Goal: Information Seeking & Learning: Learn about a topic

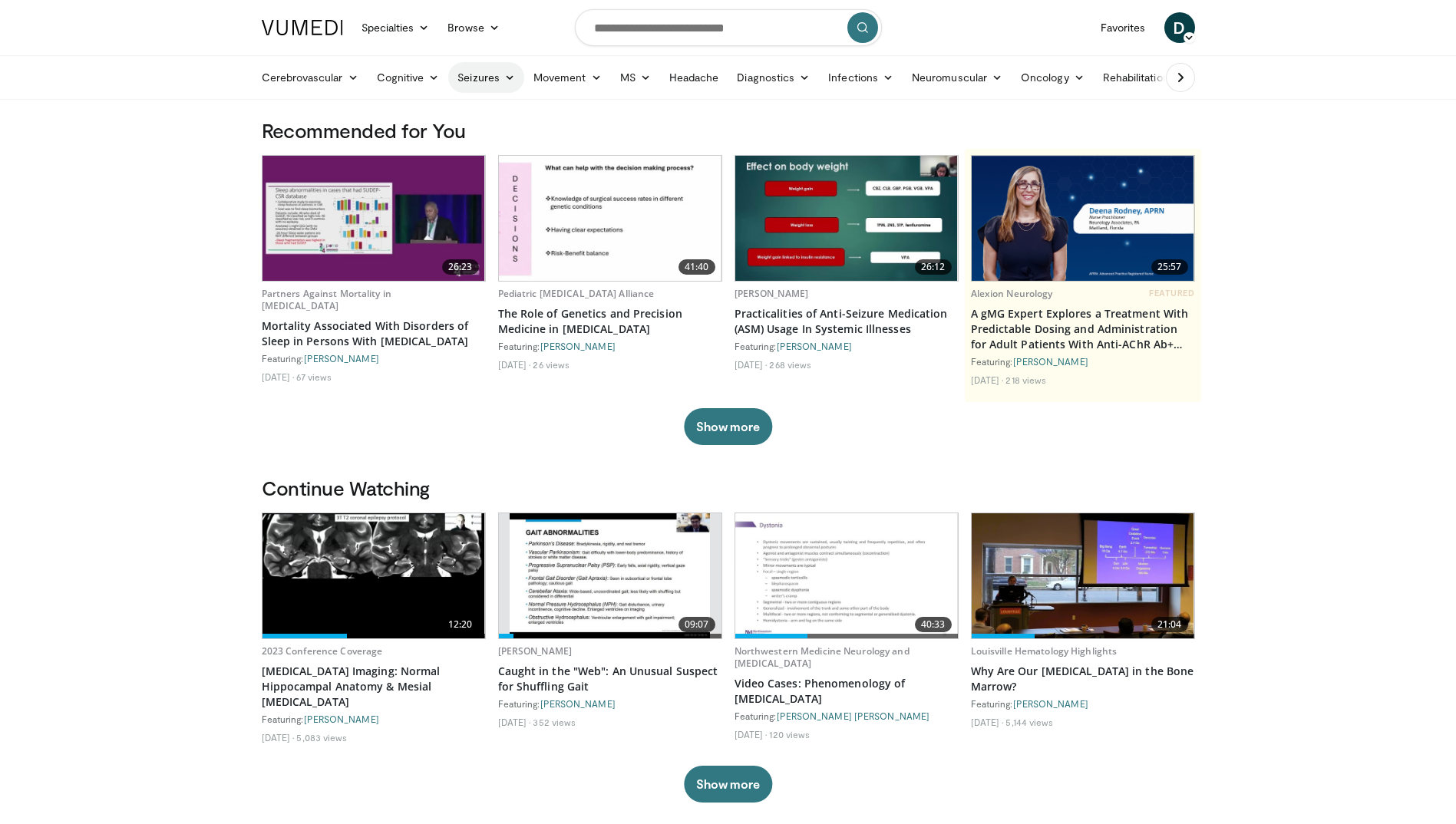
click at [505, 85] on link "Seizures" at bounding box center [486, 77] width 76 height 31
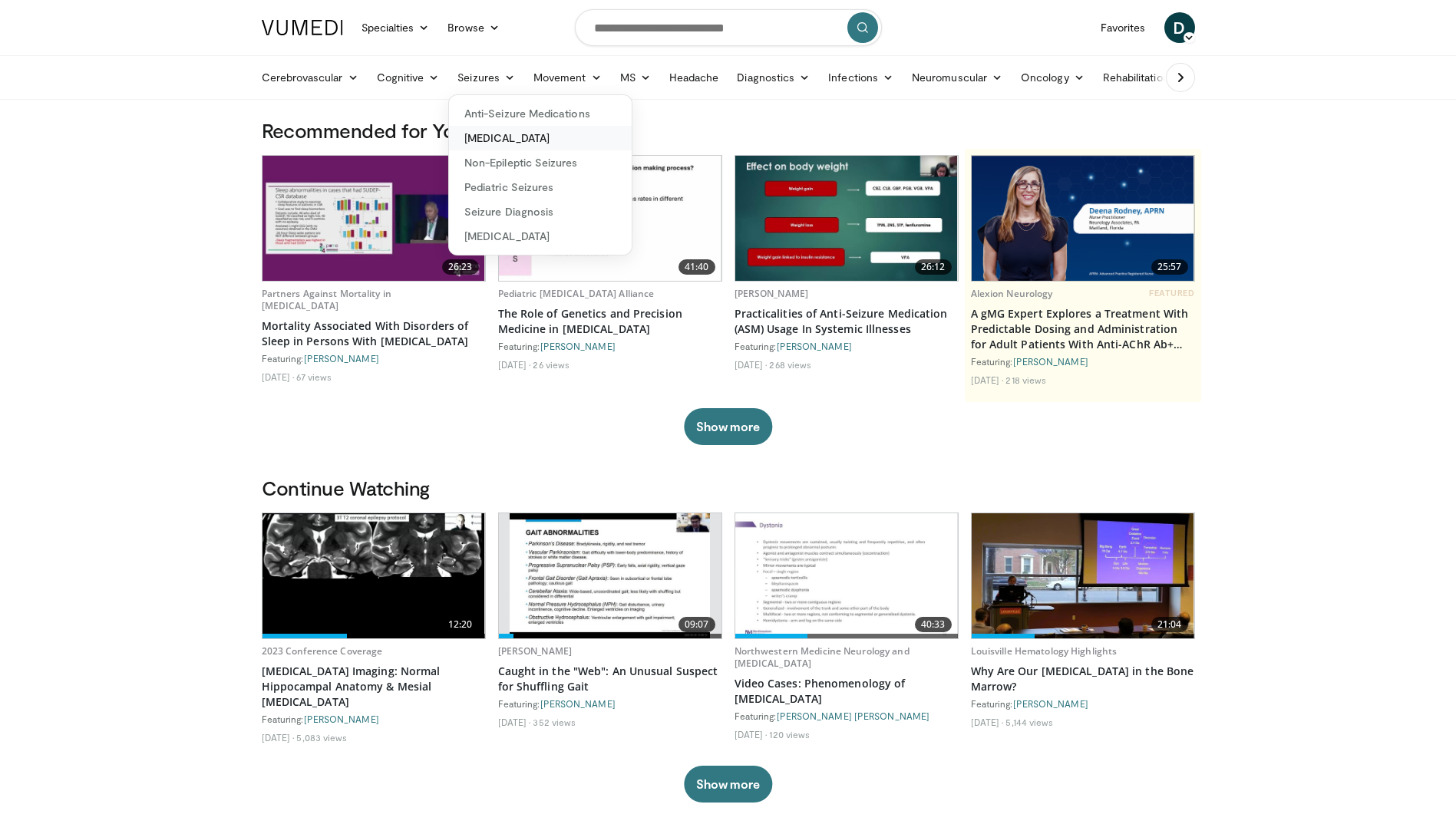
click at [503, 128] on link "[MEDICAL_DATA]" at bounding box center [540, 138] width 183 height 25
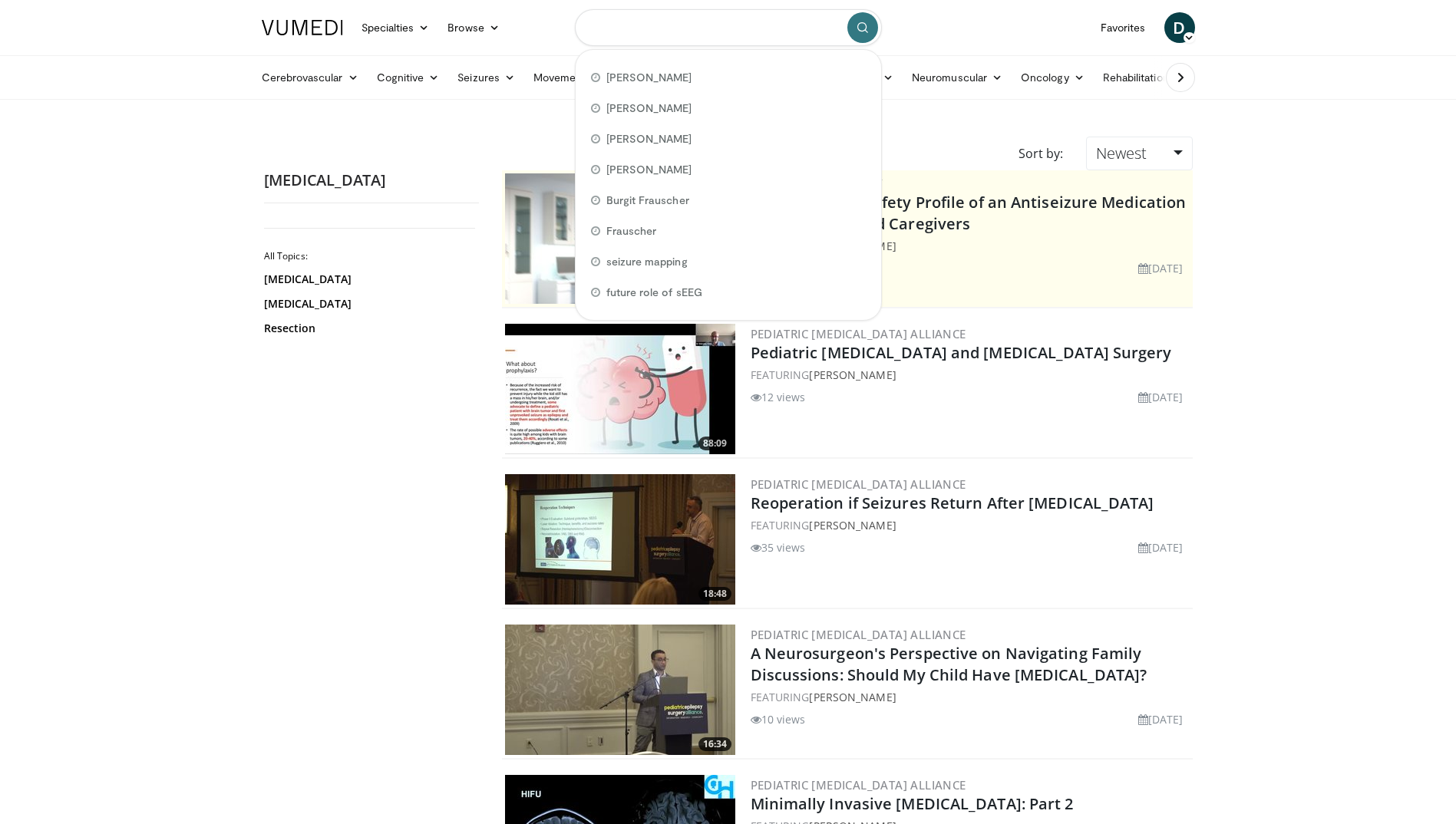
click at [647, 42] on input "Search topics, interventions" at bounding box center [728, 27] width 307 height 37
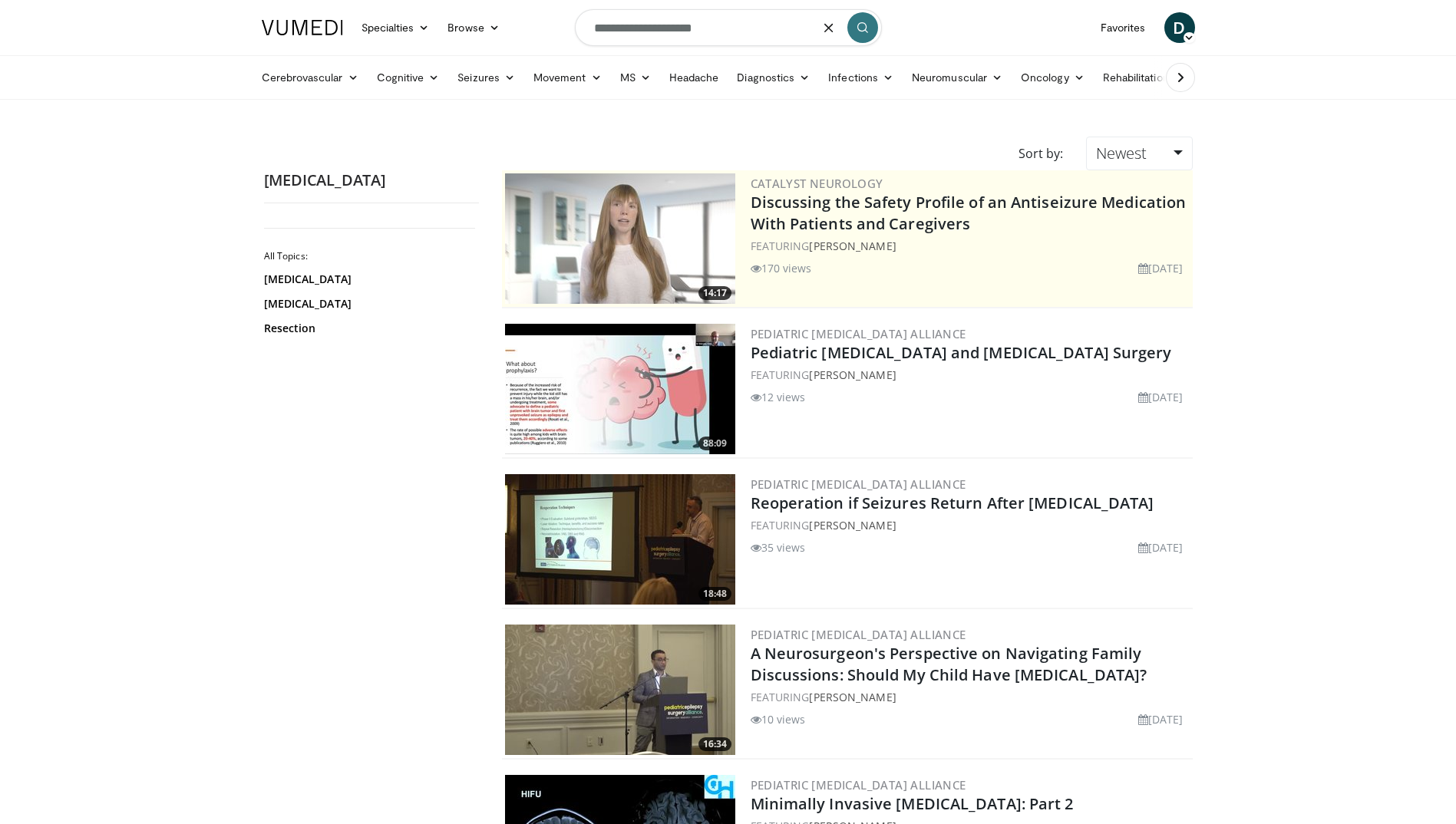
type input "**********"
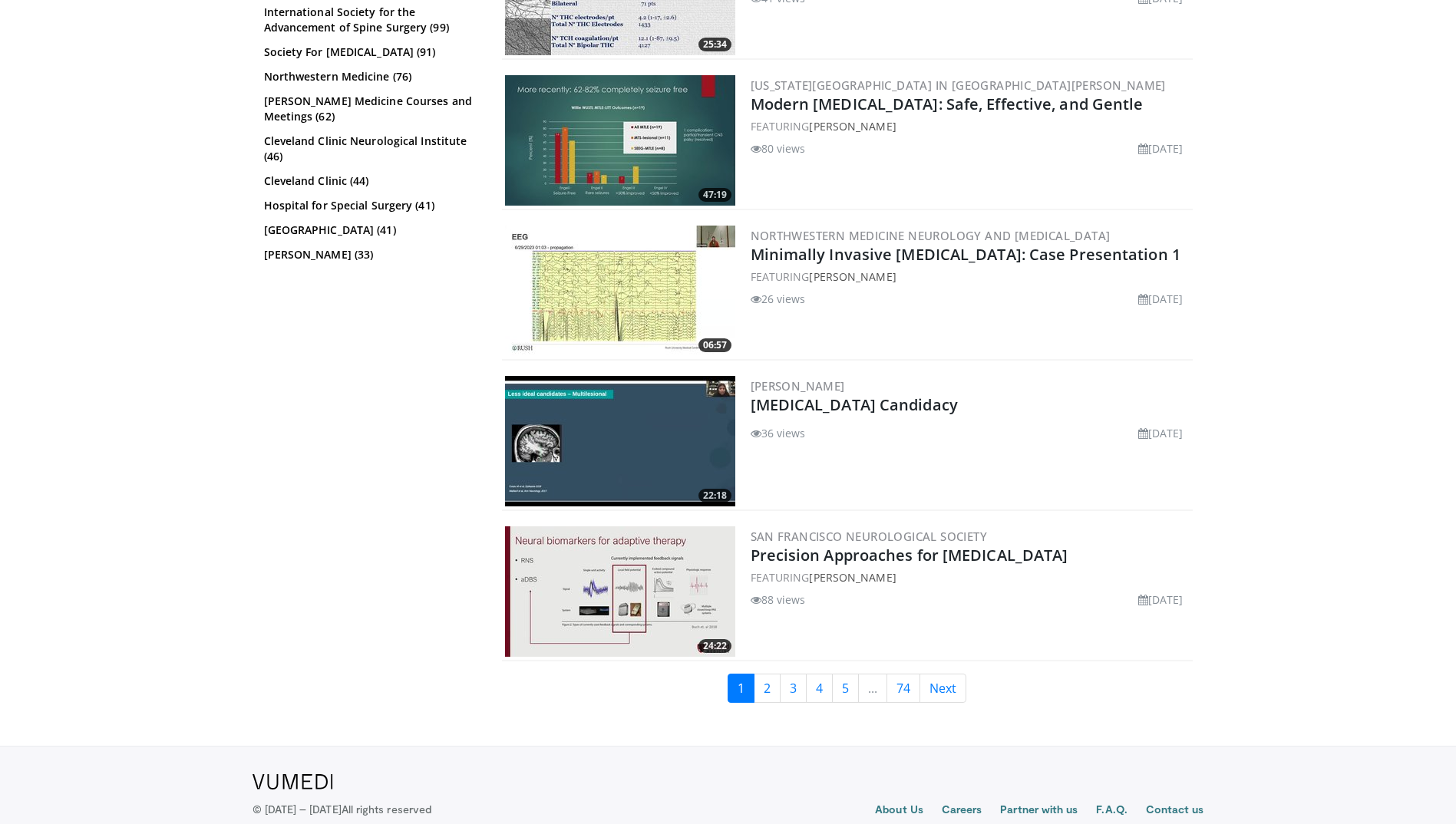
scroll to position [3557, 0]
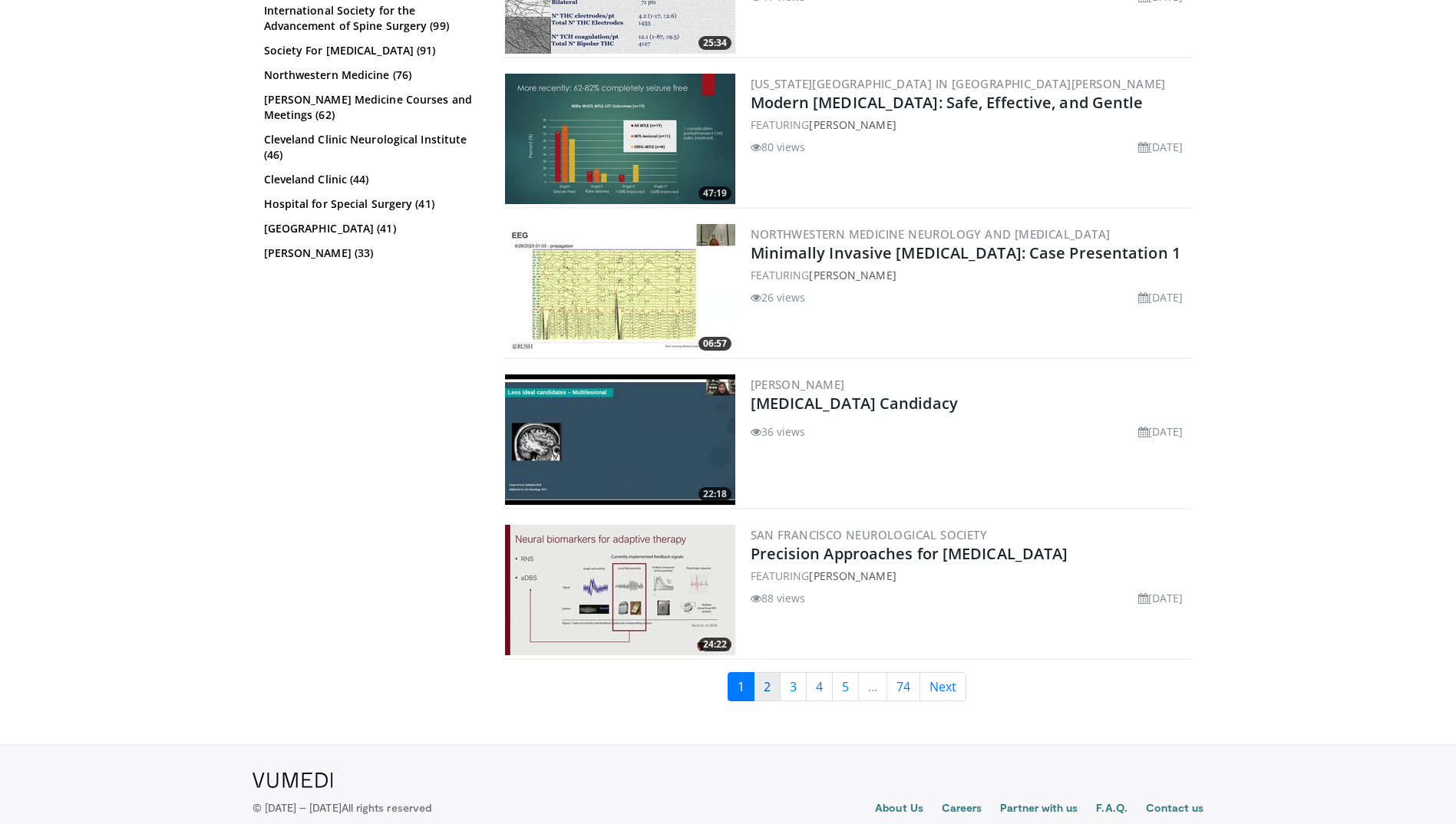
click at [770, 691] on link "2" at bounding box center [766, 686] width 26 height 29
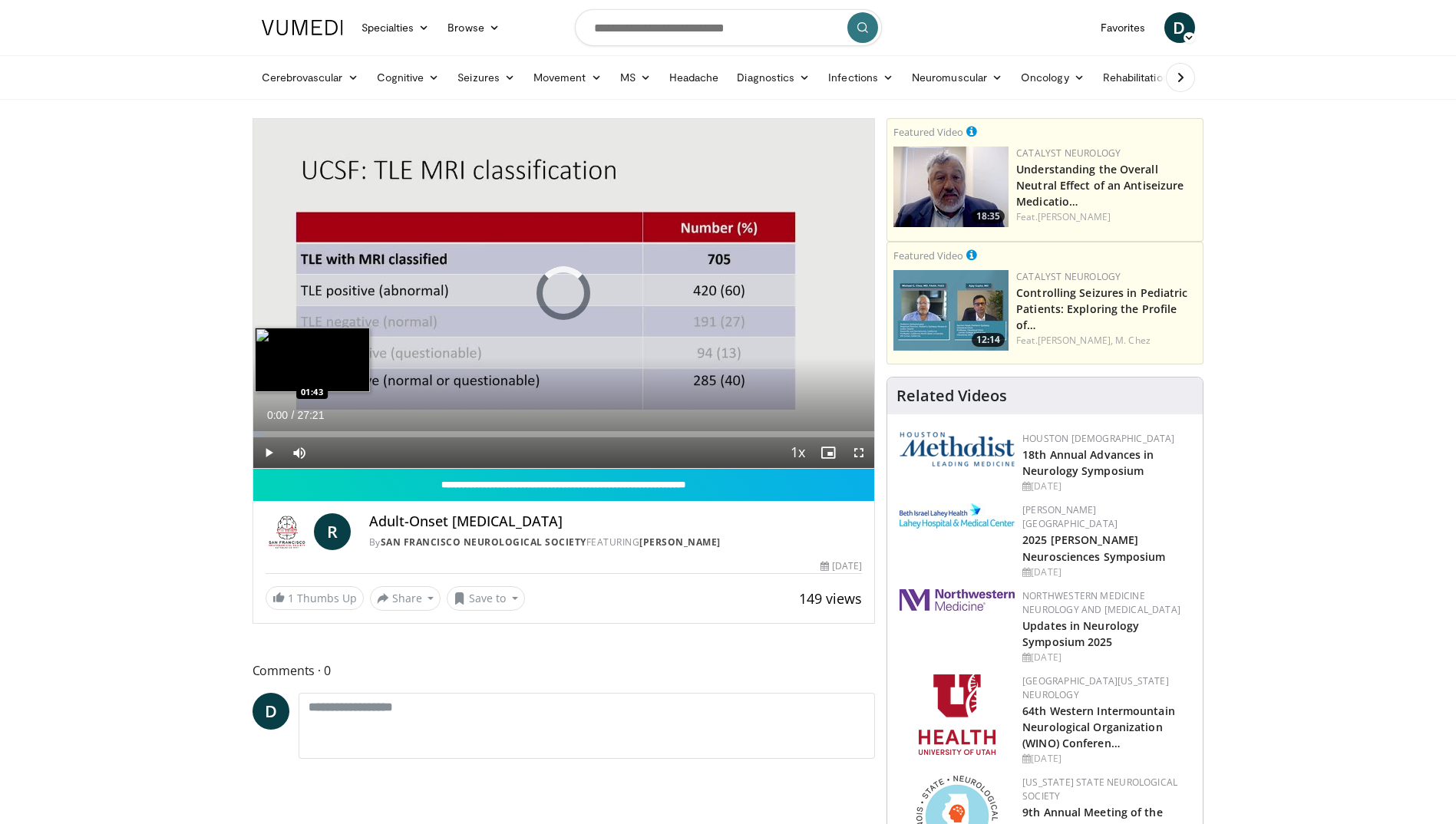
click at [291, 429] on div "Loaded : 1.83% 00:00 01:43" at bounding box center [564, 430] width 622 height 15
click at [267, 463] on span "Video Player" at bounding box center [268, 452] width 31 height 31
click at [856, 449] on span "Video Player" at bounding box center [858, 452] width 31 height 31
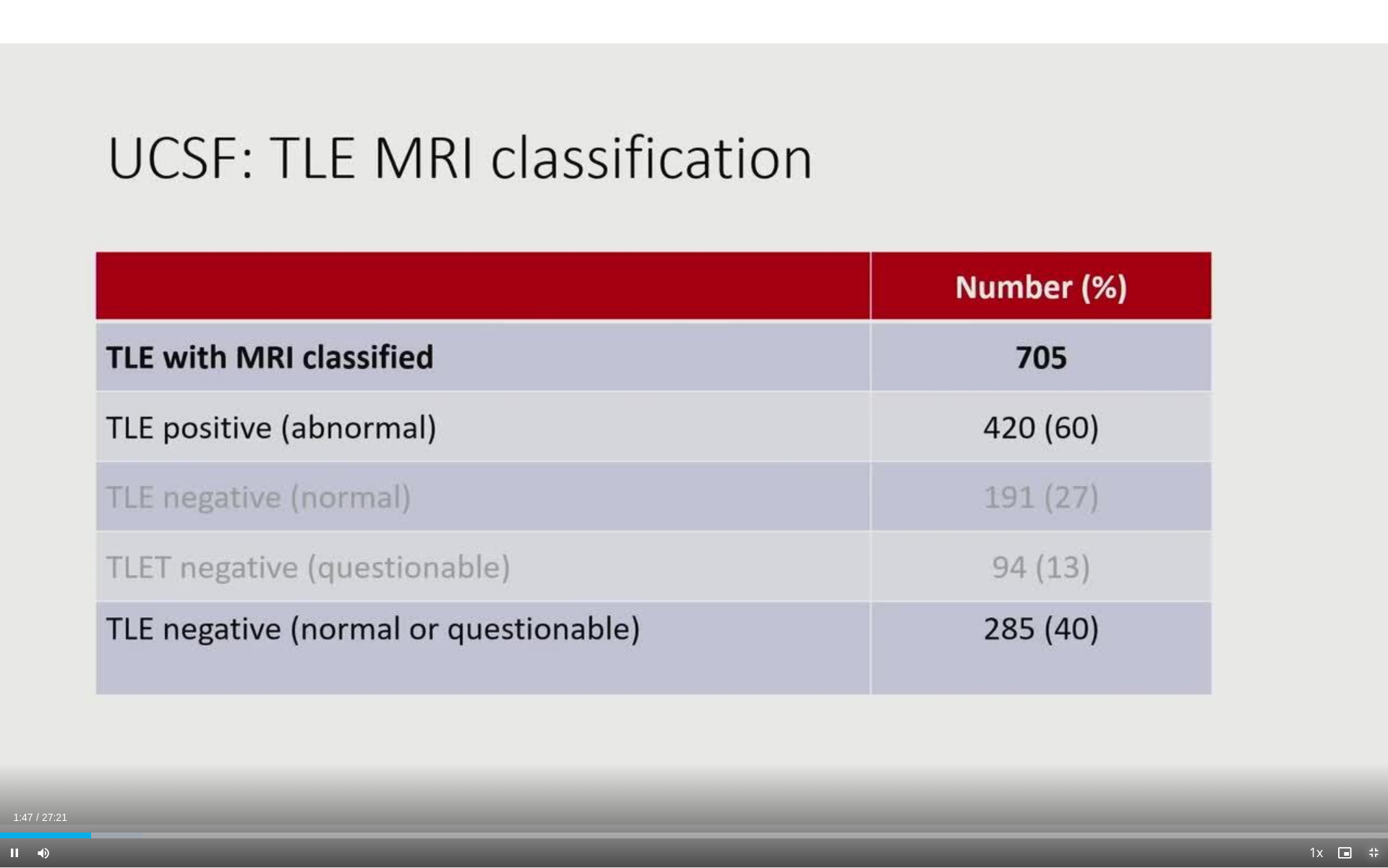
click at [1362, 776] on span "Video Player" at bounding box center [1373, 852] width 29 height 29
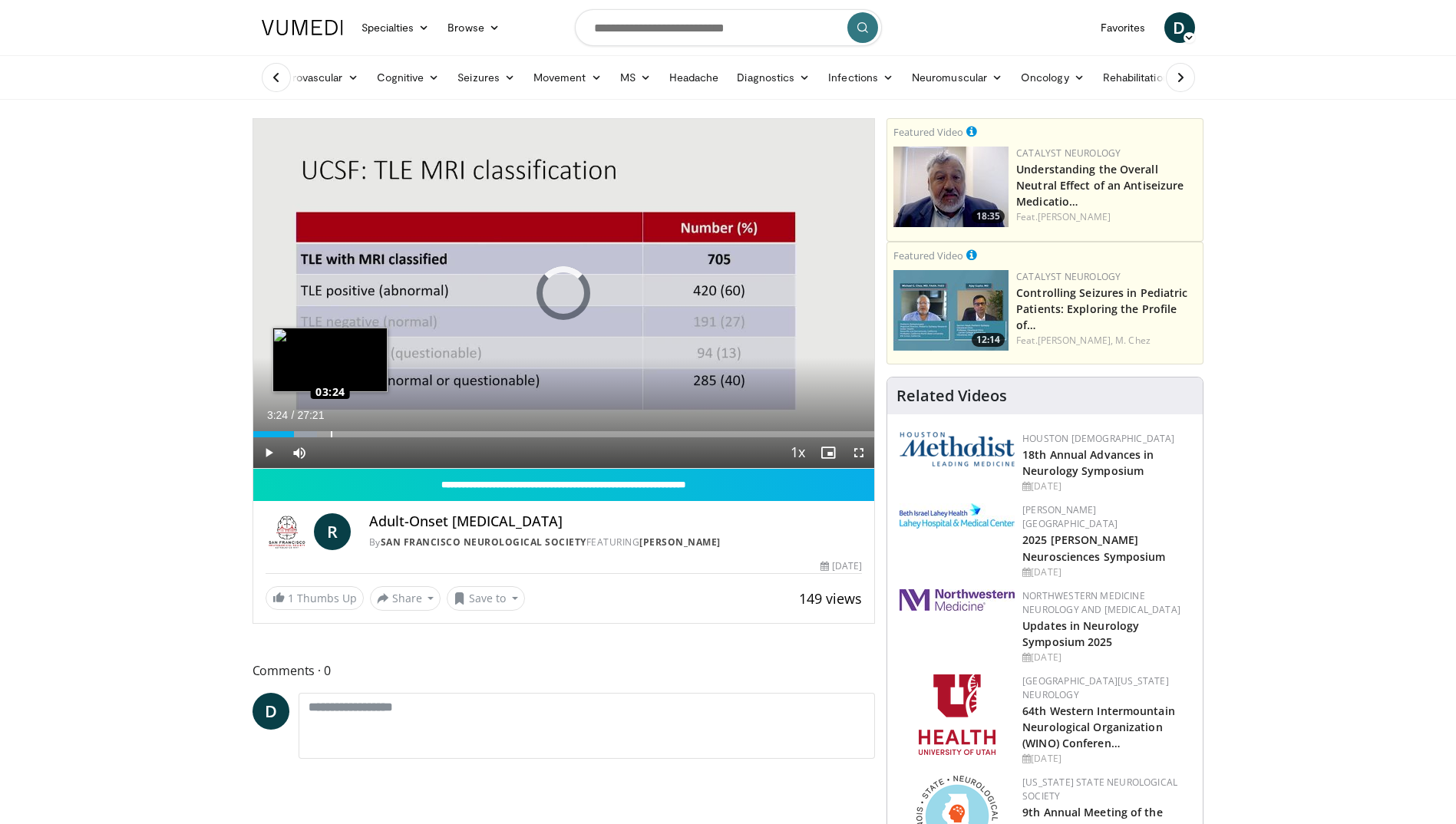
click at [330, 433] on div "Loaded : 10.27% 01:48 03:24" at bounding box center [564, 434] width 622 height 6
click at [293, 434] on div "03:35" at bounding box center [294, 434] width 81 height 6
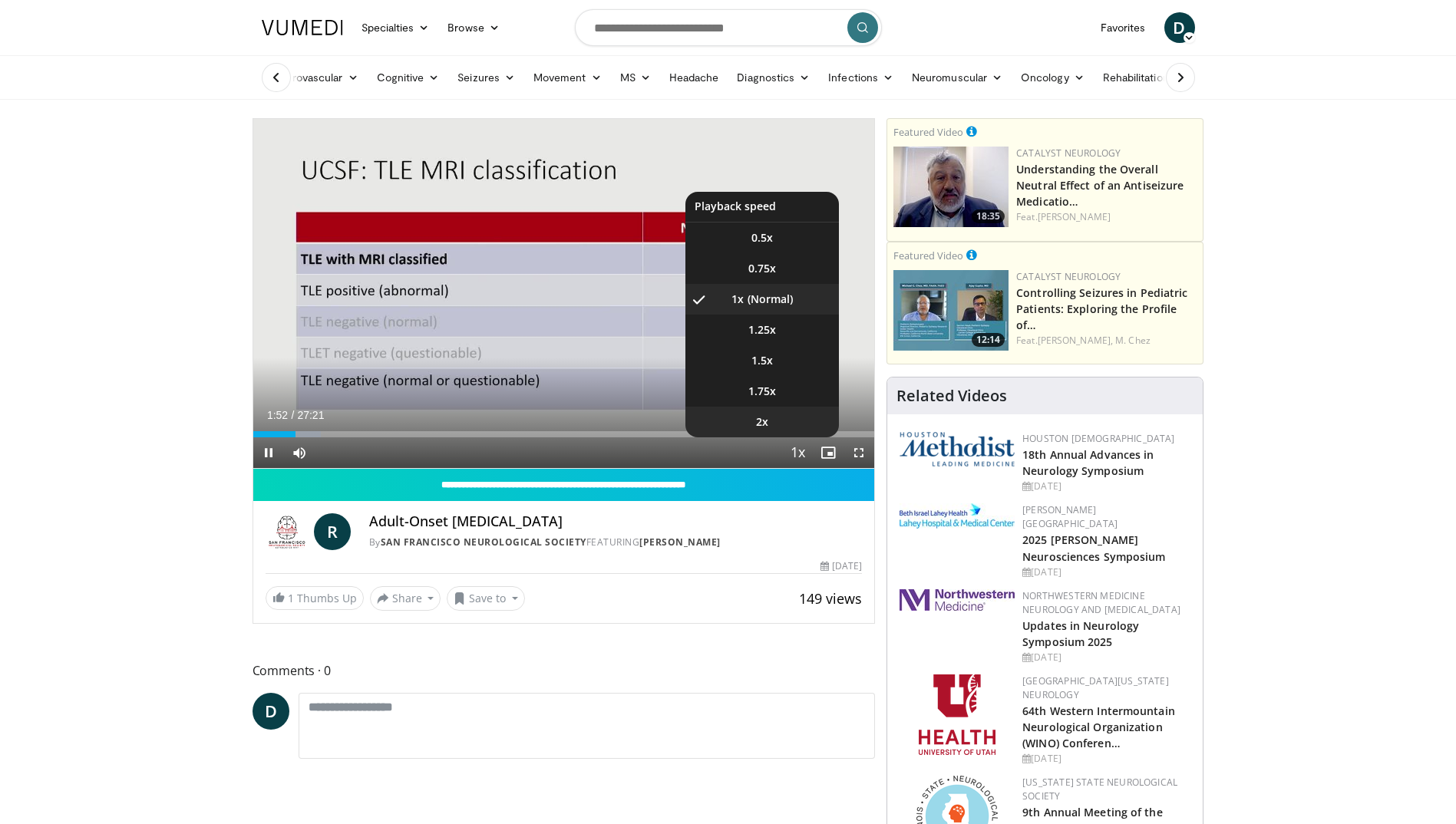
click at [772, 414] on li "2x" at bounding box center [762, 421] width 153 height 31
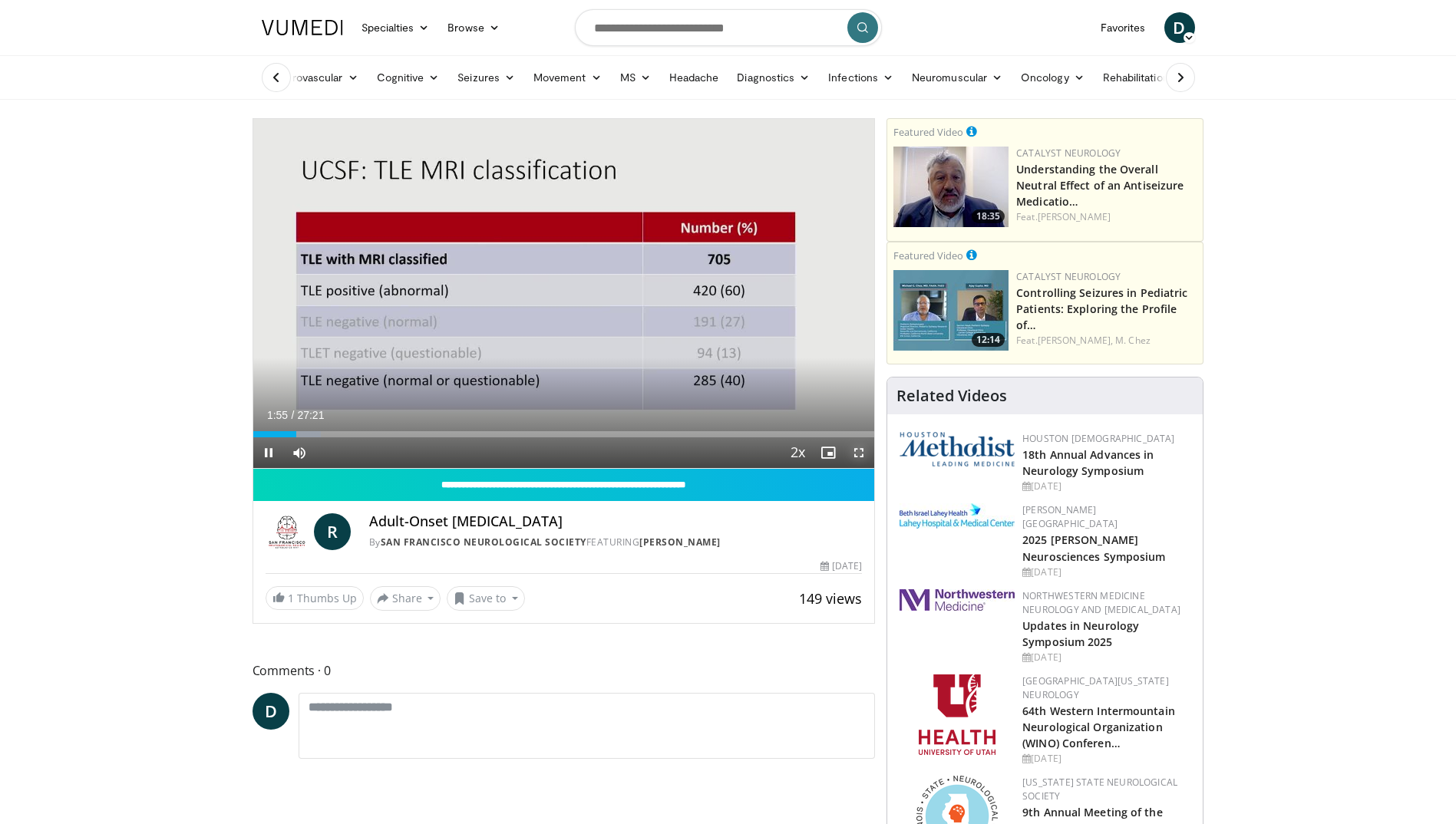
click at [864, 452] on span "Video Player" at bounding box center [858, 452] width 31 height 31
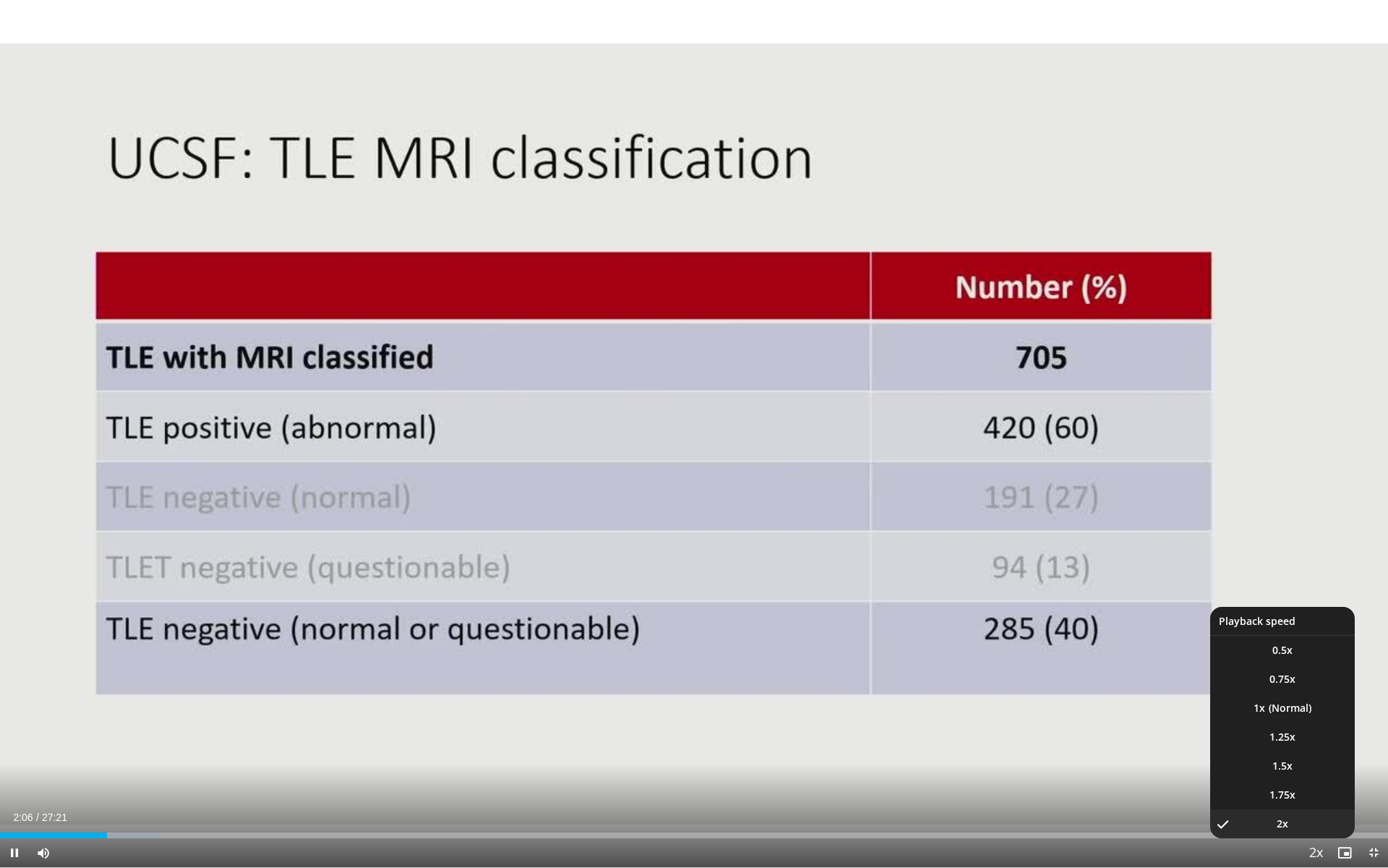
click at [1311, 776] on span "Video Player" at bounding box center [1315, 852] width 20 height 29
click at [1286, 762] on span "1.5x" at bounding box center [1283, 766] width 20 height 15
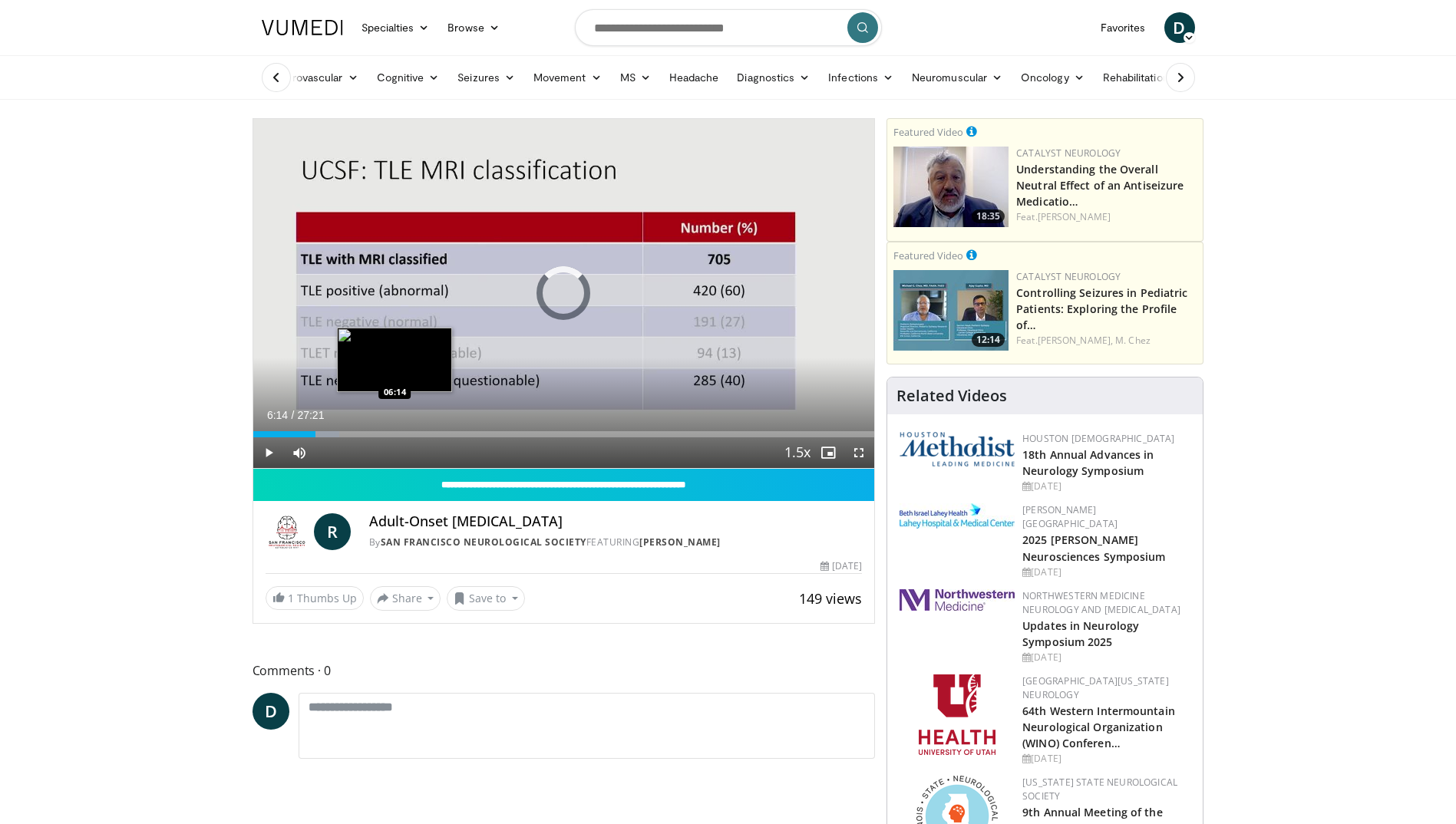
click at [395, 429] on div "Loaded : 13.90% 02:45 06:14" at bounding box center [564, 430] width 622 height 15
click at [461, 438] on div "Current Time 6:18 / Duration 27:21 Pause Skip Backward Skip Forward Mute 0% Loa…" at bounding box center [564, 452] width 622 height 31
click at [451, 437] on div "Current Time 6:20 / Duration 27:21 Pause Skip Backward Skip Forward Mute 0% Loa…" at bounding box center [564, 452] width 622 height 31
click at [451, 434] on video-js "**********" at bounding box center [564, 294] width 622 height 350
click at [453, 434] on div "Loaded : 27.19% 08:48 08:48" at bounding box center [564, 434] width 622 height 6
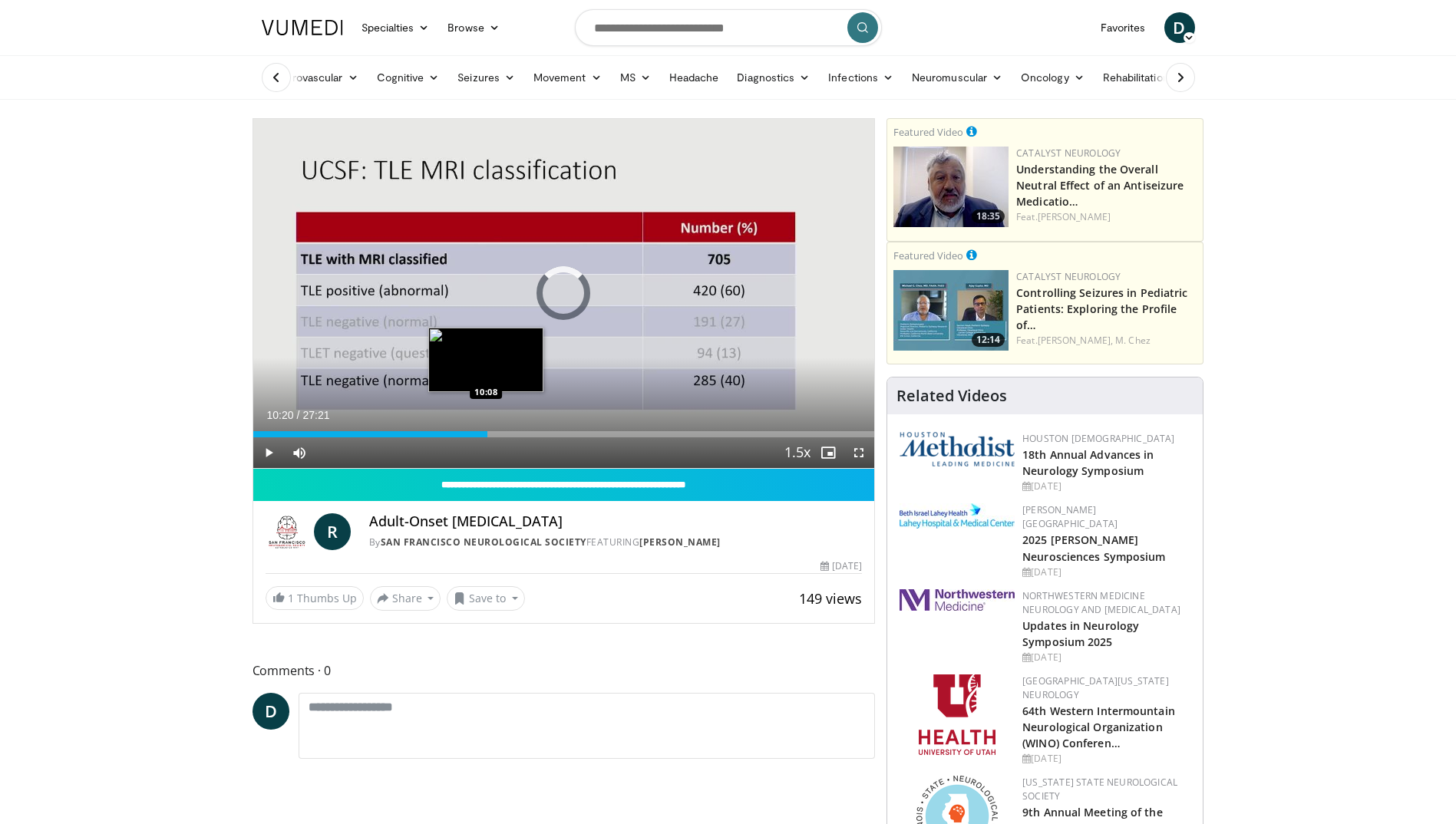
click at [488, 433] on div "Loaded : 35.37% 08:50 10:08" at bounding box center [564, 434] width 622 height 6
click at [513, 432] on video-js "**********" at bounding box center [564, 294] width 622 height 350
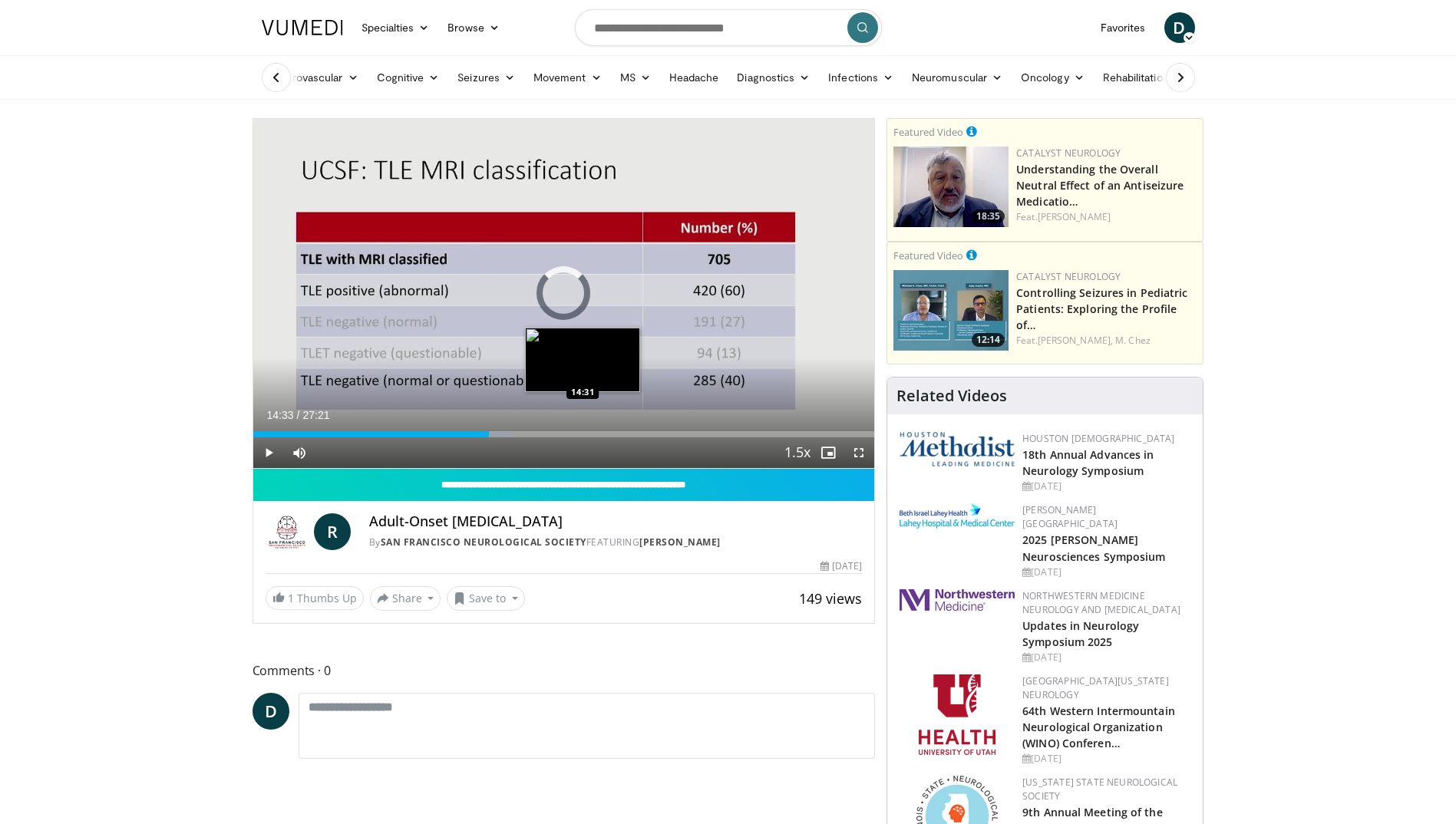
click at [584, 431] on div "Loaded : 41.69% 14:33 14:31" at bounding box center [564, 434] width 622 height 6
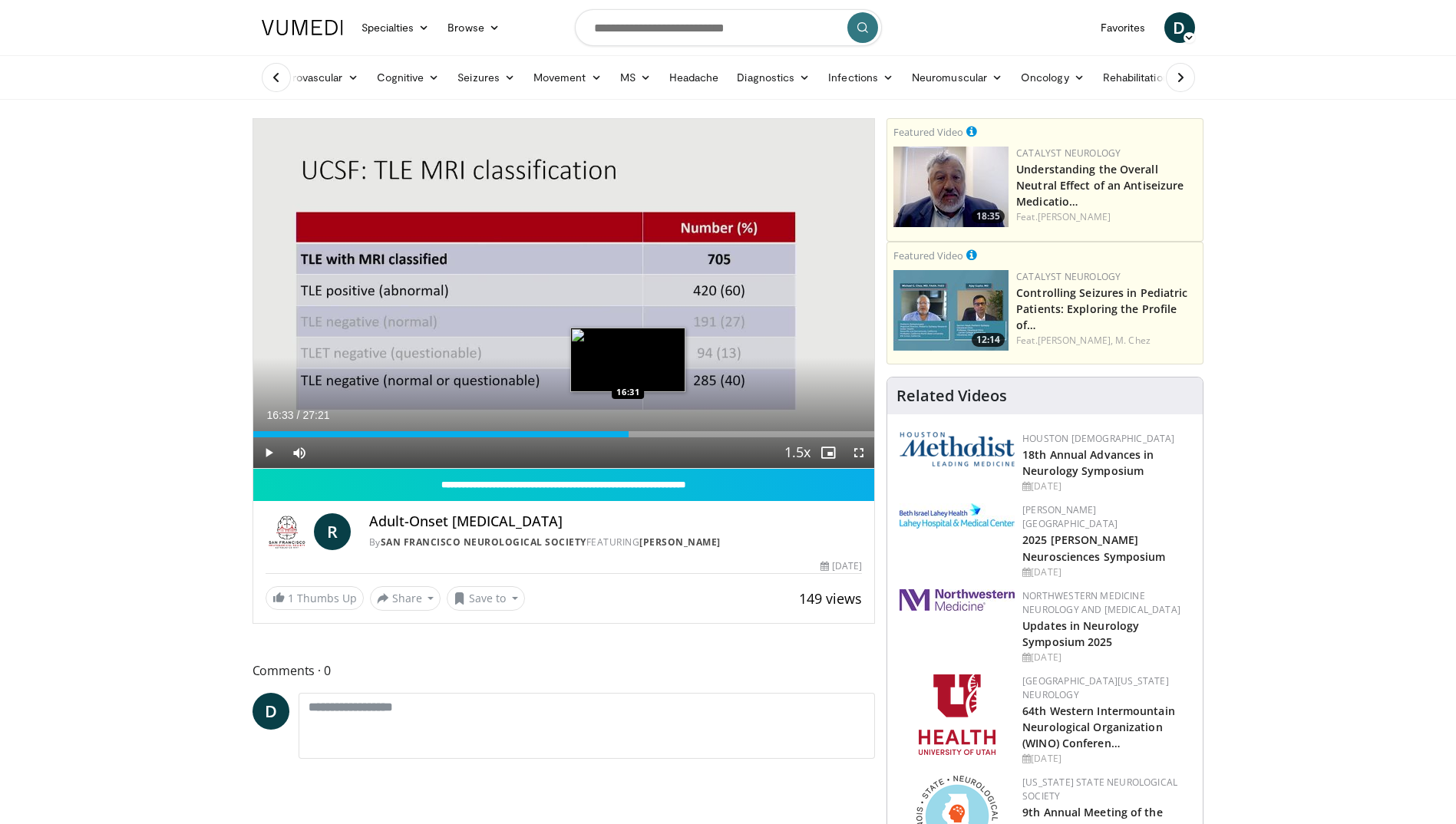
click at [628, 434] on div "Loaded : 0.00% 16:33 16:31" at bounding box center [564, 434] width 622 height 6
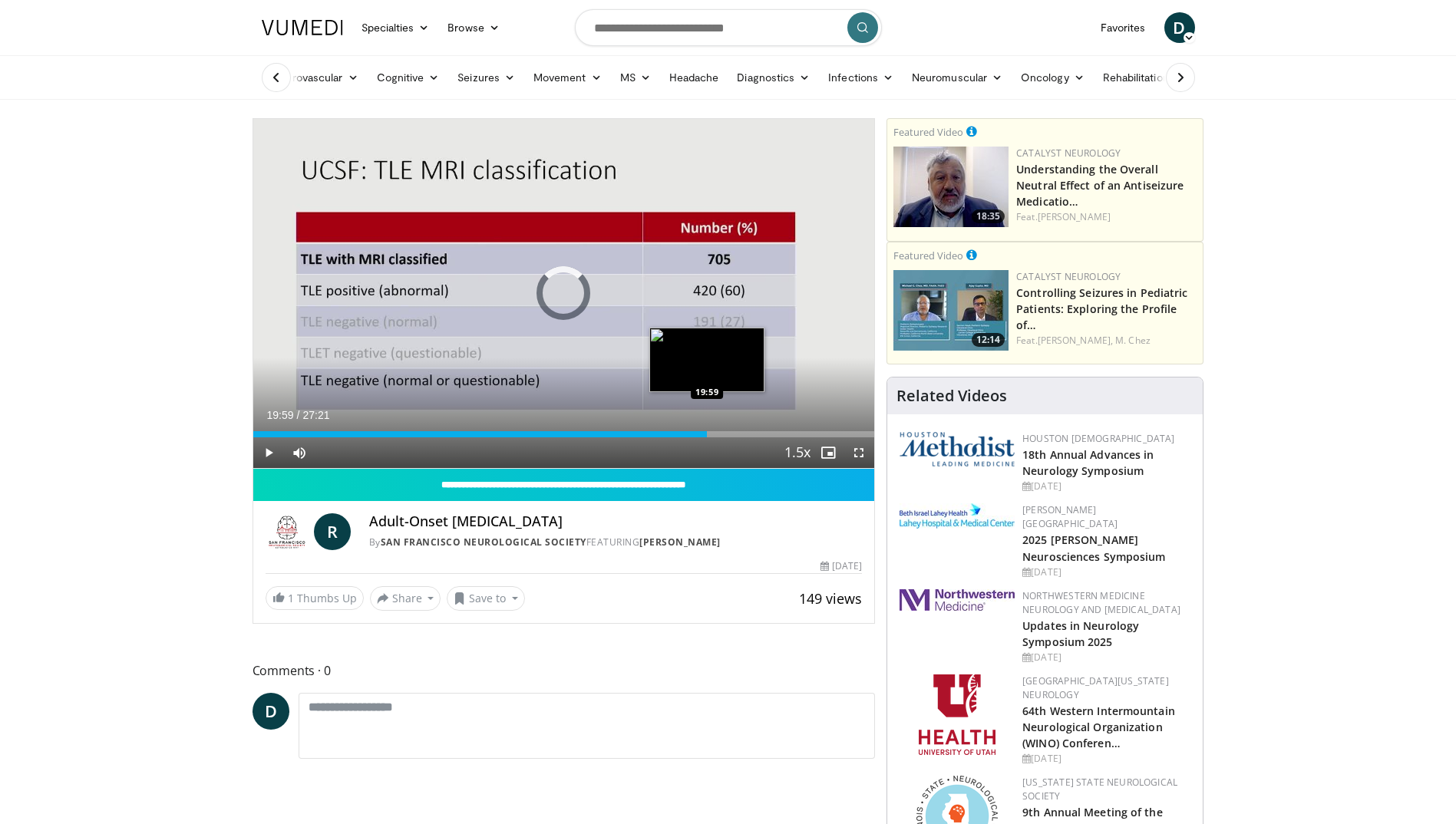
click at [707, 434] on div "Loaded : 0.00% 19:59 19:59" at bounding box center [564, 434] width 622 height 6
click at [762, 436] on div "Loaded : 0.00% 22:23 22:17" at bounding box center [564, 434] width 622 height 6
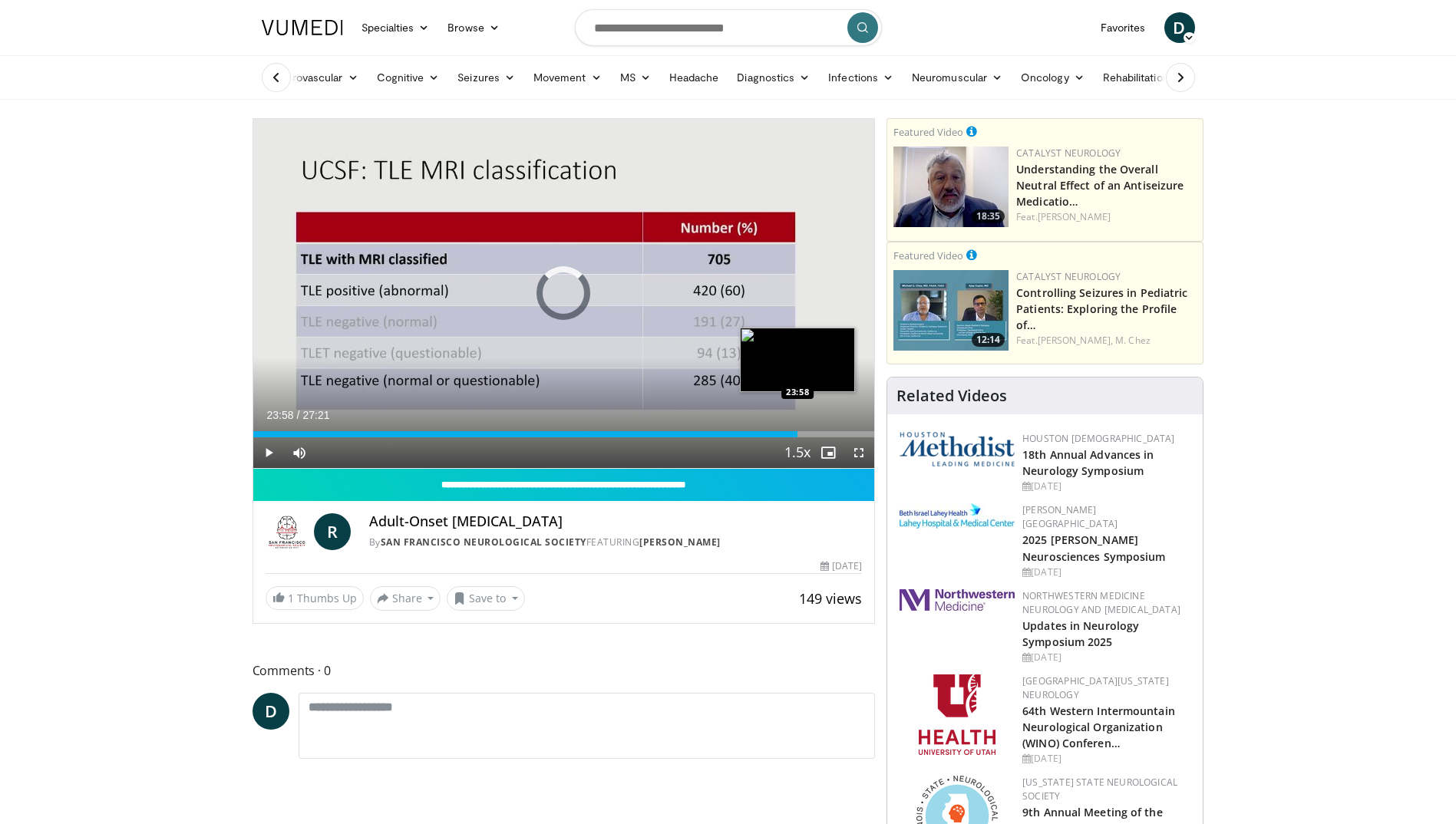
click at [797, 435] on div "Loaded : 85.81% 22:25 23:58" at bounding box center [564, 434] width 622 height 6
click at [276, 454] on span "Video Player" at bounding box center [268, 452] width 31 height 31
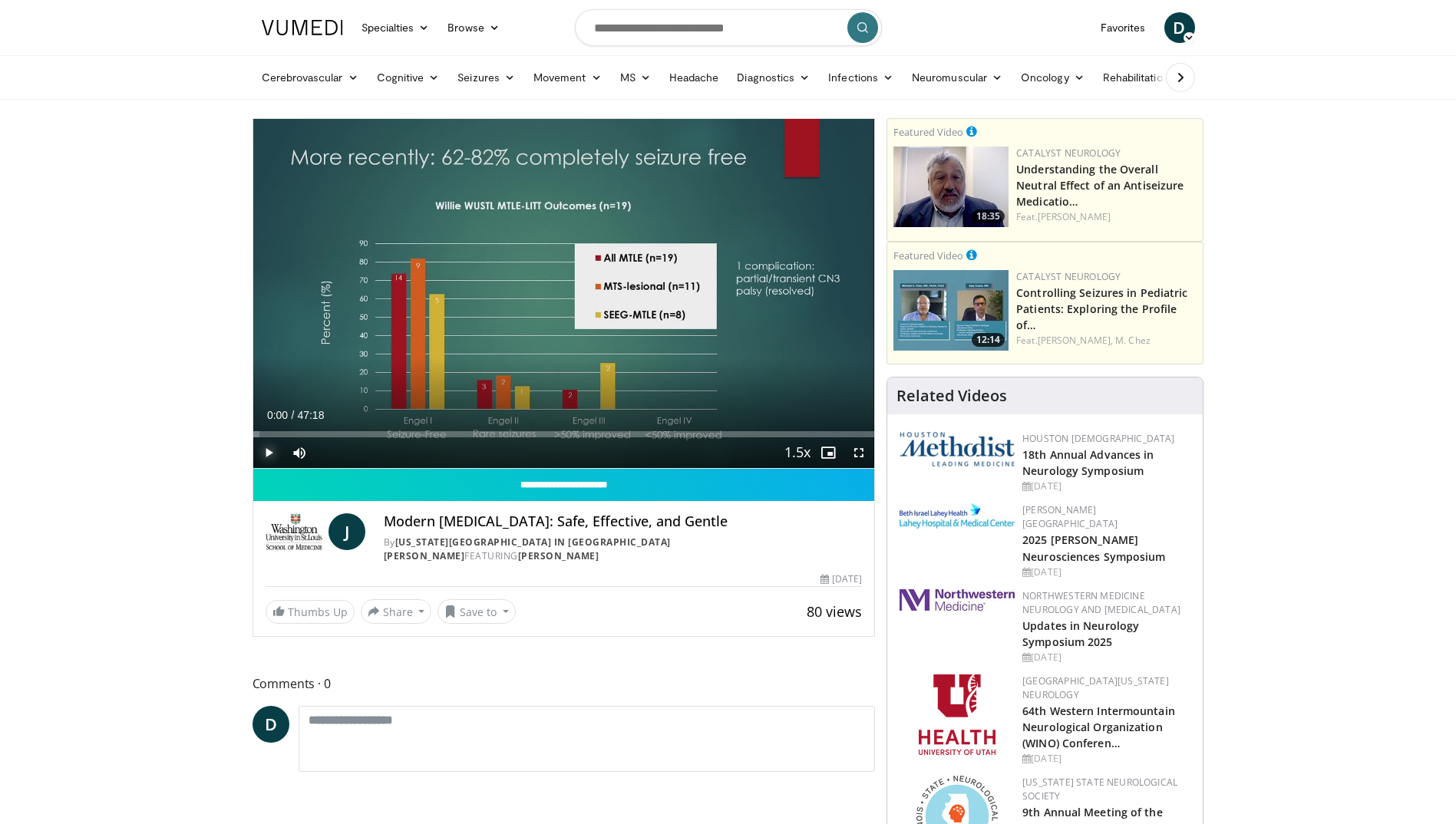
click at [267, 454] on span "Video Player" at bounding box center [268, 452] width 31 height 31
click at [858, 452] on span "Video Player" at bounding box center [858, 452] width 31 height 31
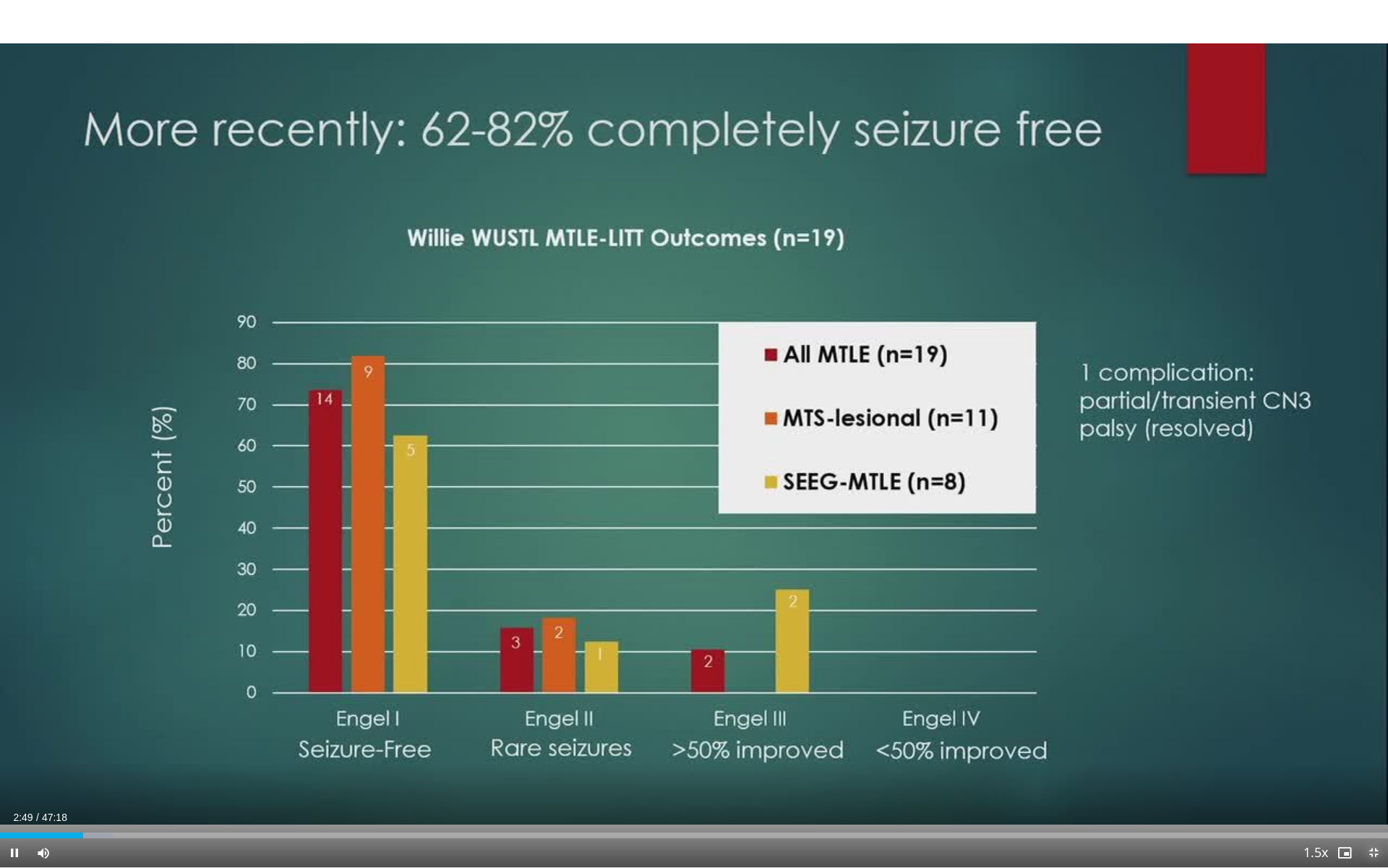
click at [1371, 776] on span "Video Player" at bounding box center [1373, 852] width 29 height 29
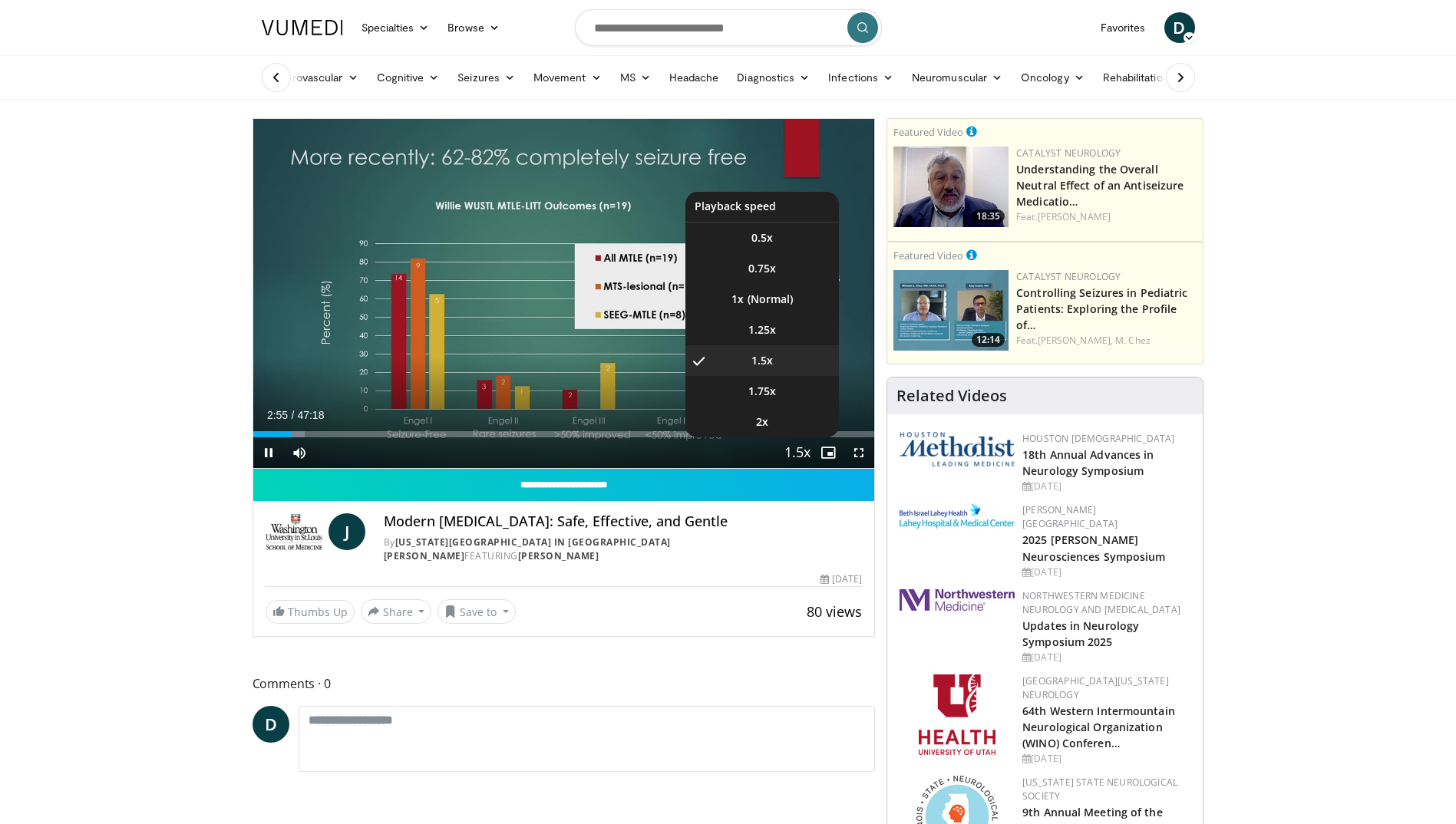
click at [799, 454] on span "Video Player" at bounding box center [797, 453] width 22 height 31
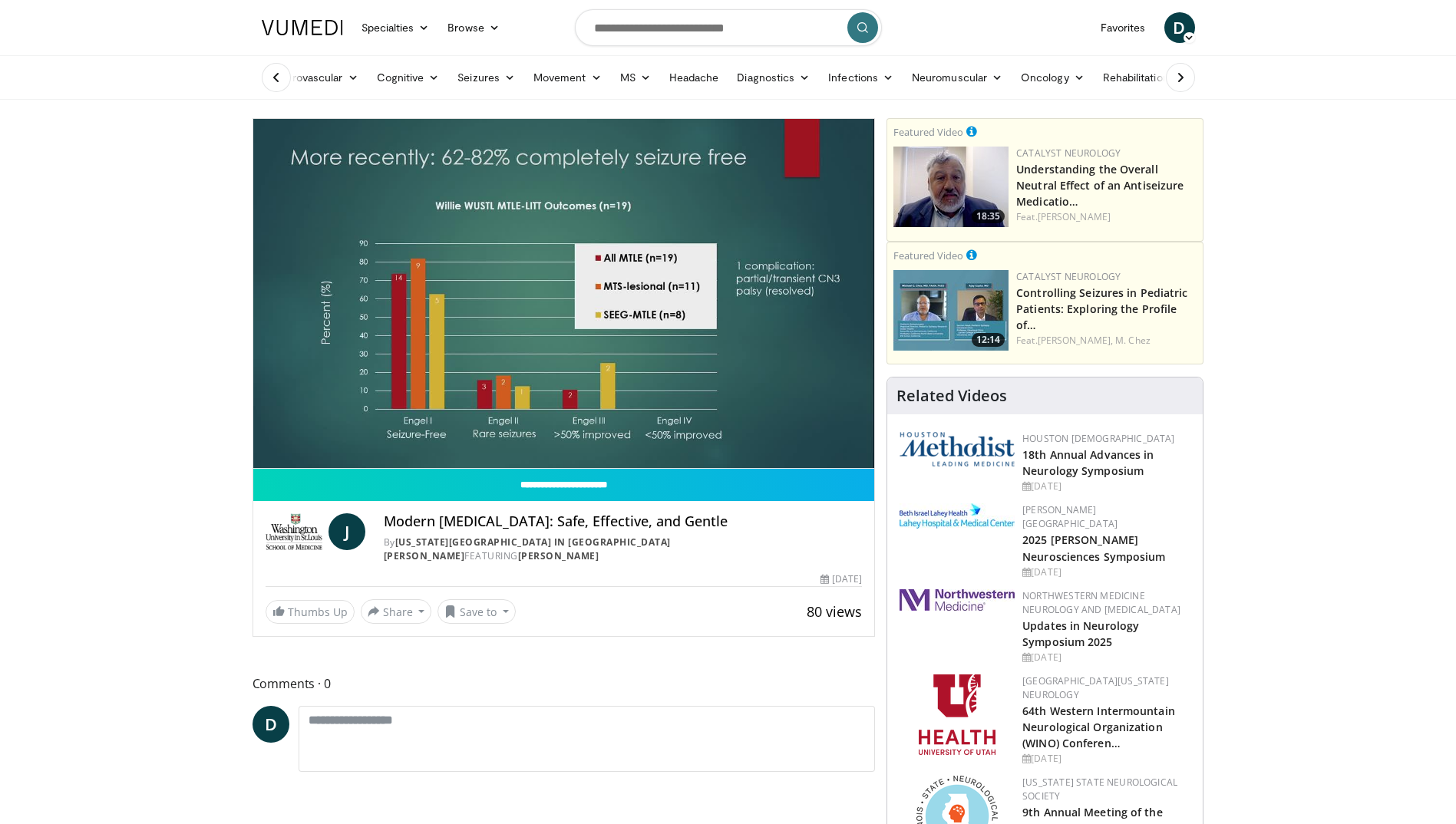
click at [799, 454] on video-js "**********" at bounding box center [564, 294] width 622 height 350
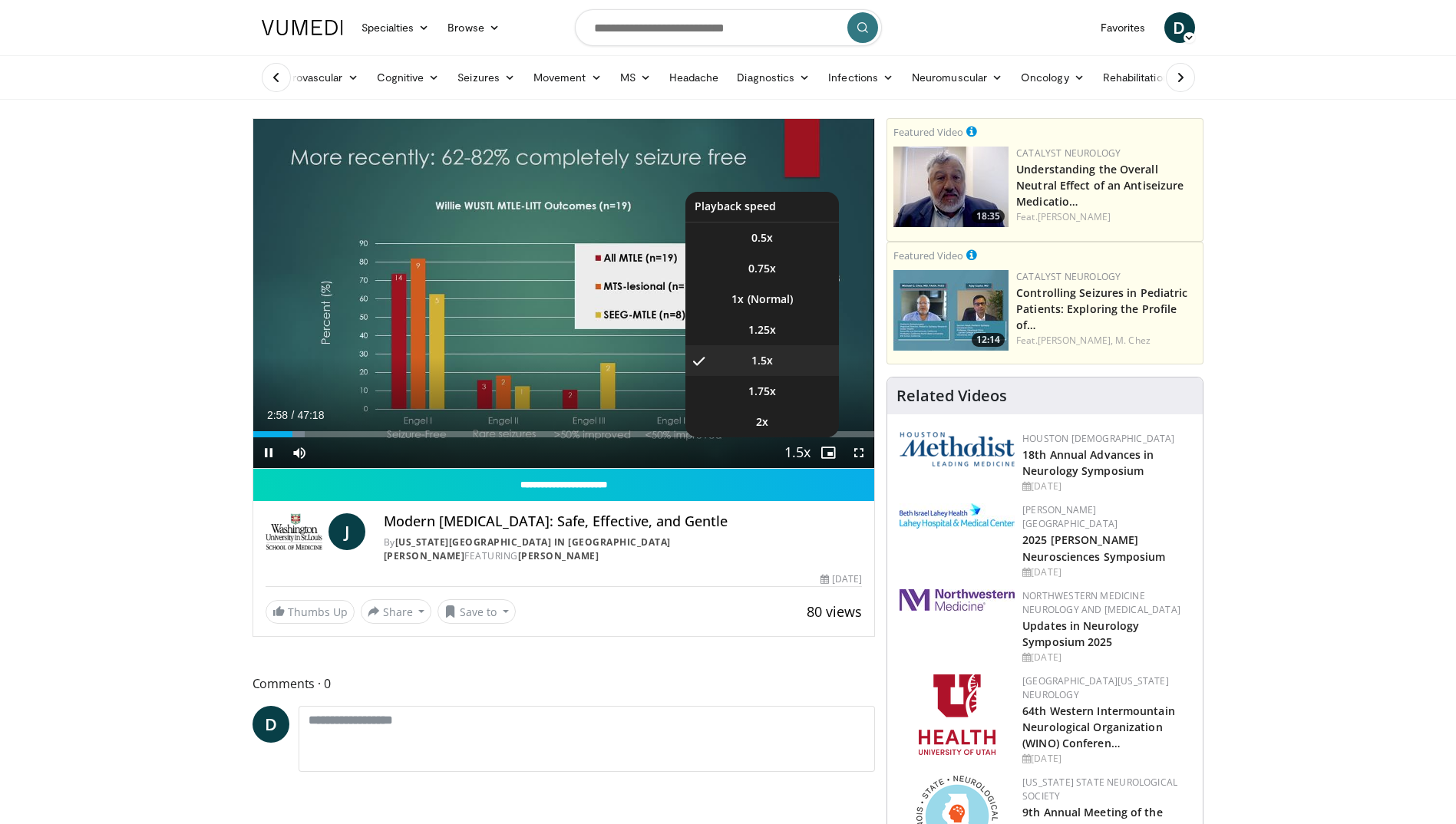
click at [805, 456] on span "Video Player" at bounding box center [797, 453] width 22 height 31
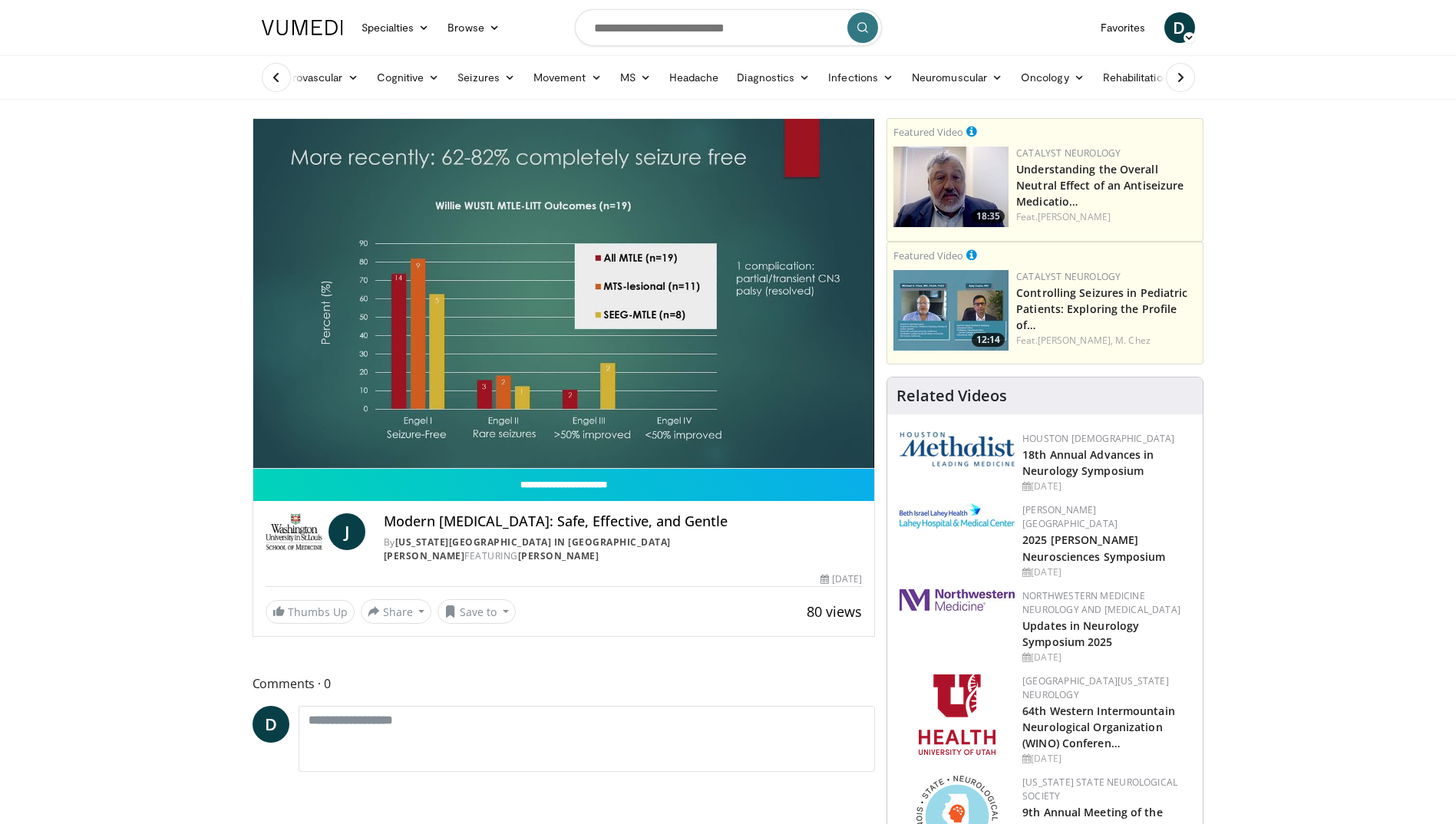
click at [805, 456] on video-js "**********" at bounding box center [564, 294] width 622 height 350
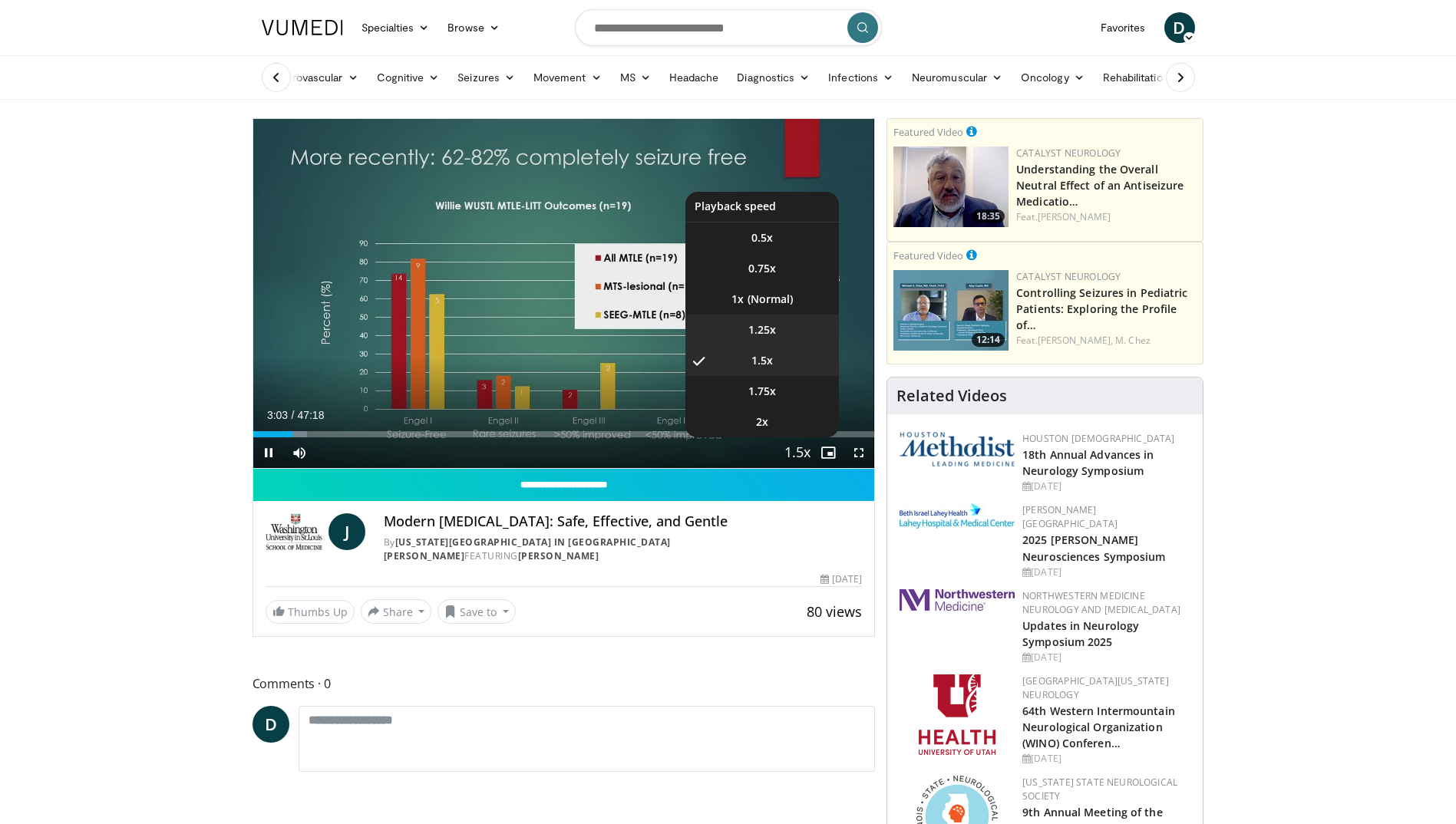
click at [766, 332] on span "1.25x" at bounding box center [762, 329] width 27 height 16
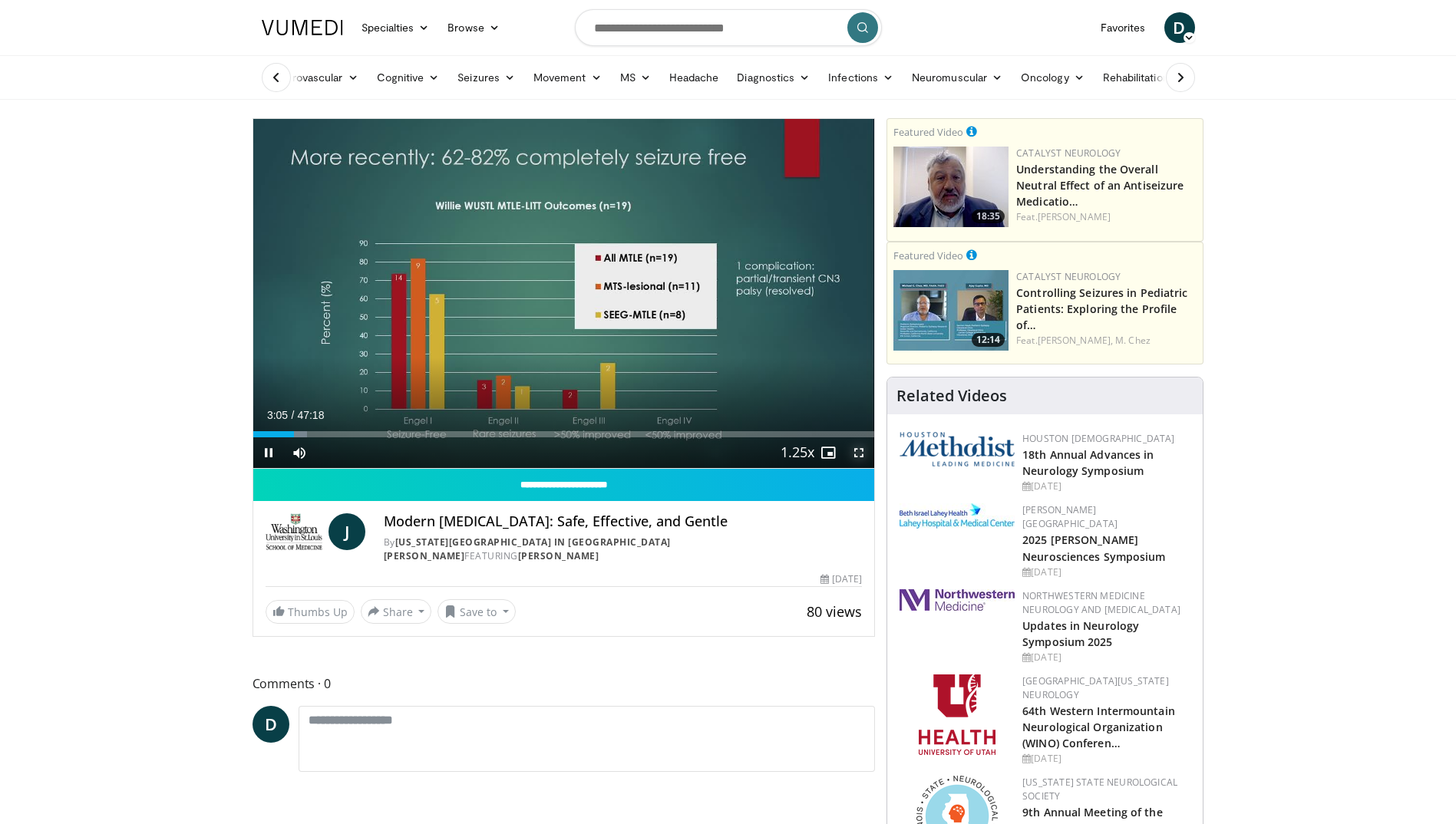
click at [858, 452] on span "Video Player" at bounding box center [858, 452] width 31 height 31
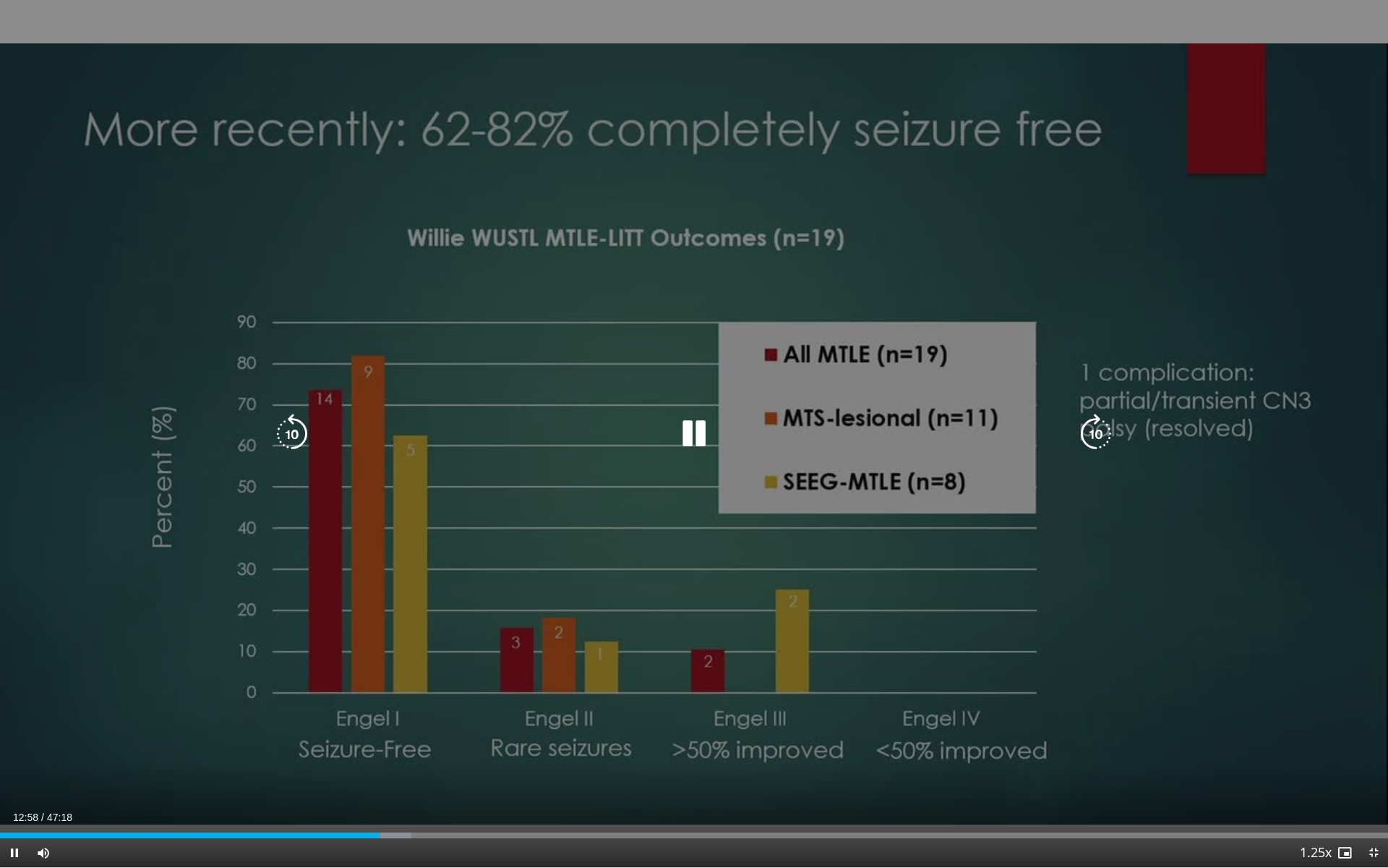
click at [1089, 420] on icon "Video Player" at bounding box center [1096, 434] width 41 height 41
click at [288, 446] on icon "Video Player" at bounding box center [292, 434] width 41 height 41
click at [303, 431] on icon "Video Player" at bounding box center [292, 434] width 41 height 41
click at [989, 478] on div "10 seconds Tap to unmute" at bounding box center [694, 434] width 1388 height 867
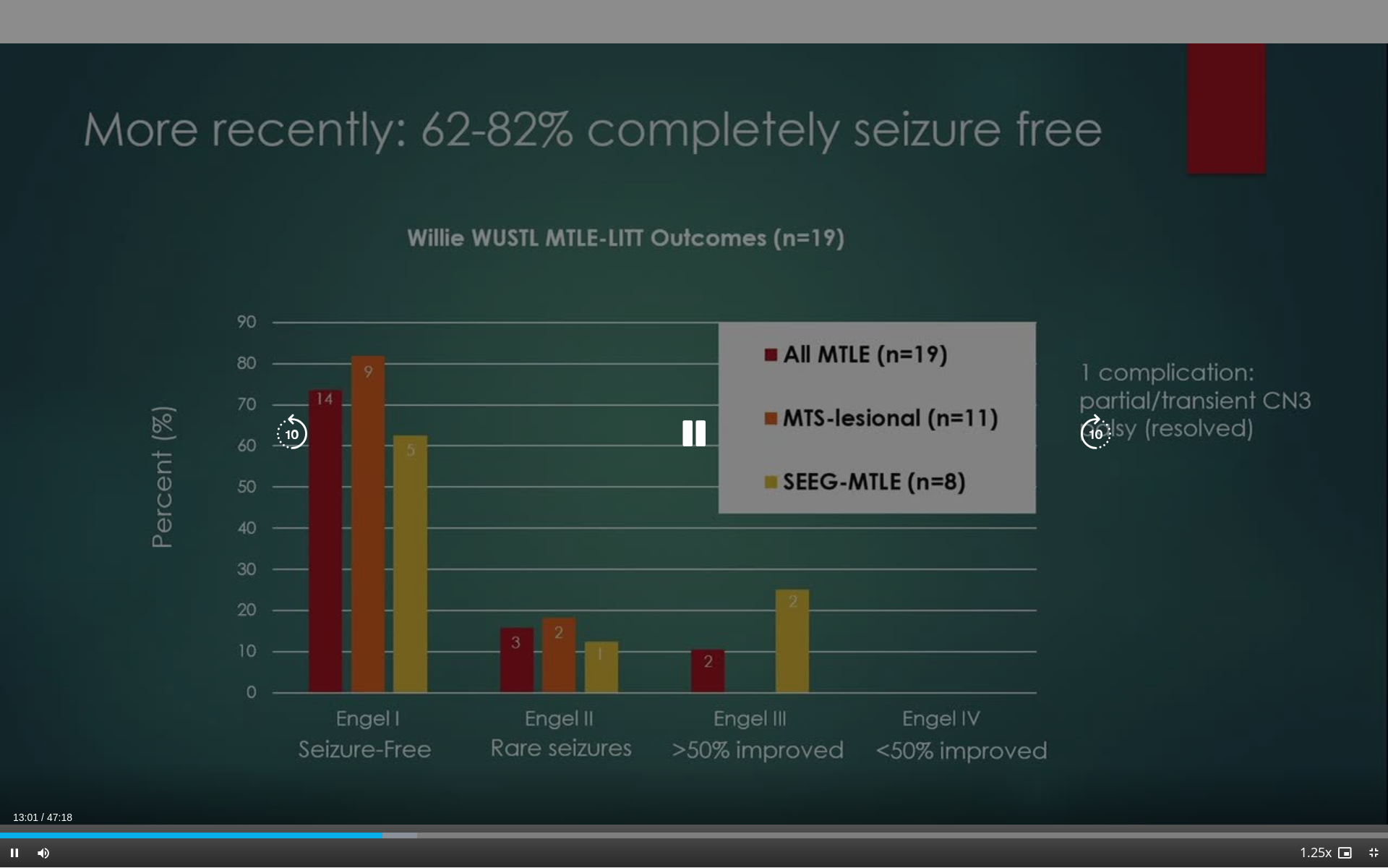
click at [941, 452] on div "10 seconds Tap to unmute" at bounding box center [694, 434] width 1388 height 867
click at [710, 432] on icon "Video Player" at bounding box center [694, 434] width 41 height 41
click at [685, 440] on icon "Video Player" at bounding box center [694, 434] width 41 height 41
click at [1371, 654] on div "10 seconds Tap to unmute" at bounding box center [694, 434] width 1388 height 867
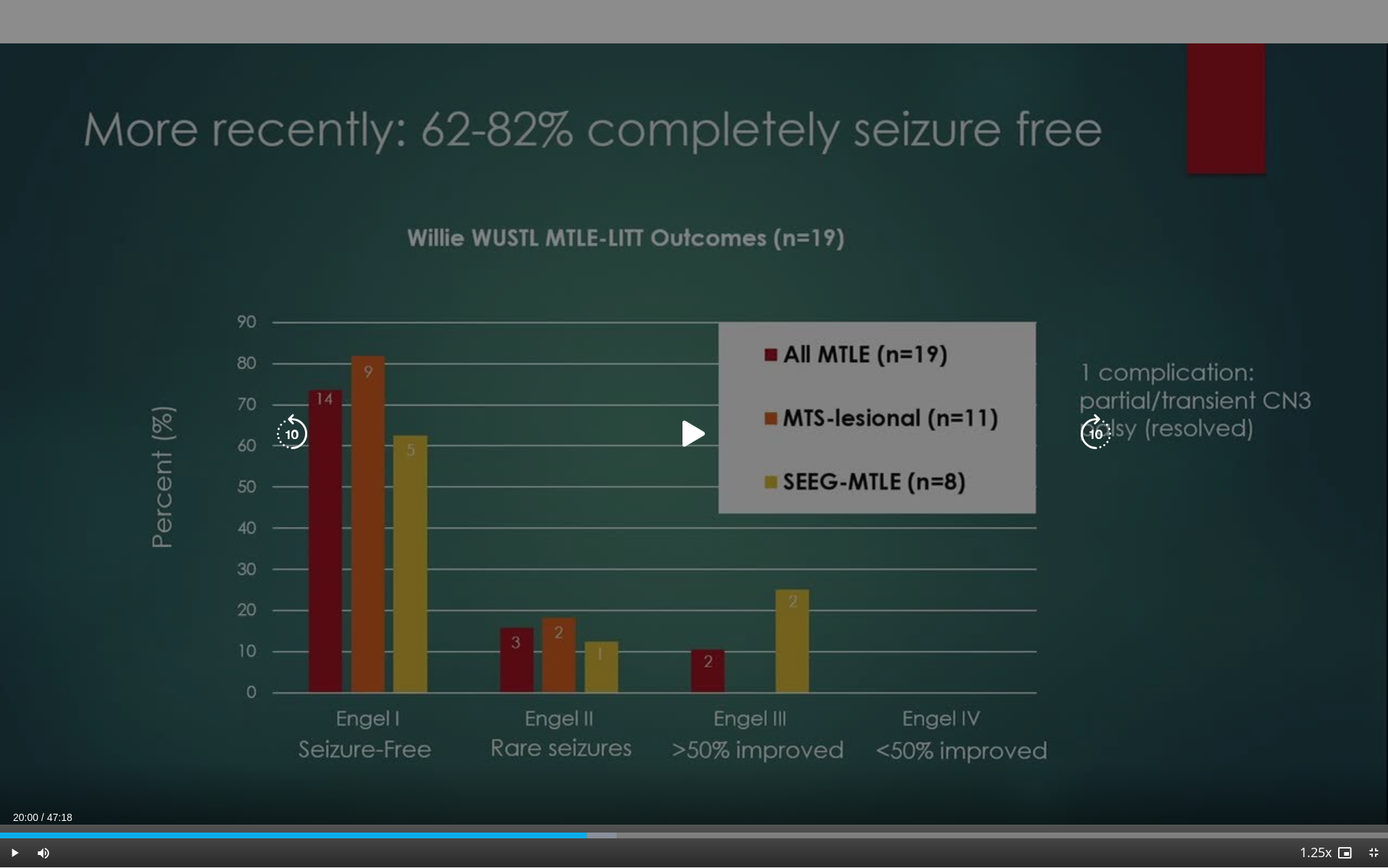
click at [1371, 654] on div "10 seconds Tap to unmute" at bounding box center [694, 434] width 1388 height 867
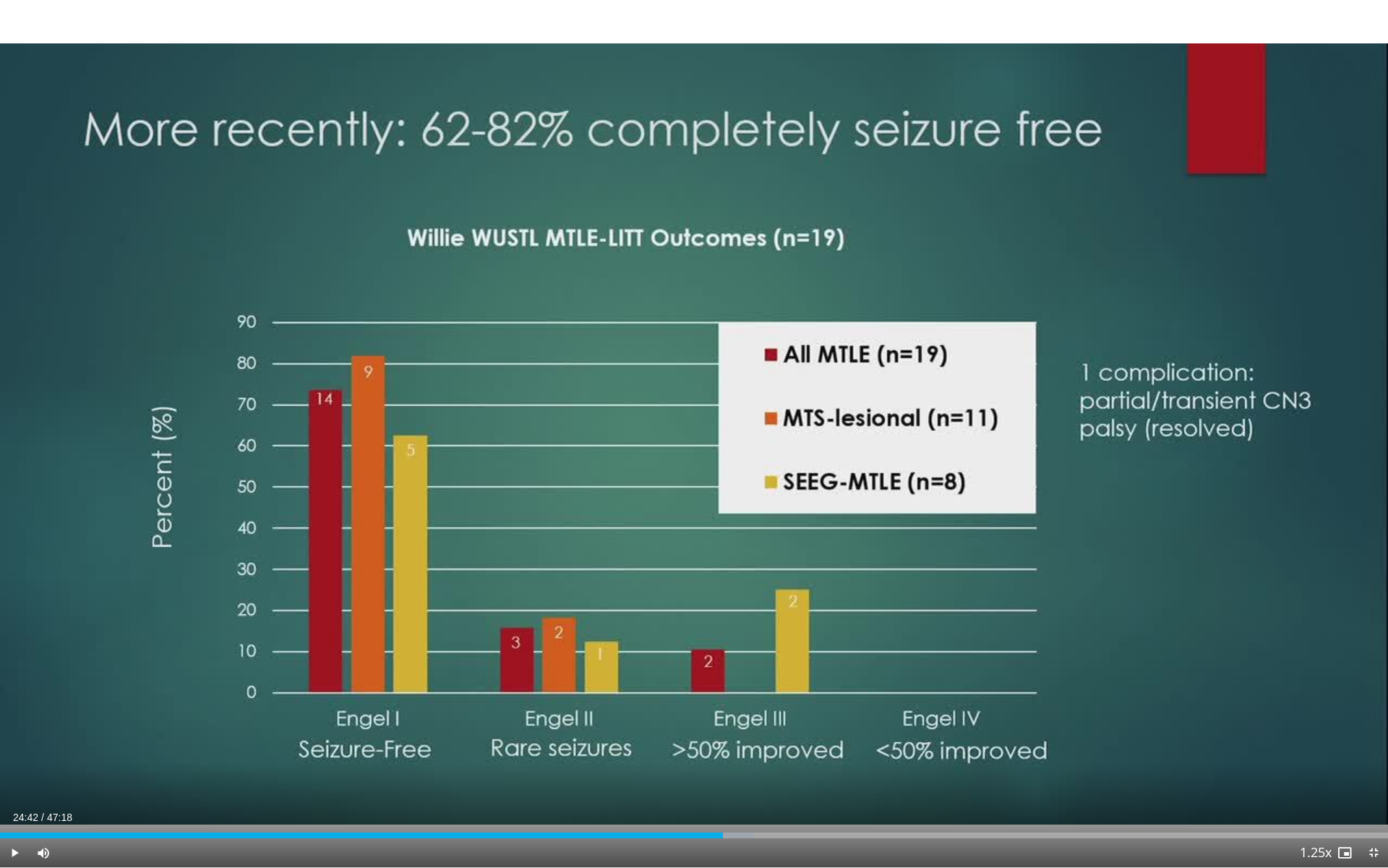
click at [725, 776] on div "Progress Bar" at bounding box center [731, 834] width 46 height 5
click at [731, 776] on div "Loaded : 54.52% 24:55 24:55" at bounding box center [694, 834] width 1388 height 5
click at [743, 776] on div "Loaded : 54.87% 25:19 25:19" at bounding box center [694, 831] width 1388 height 14
click at [1298, 217] on div "10 seconds Tap to unmute" at bounding box center [694, 434] width 1388 height 867
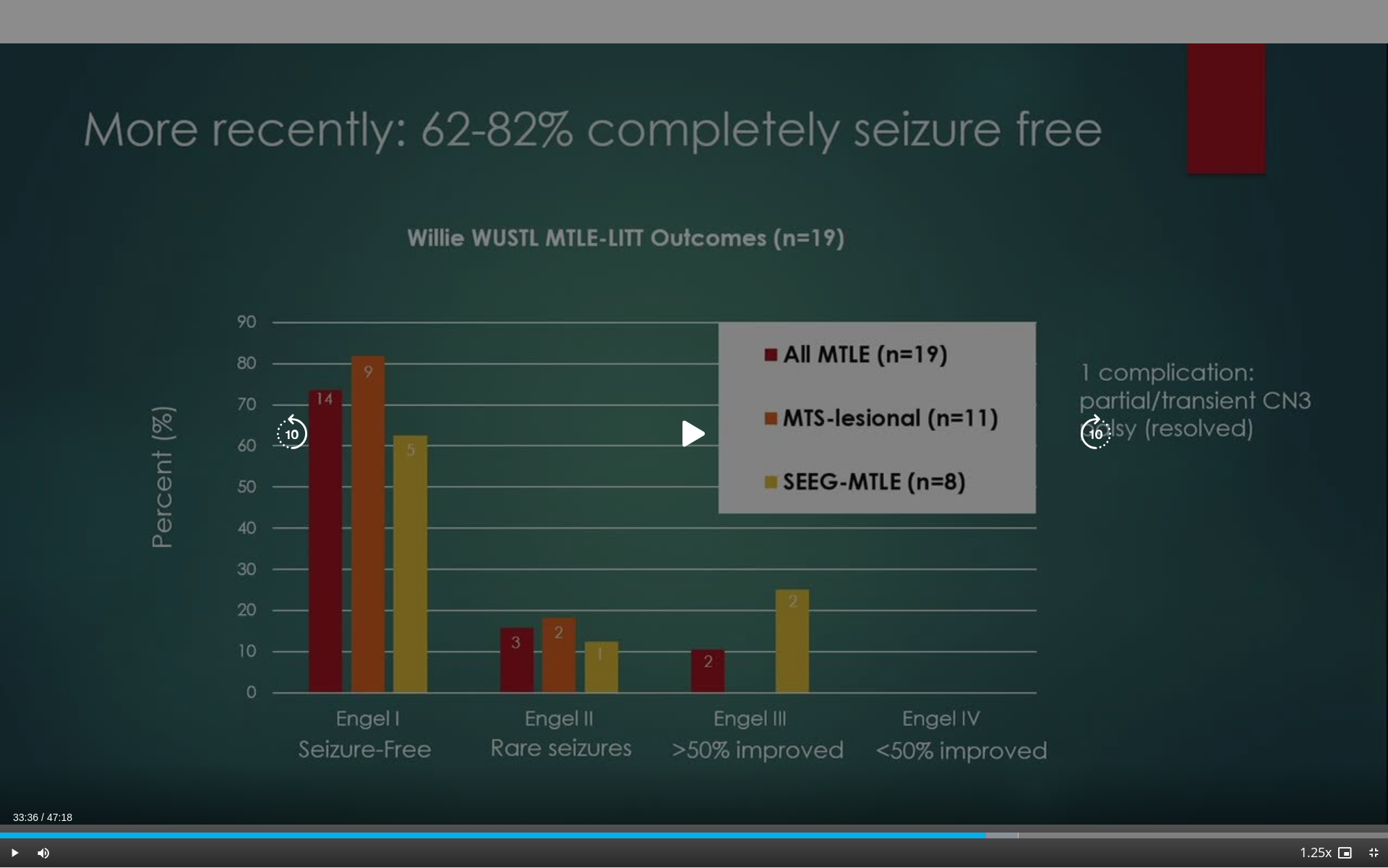
click at [1344, 84] on div "10 seconds Tap to unmute" at bounding box center [694, 434] width 1388 height 867
click at [892, 501] on div "10 seconds Tap to unmute" at bounding box center [694, 434] width 1388 height 867
click at [689, 445] on icon "Video Player" at bounding box center [694, 434] width 41 height 41
click at [1029, 682] on div "10 seconds Tap to unmute" at bounding box center [694, 434] width 1388 height 867
click at [697, 422] on icon "Video Player" at bounding box center [694, 434] width 41 height 41
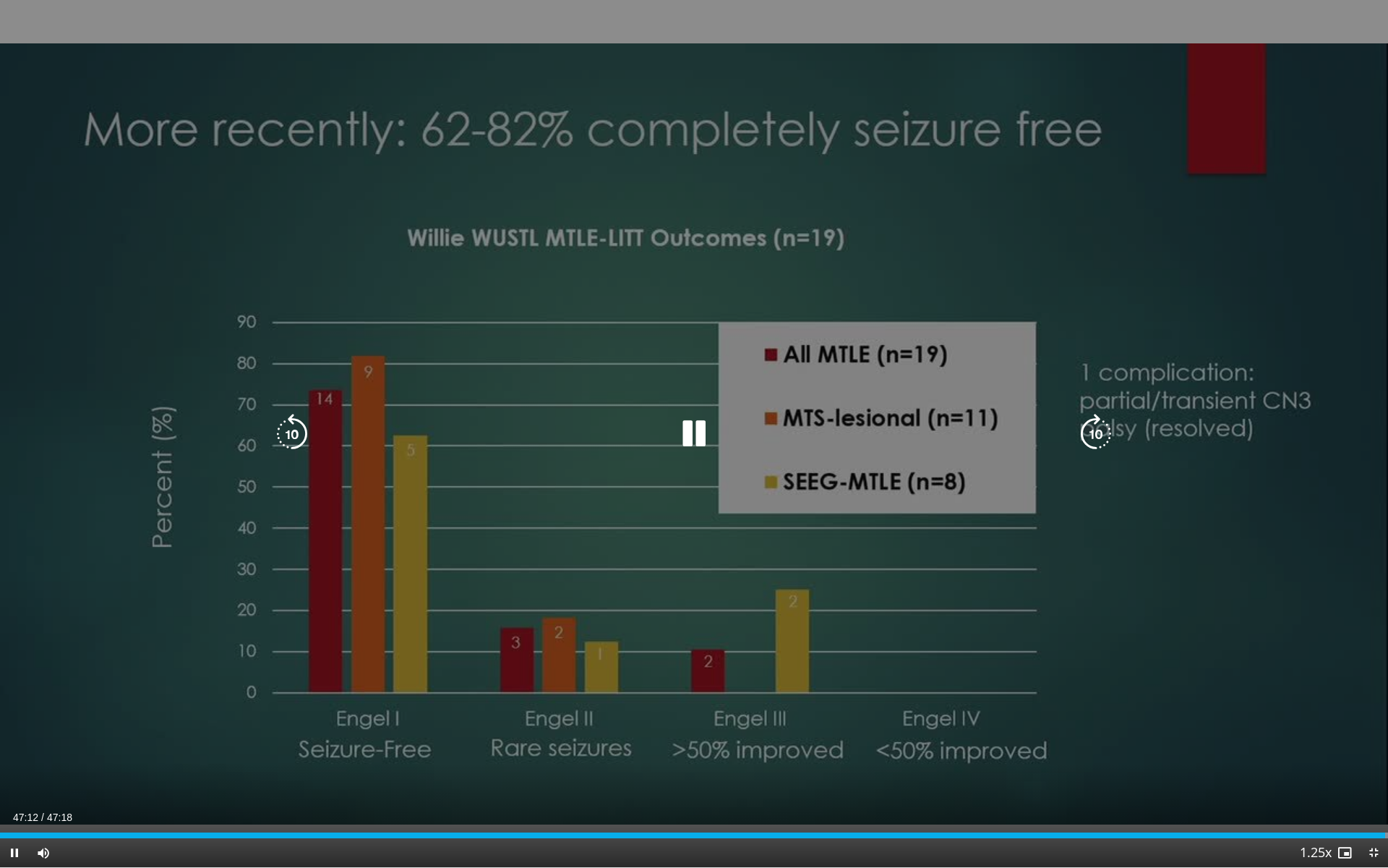
click at [689, 435] on icon "Video Player" at bounding box center [694, 434] width 41 height 41
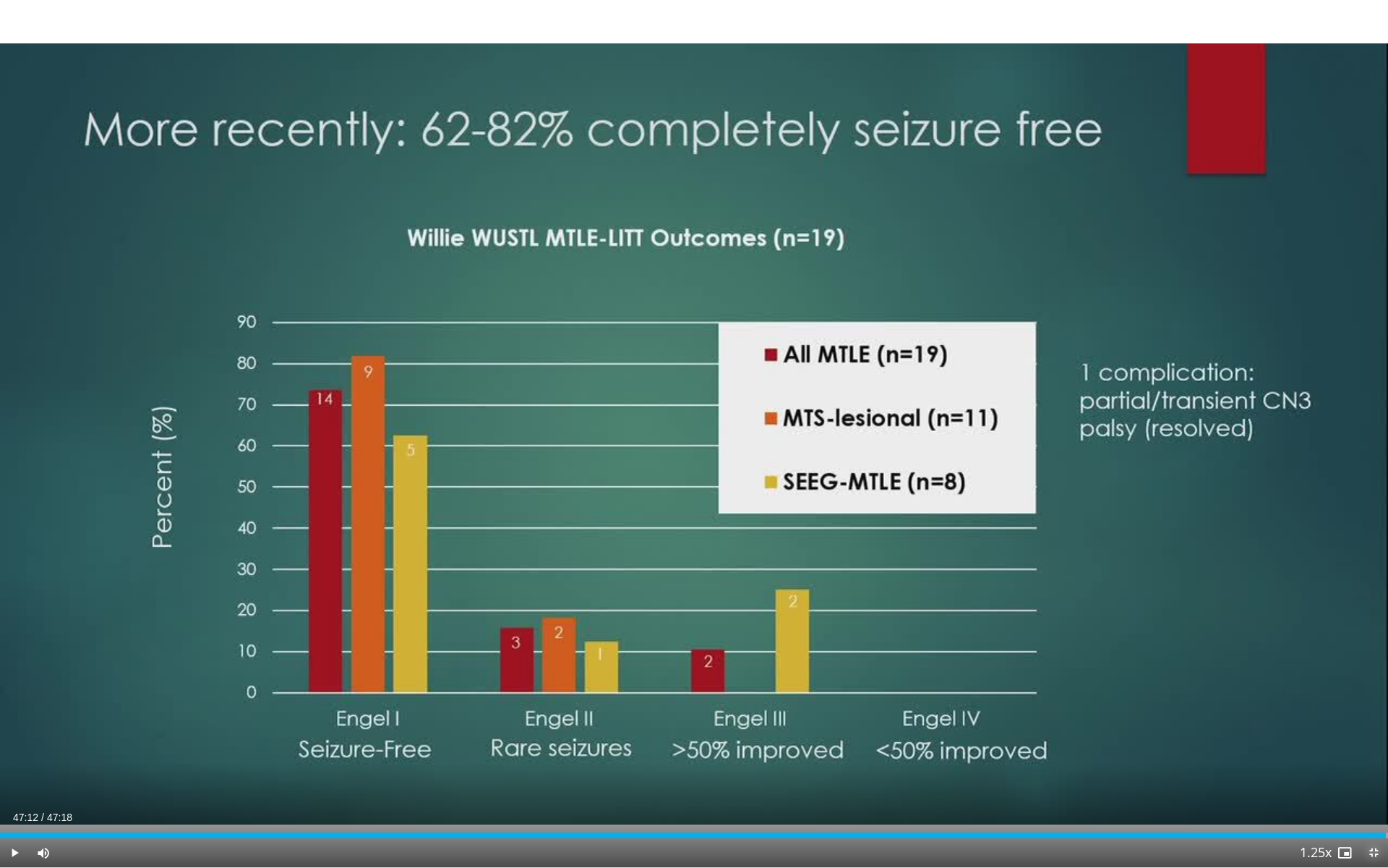
click at [1371, 776] on span "Video Player" at bounding box center [1373, 852] width 29 height 29
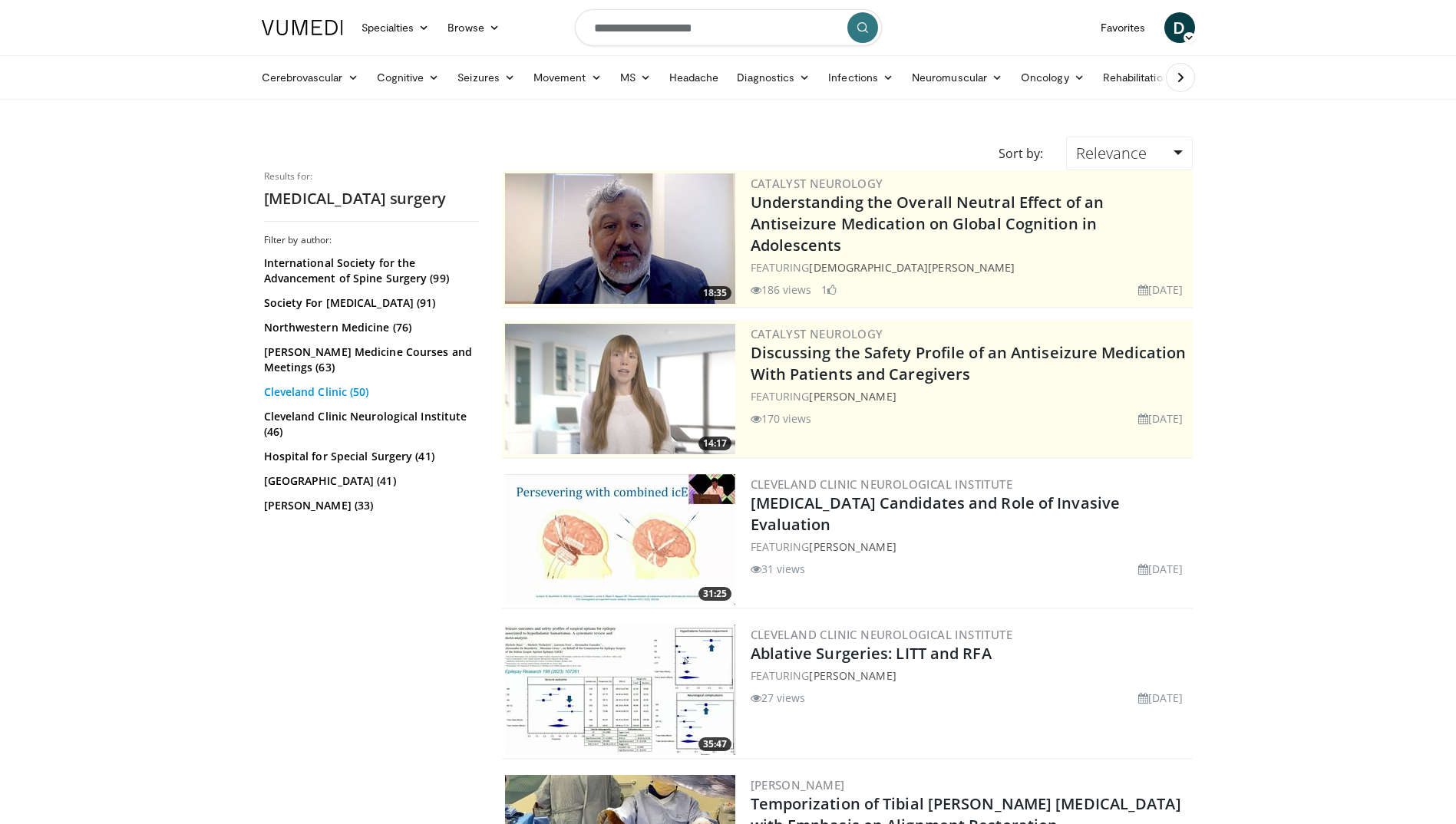
click at [334, 400] on link "Cleveland Clinic (50)" at bounding box center [369, 391] width 211 height 16
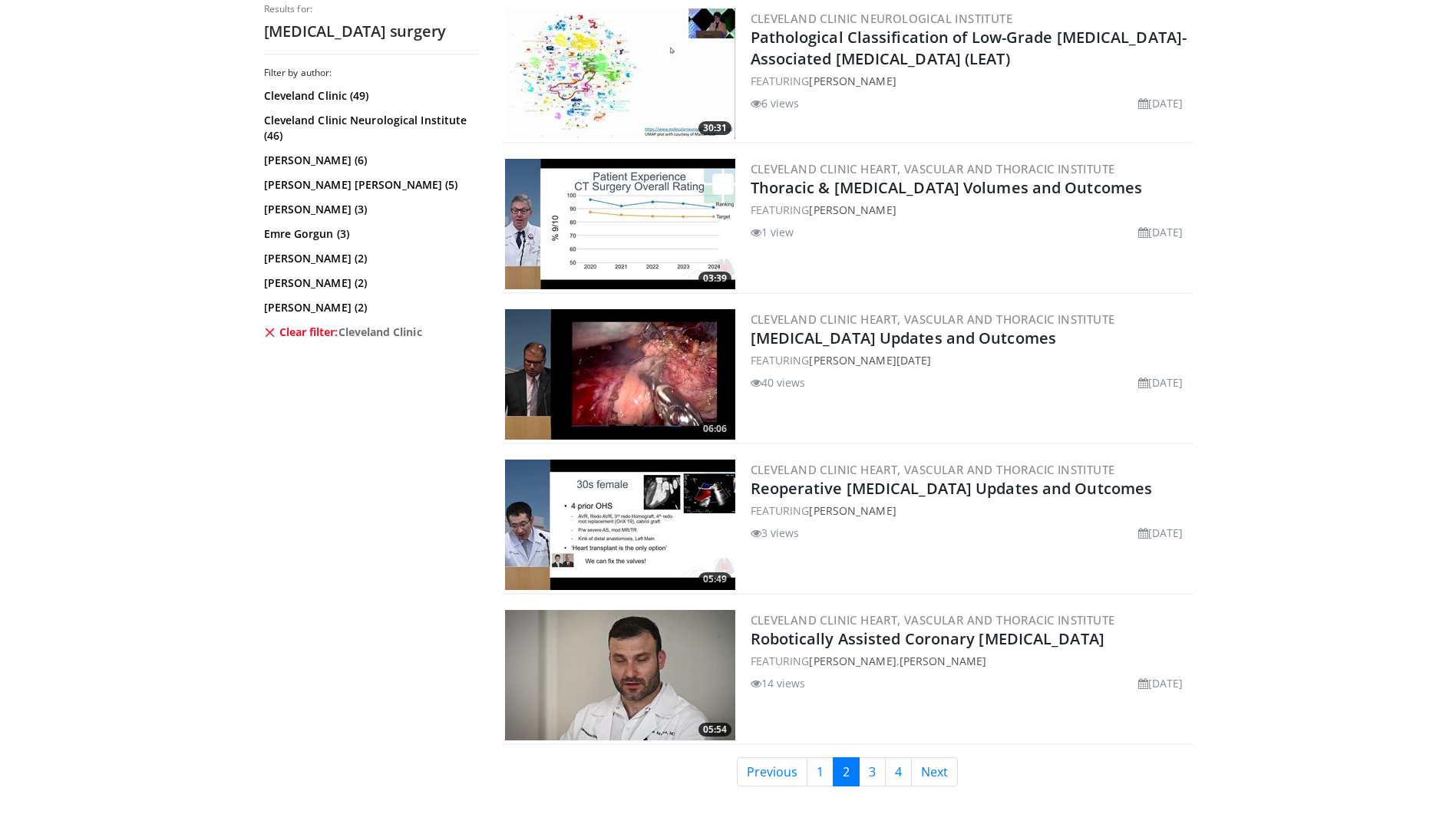
scroll to position [3448, 0]
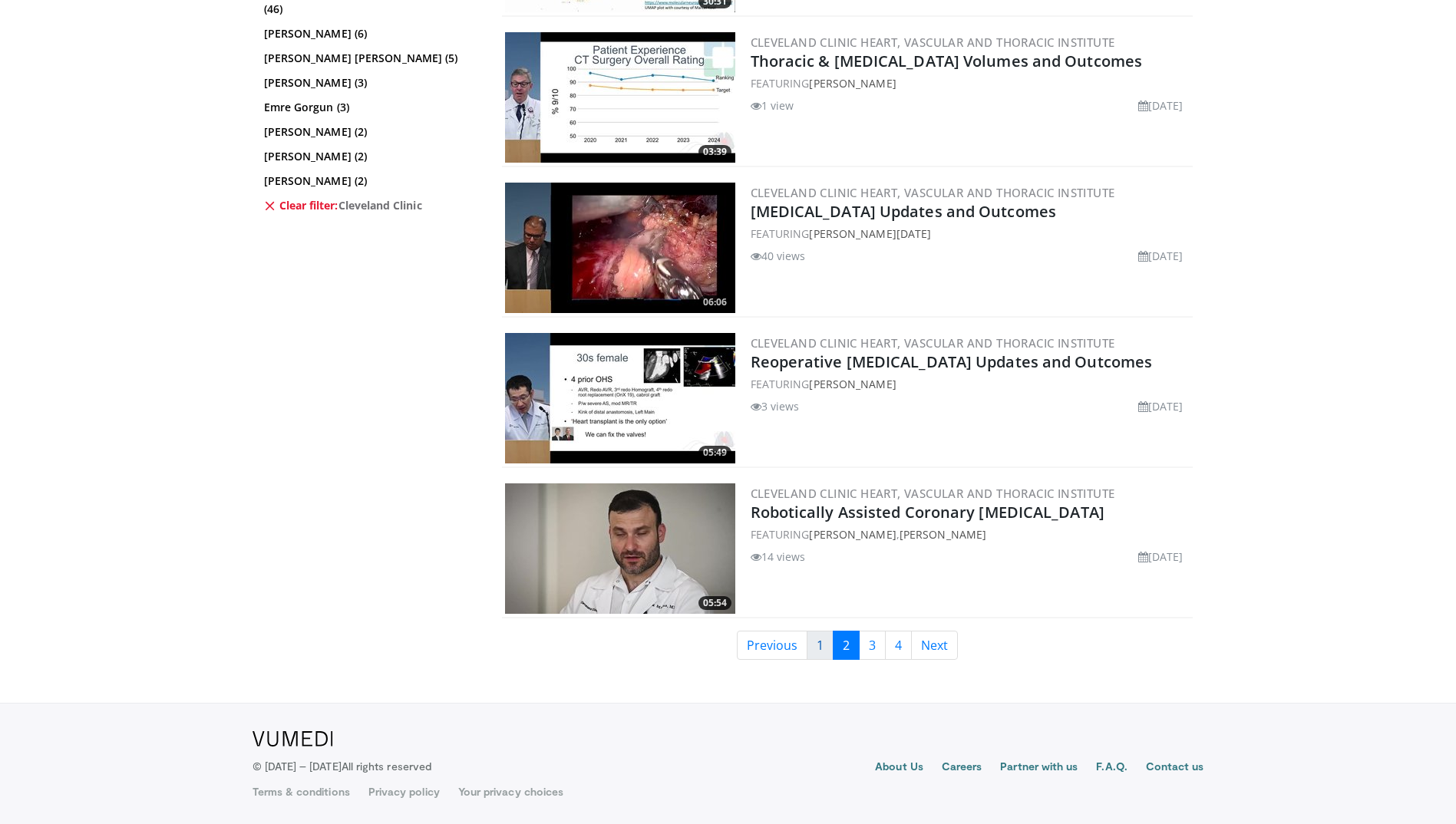
click at [810, 647] on link "1" at bounding box center [819, 644] width 26 height 29
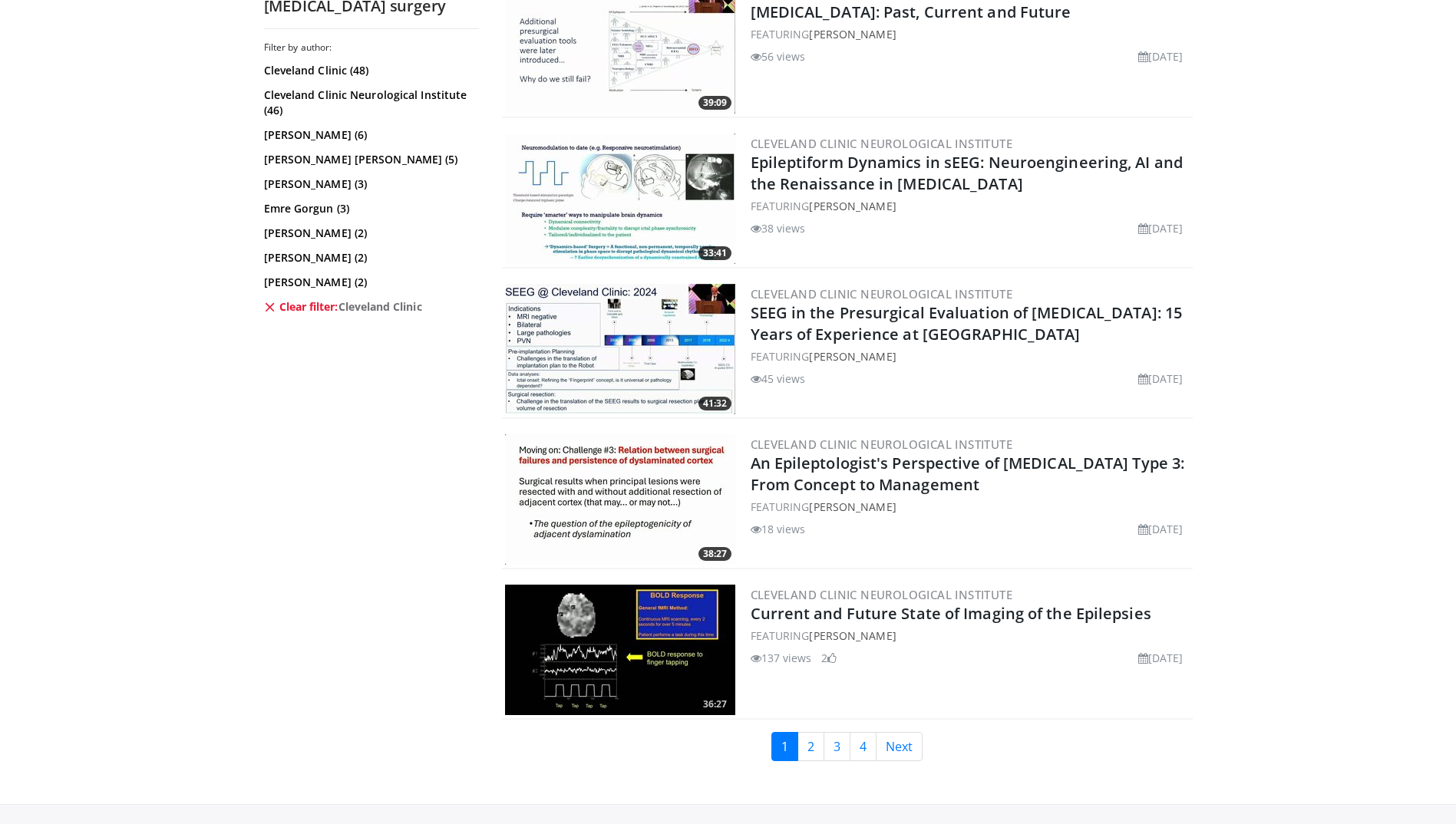
scroll to position [3570, 0]
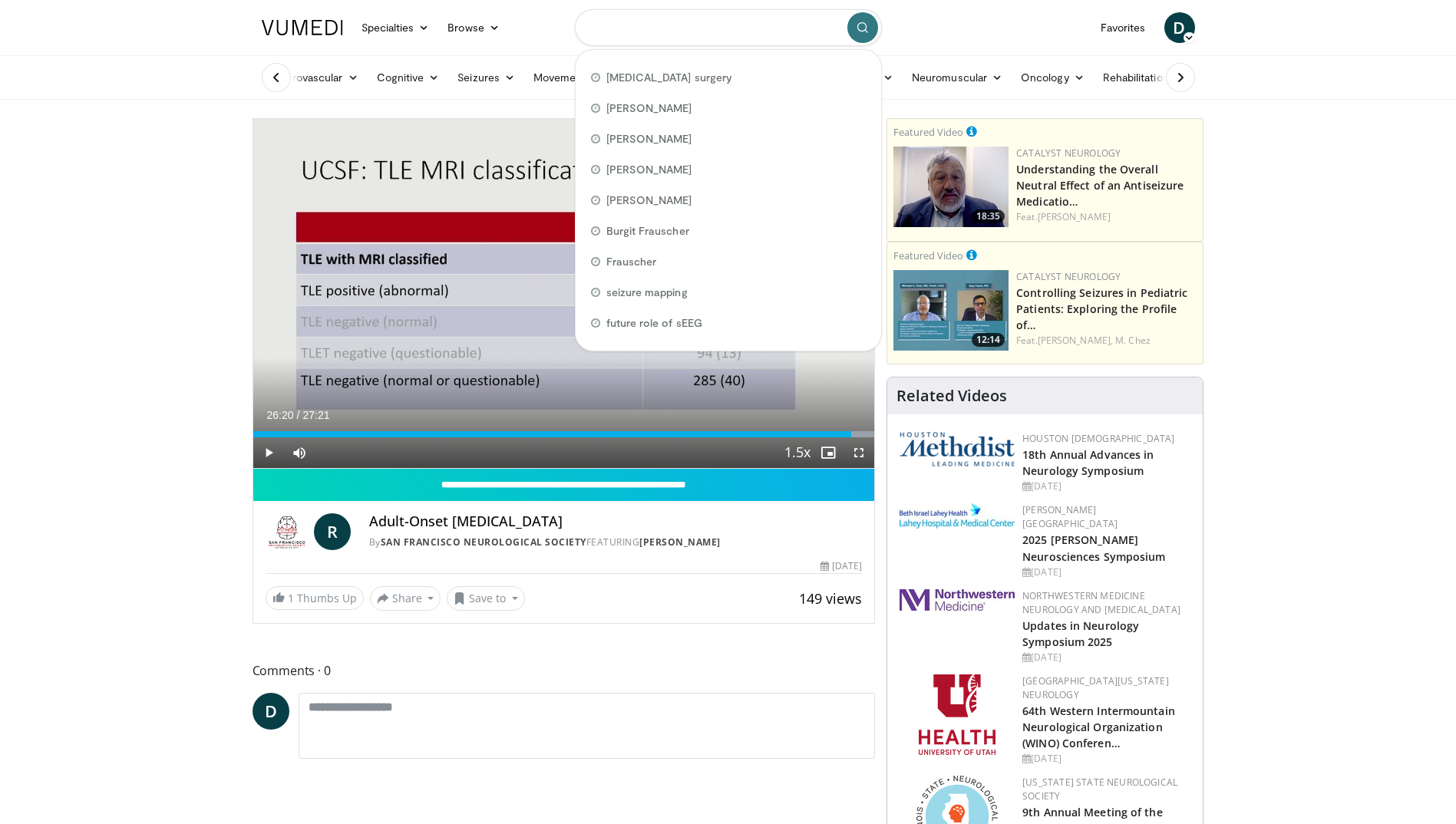
click at [616, 21] on input "Search topics, interventions" at bounding box center [728, 27] width 307 height 37
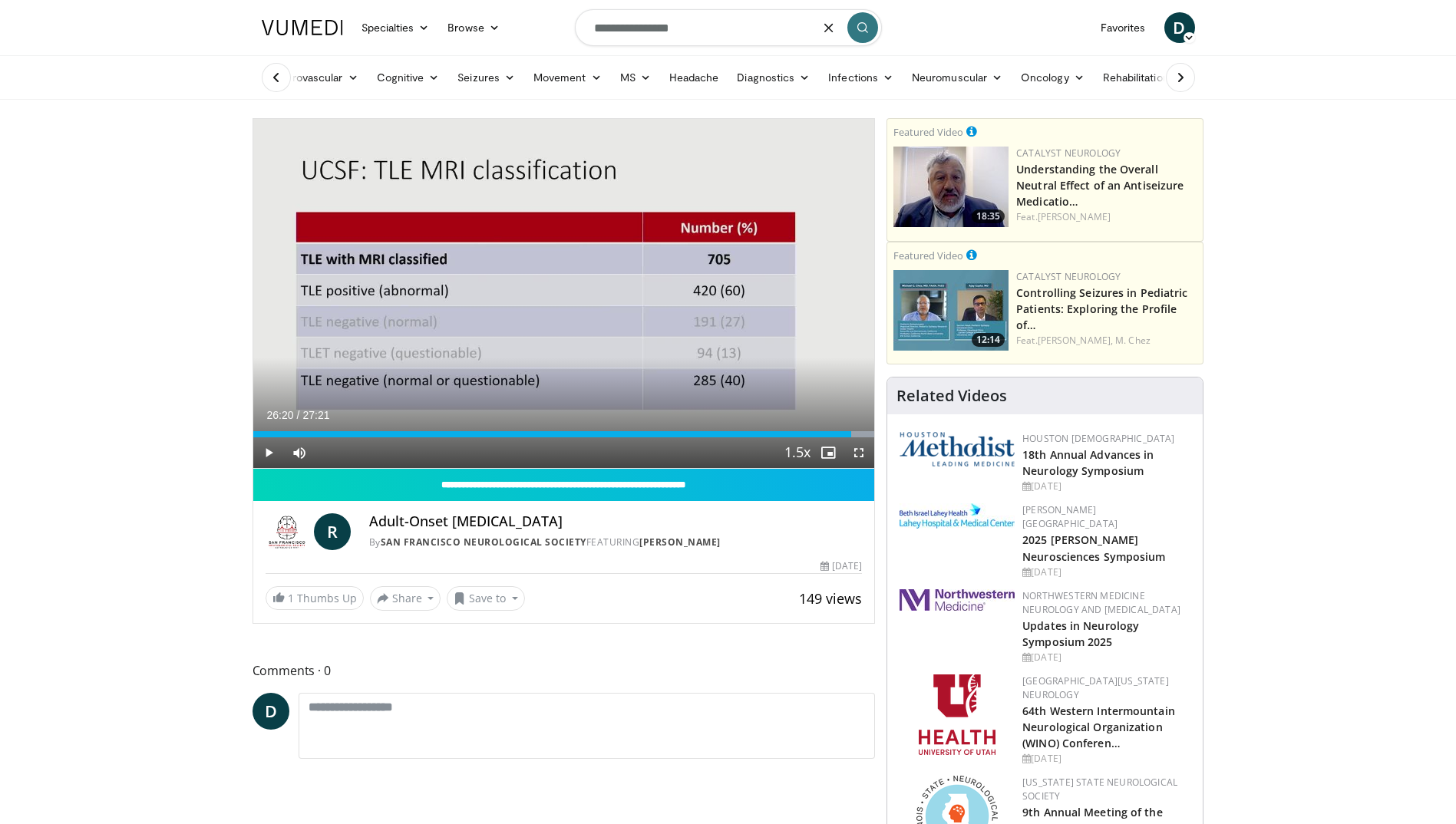
type input "**********"
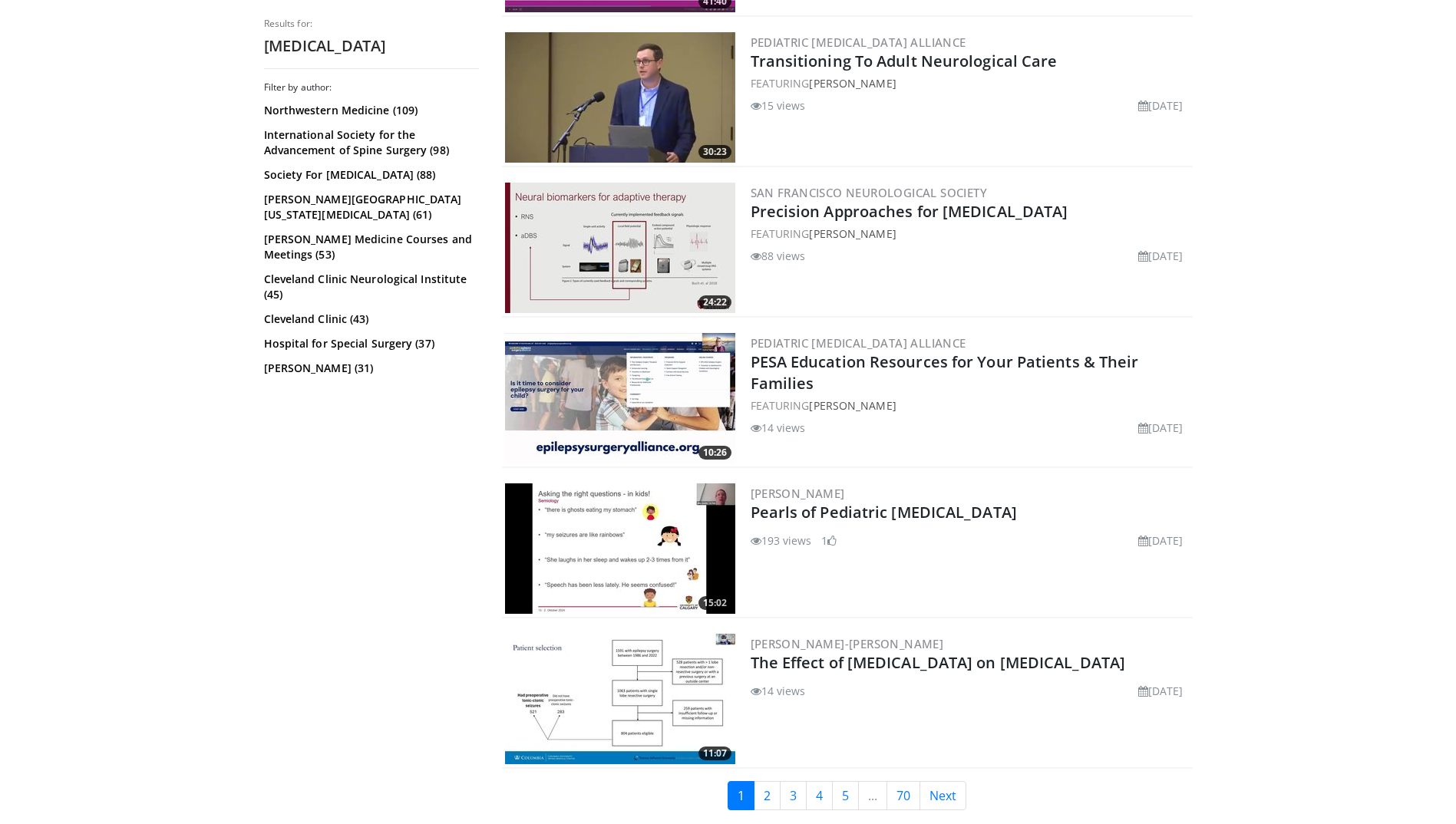
scroll to position [3449, 0]
click at [771, 799] on link "2" at bounding box center [766, 794] width 26 height 29
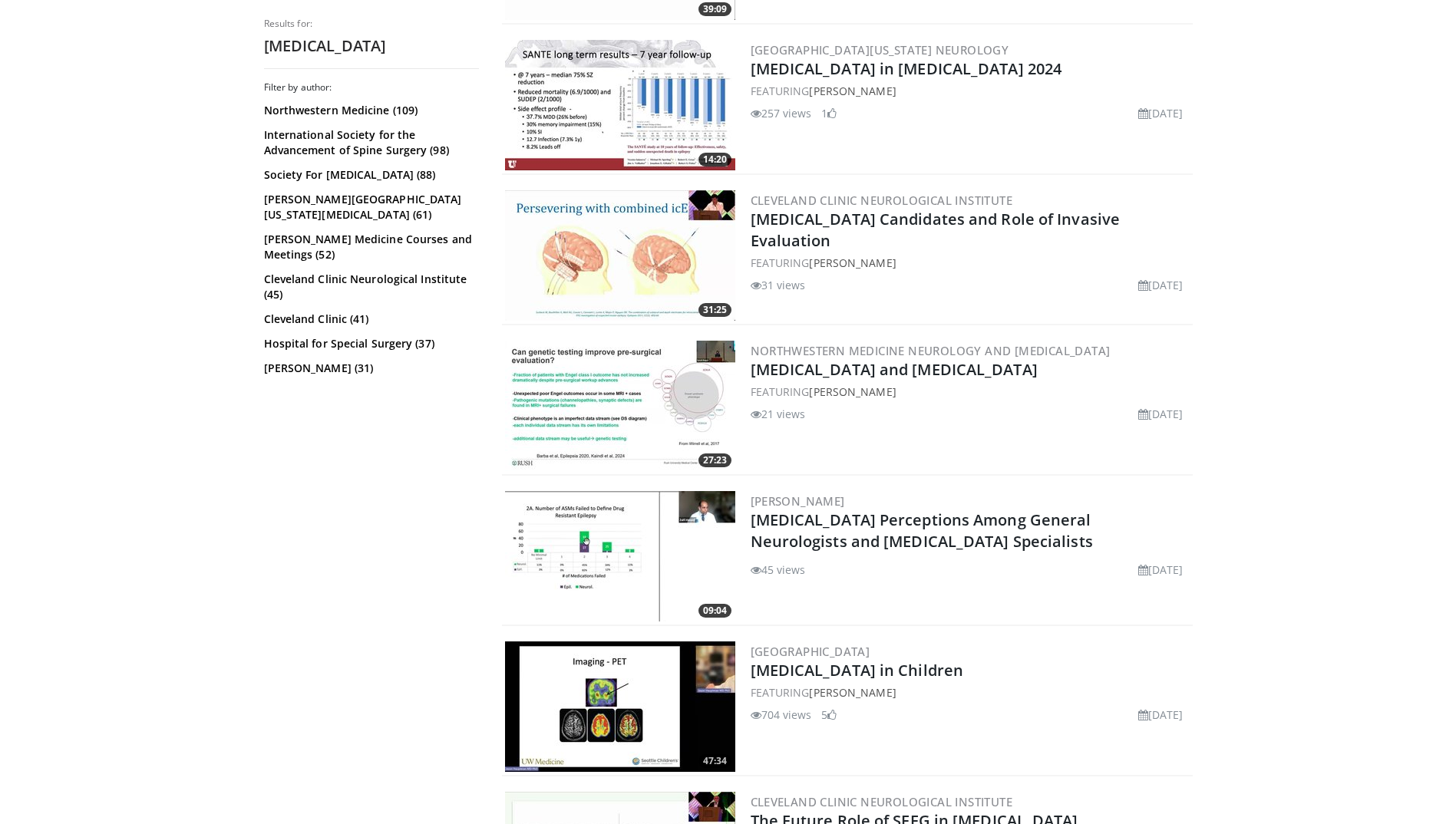
scroll to position [2688, 0]
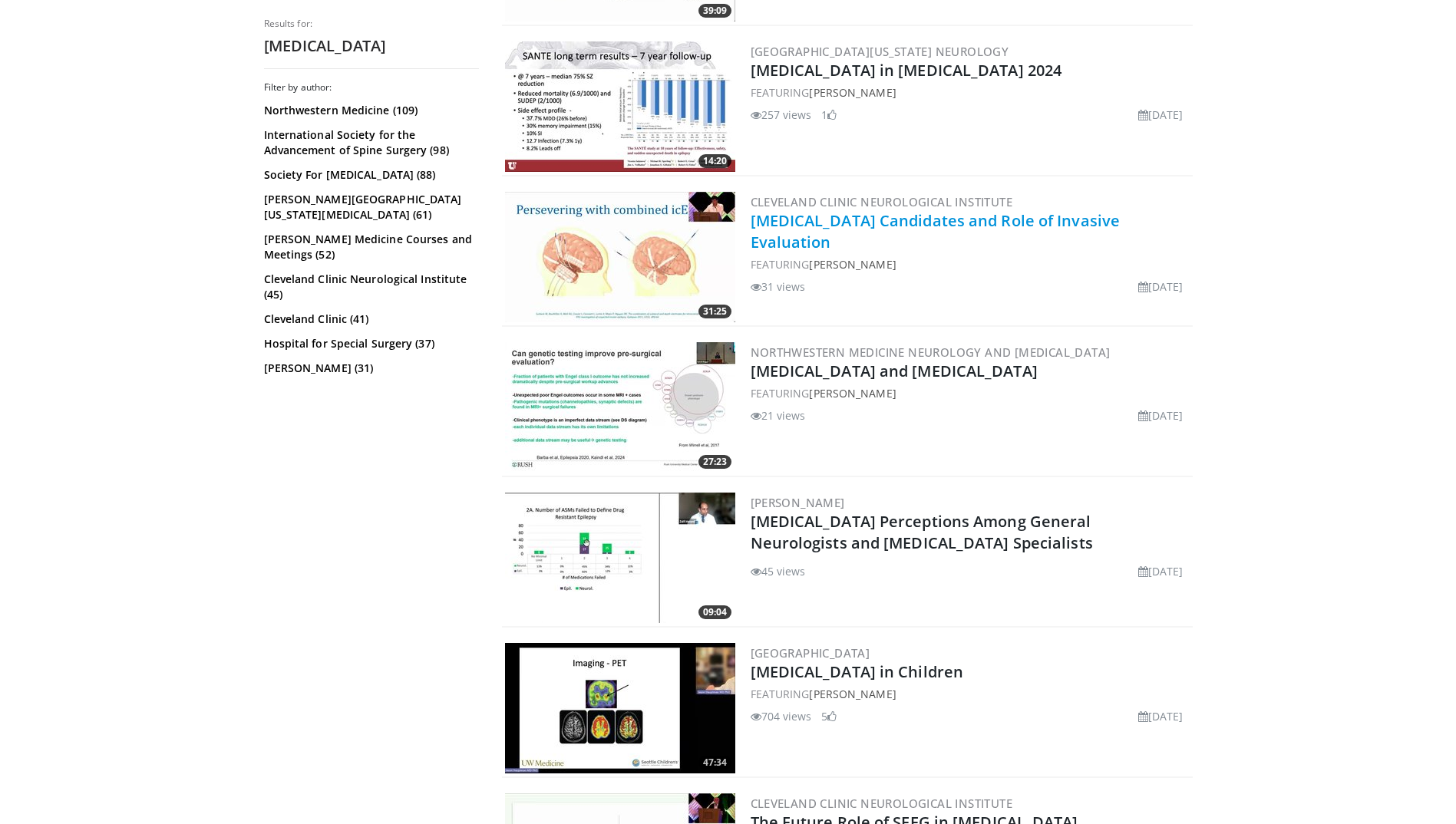
click at [833, 224] on link "[MEDICAL_DATA] Candidates and Role of Invasive Evaluation" at bounding box center [935, 231] width 370 height 42
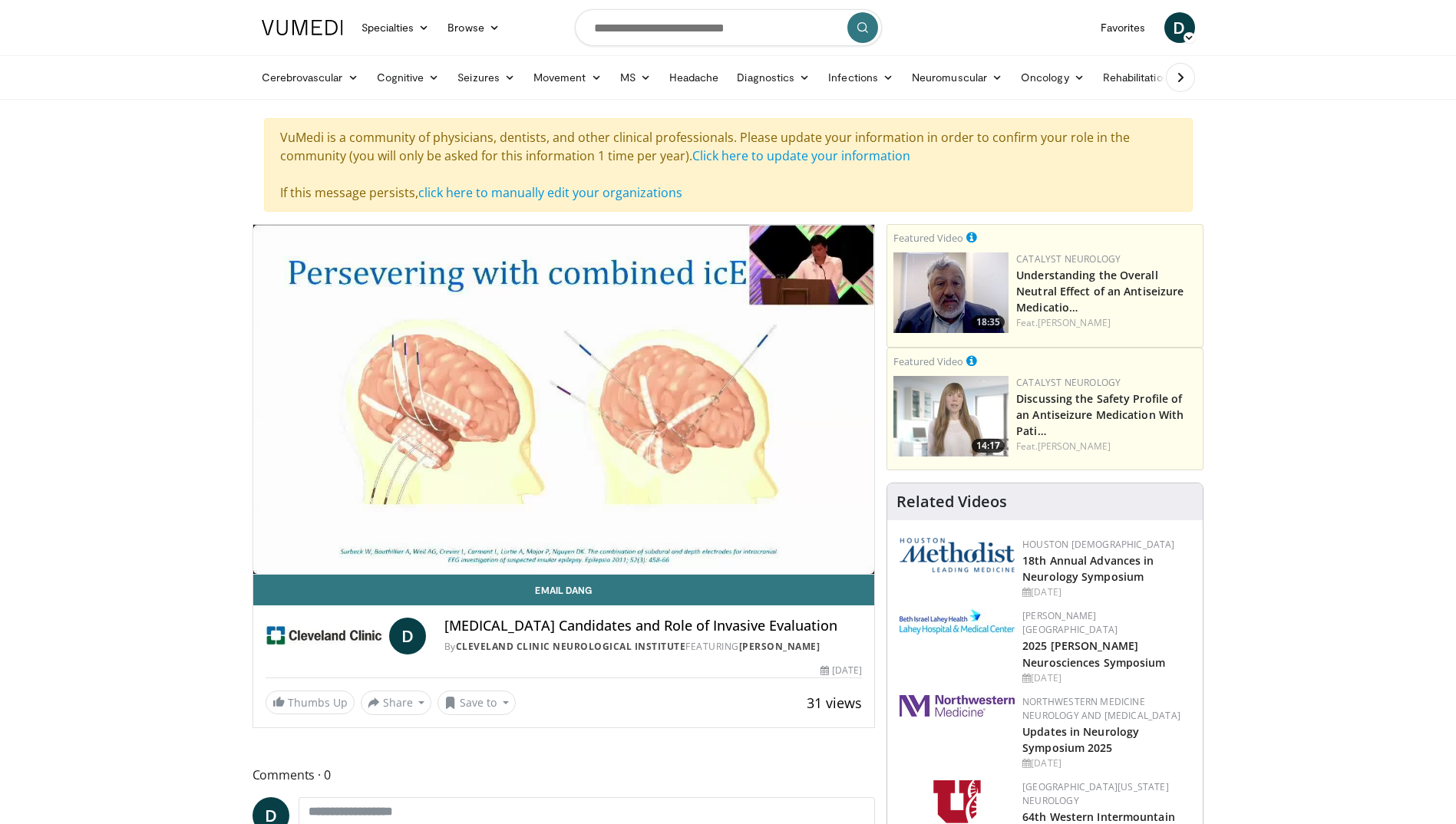
click at [272, 566] on video-js "**********" at bounding box center [564, 400] width 622 height 350
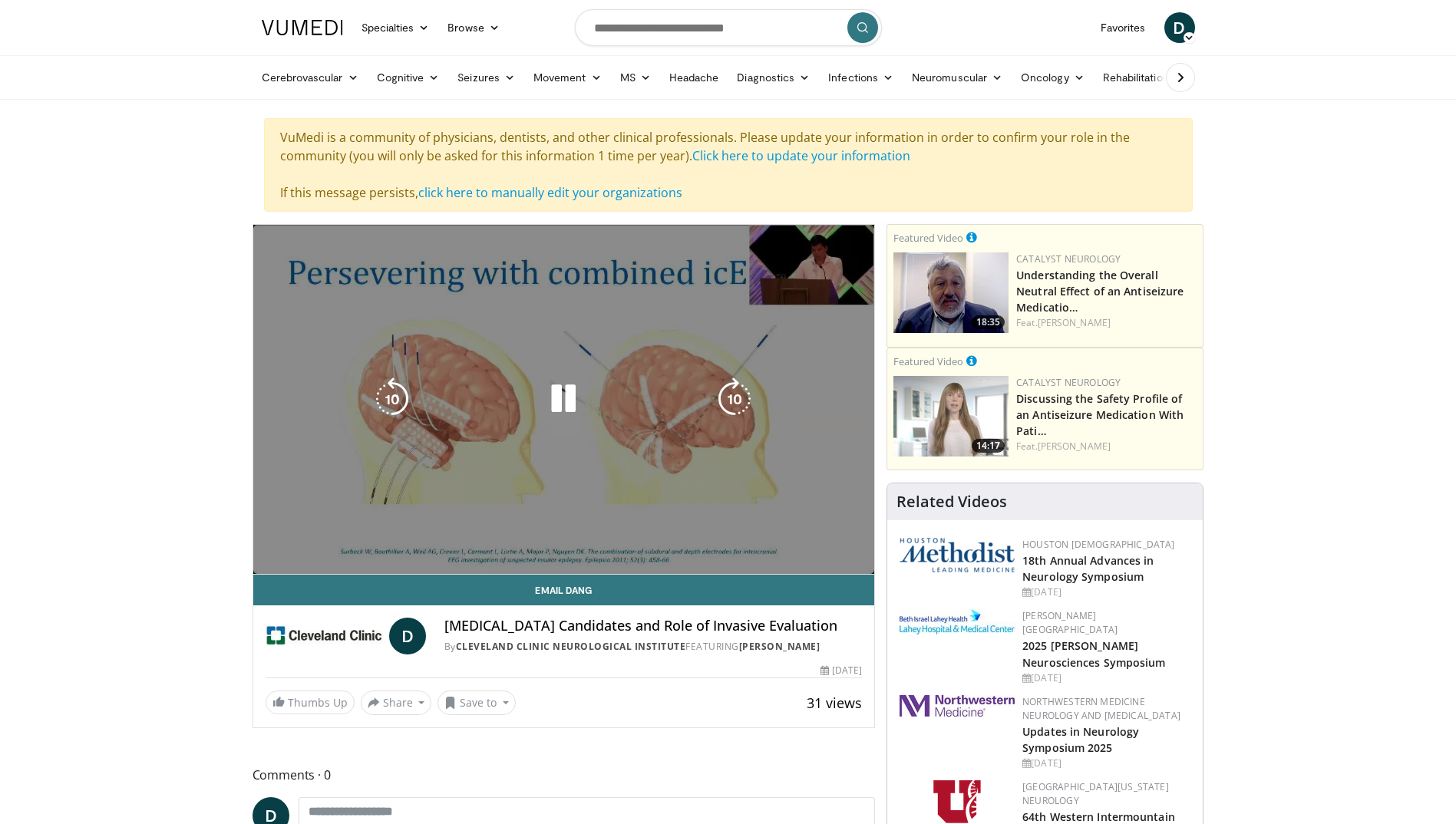
click at [268, 557] on video-js "**********" at bounding box center [564, 400] width 622 height 350
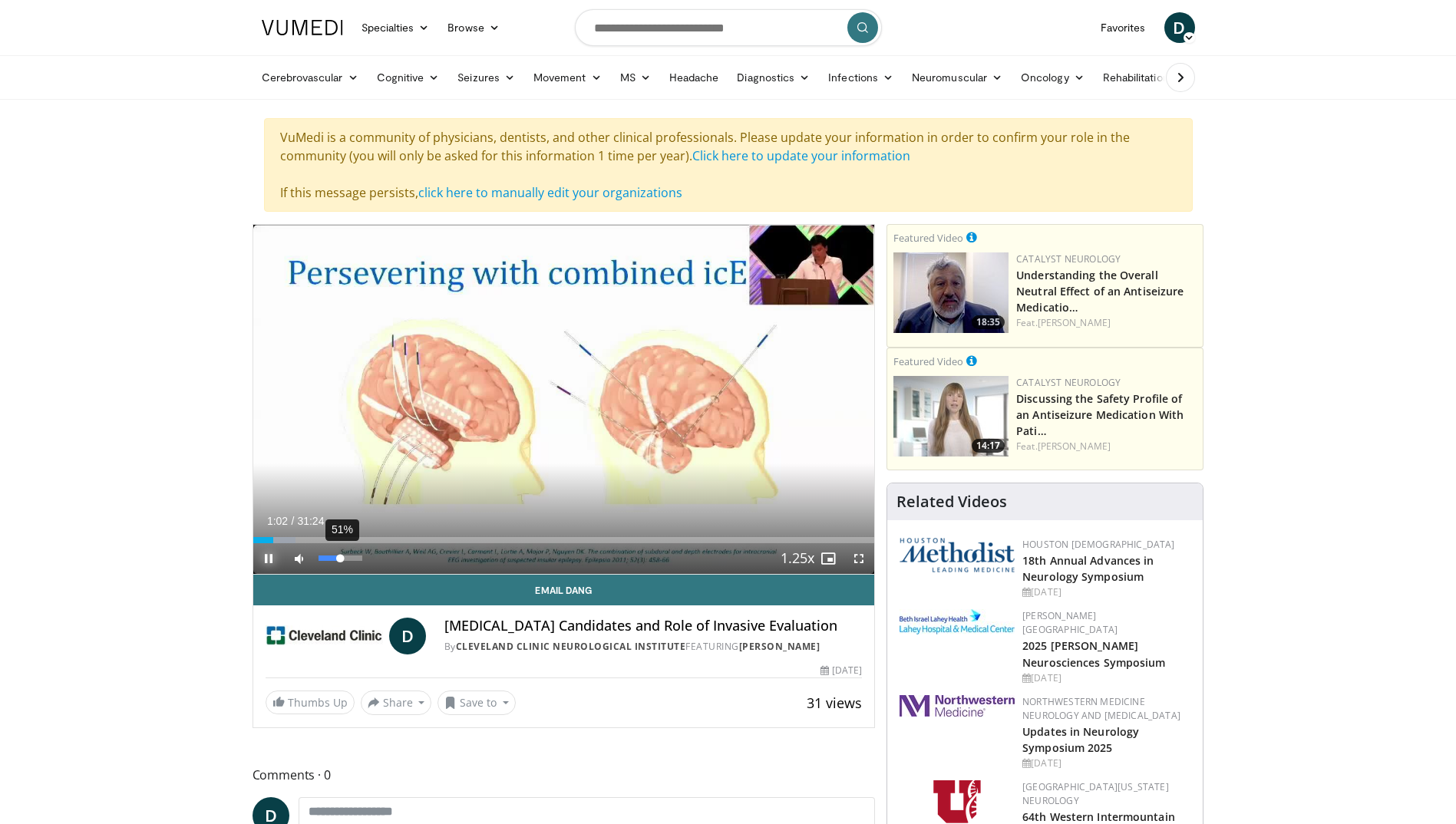
click at [341, 560] on div "51%" at bounding box center [340, 558] width 44 height 5
click at [858, 558] on span "Video Player" at bounding box center [858, 558] width 31 height 31
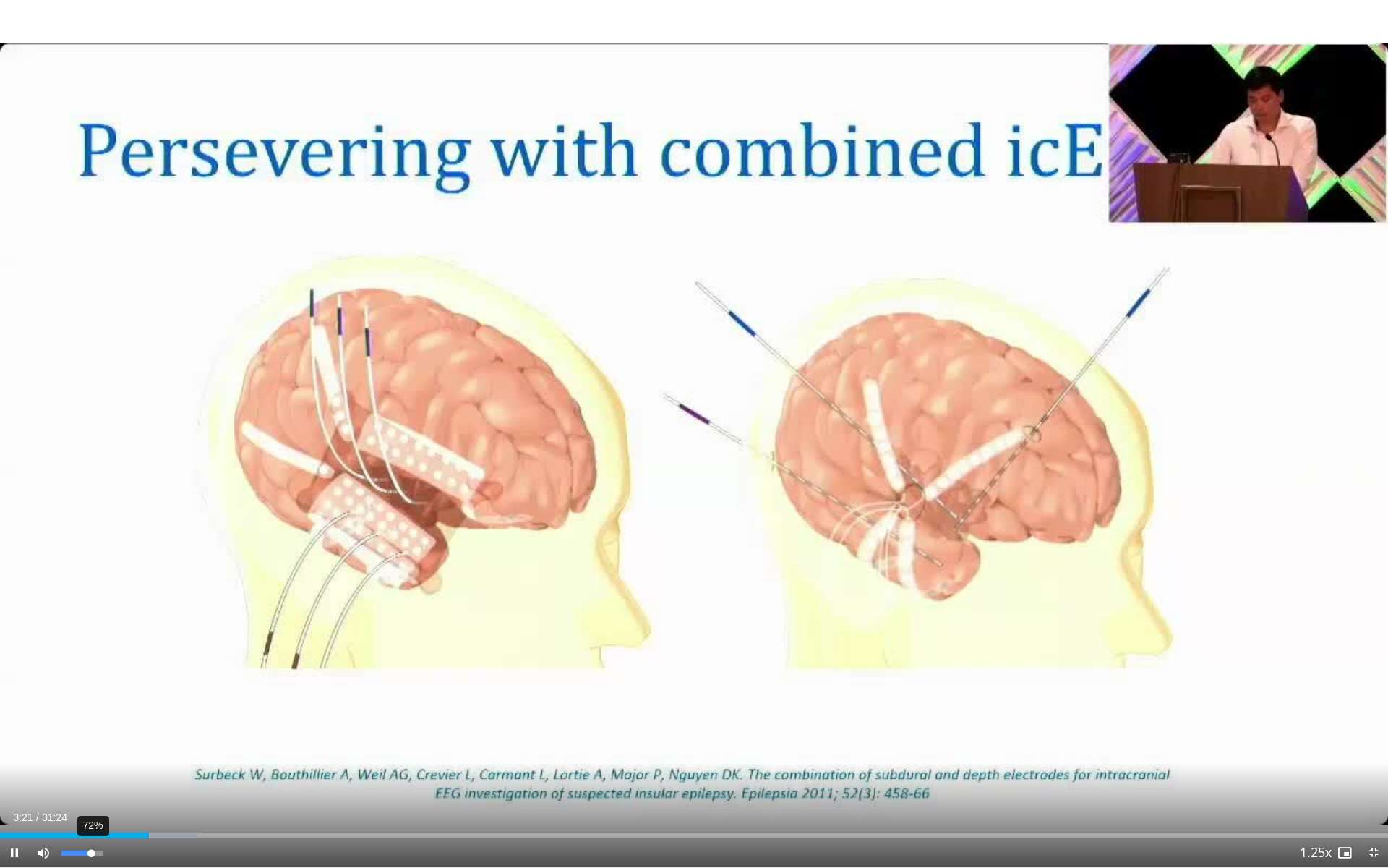
click at [92, 776] on div "72%" at bounding box center [82, 852] width 41 height 5
click at [1379, 776] on span "Video Player" at bounding box center [1373, 852] width 29 height 29
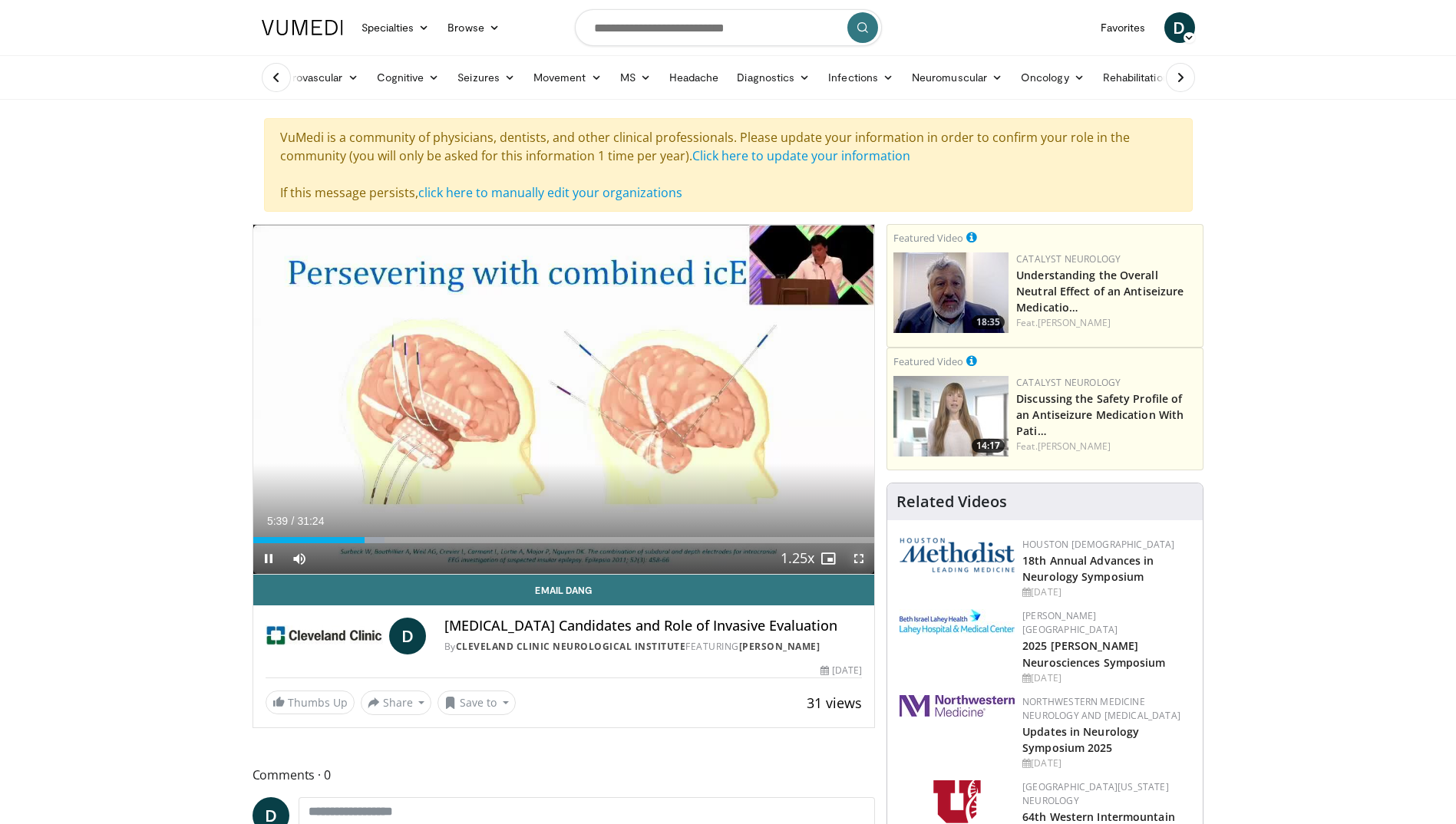
click at [850, 563] on span "Video Player" at bounding box center [858, 558] width 31 height 31
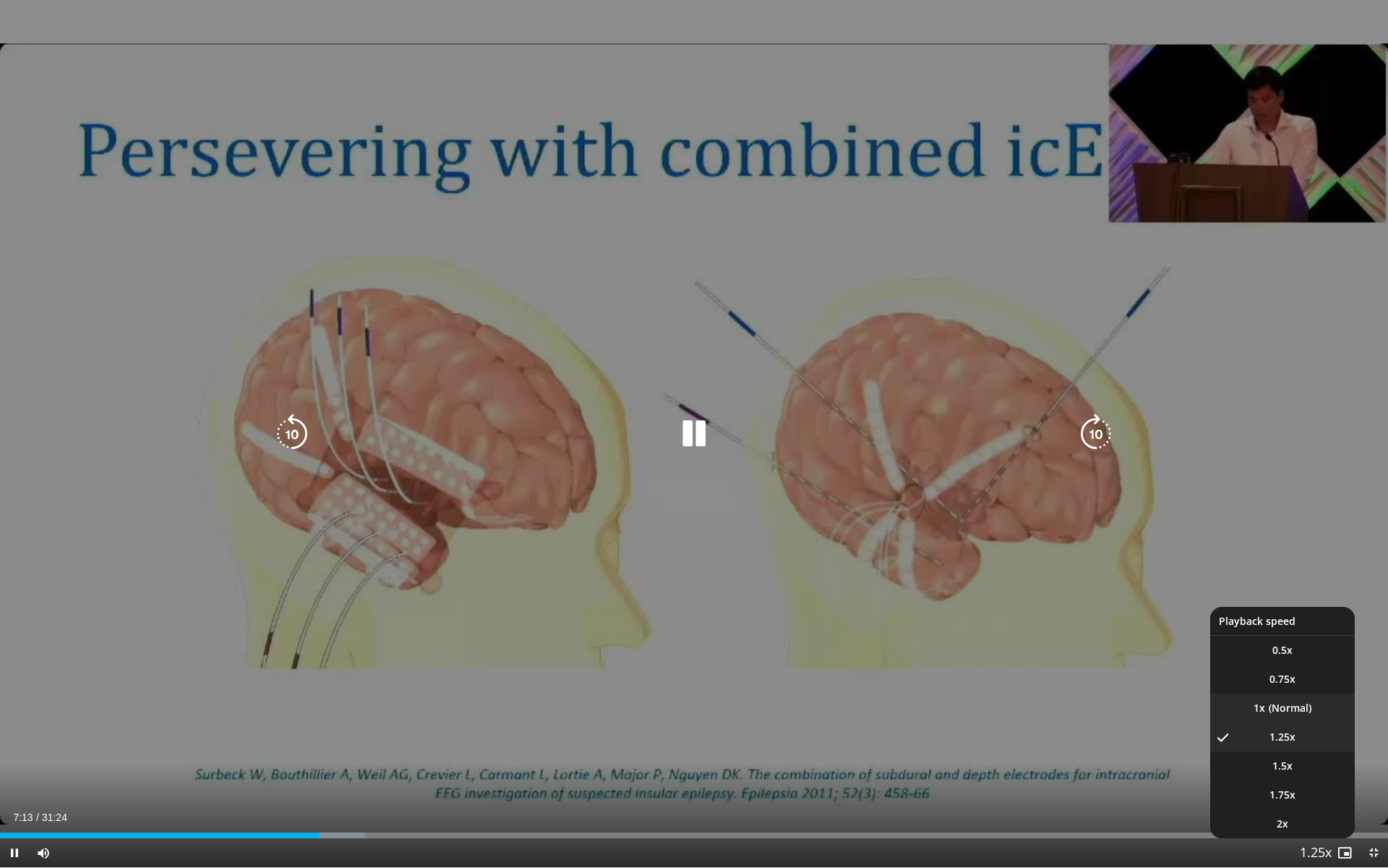
click at [1281, 707] on video-js "**********" at bounding box center [694, 434] width 1388 height 868
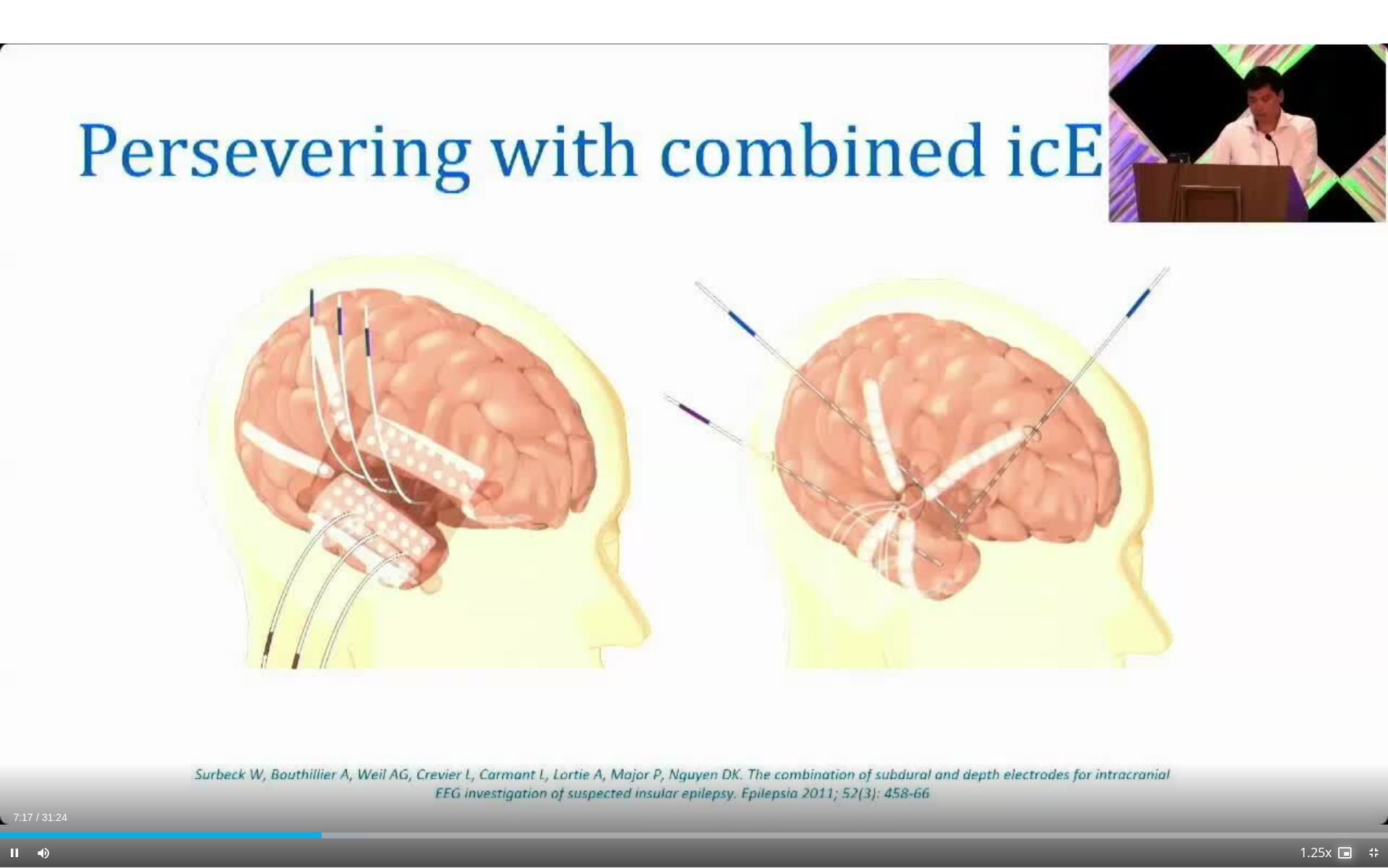
click at [1348, 776] on span "Video Player" at bounding box center [1344, 852] width 29 height 29
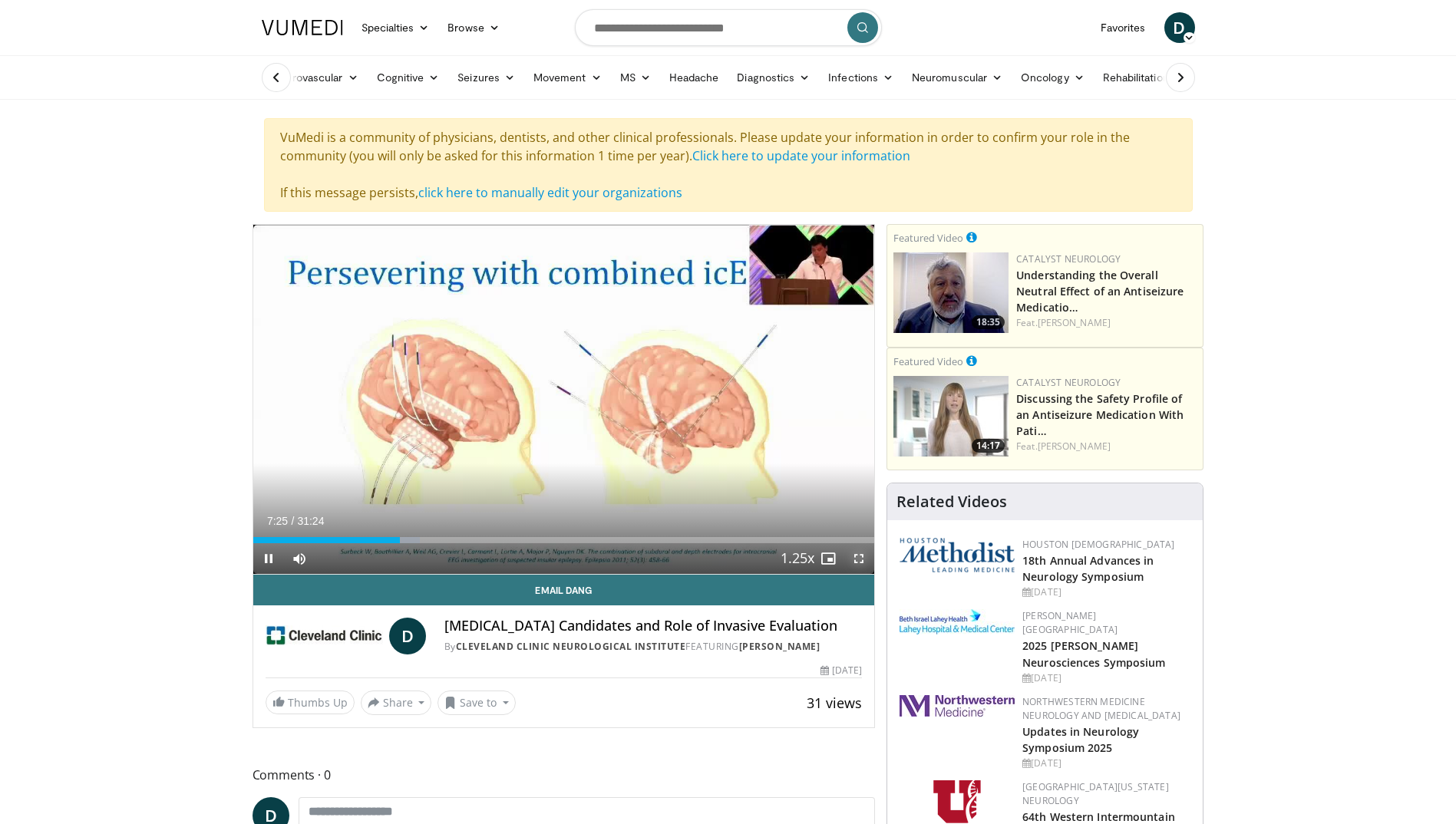
click at [858, 553] on span "Video Player" at bounding box center [858, 558] width 31 height 31
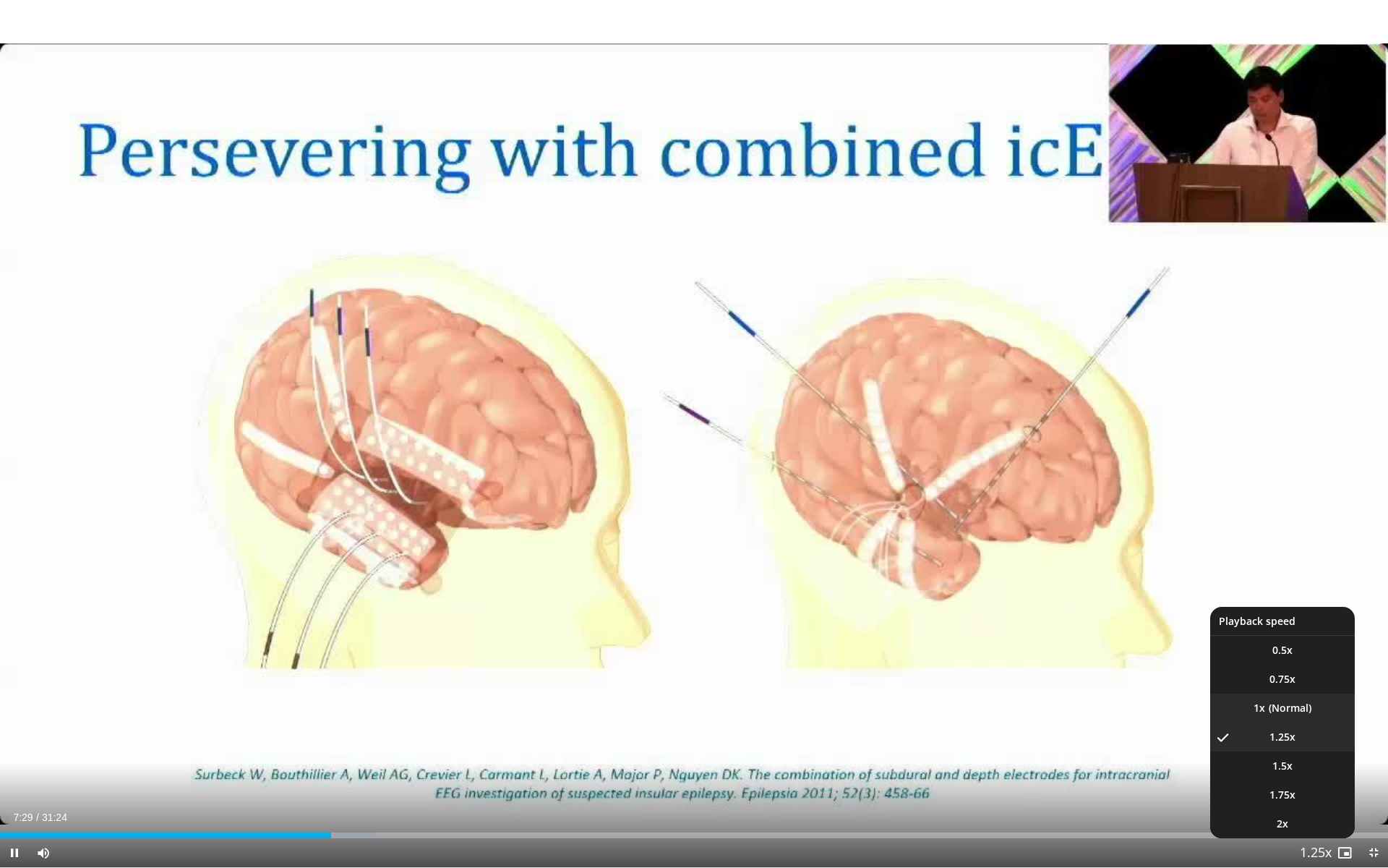
click at [1269, 714] on li "1x" at bounding box center [1282, 707] width 144 height 29
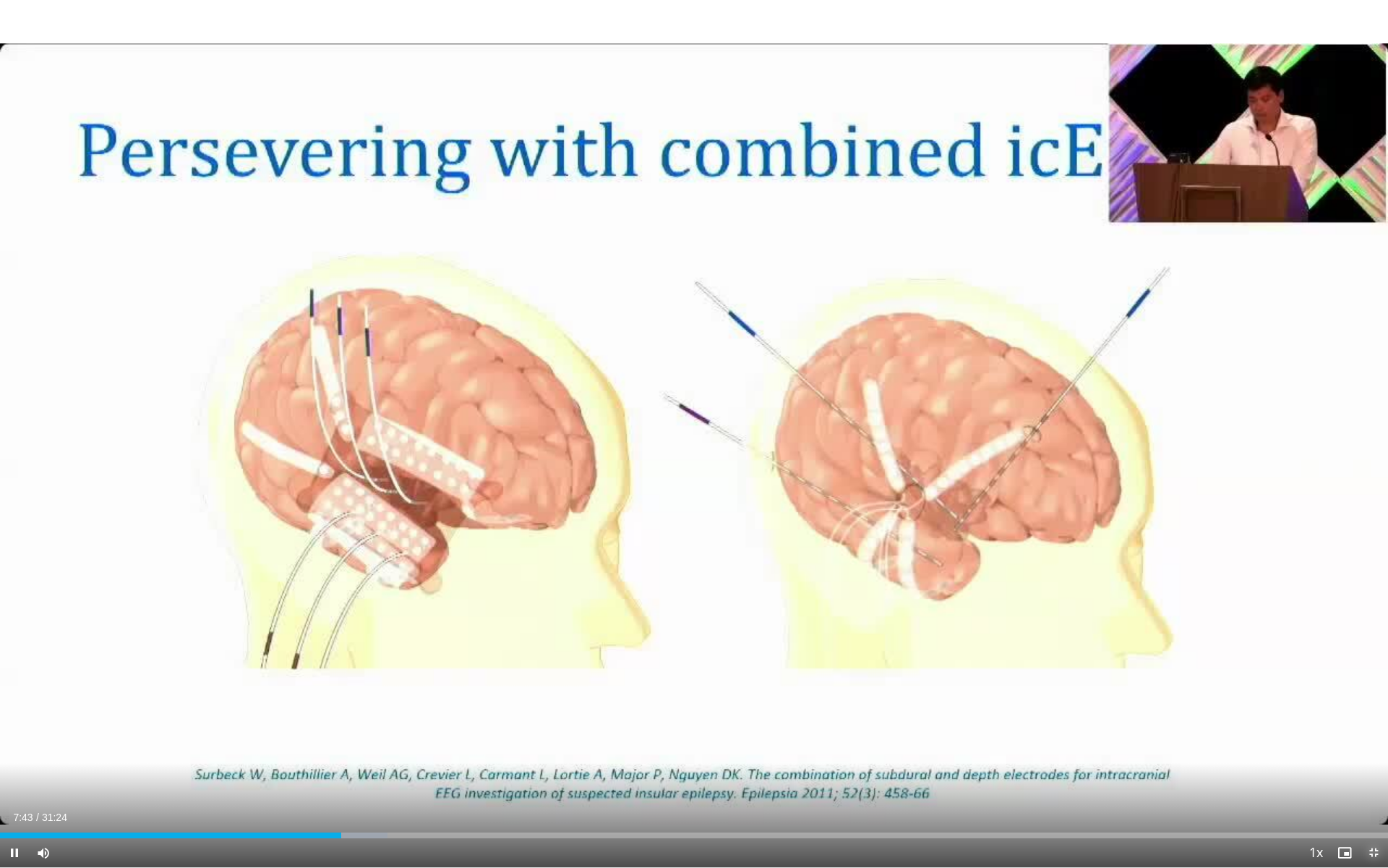
click at [1374, 776] on span "Video Player" at bounding box center [1373, 852] width 29 height 29
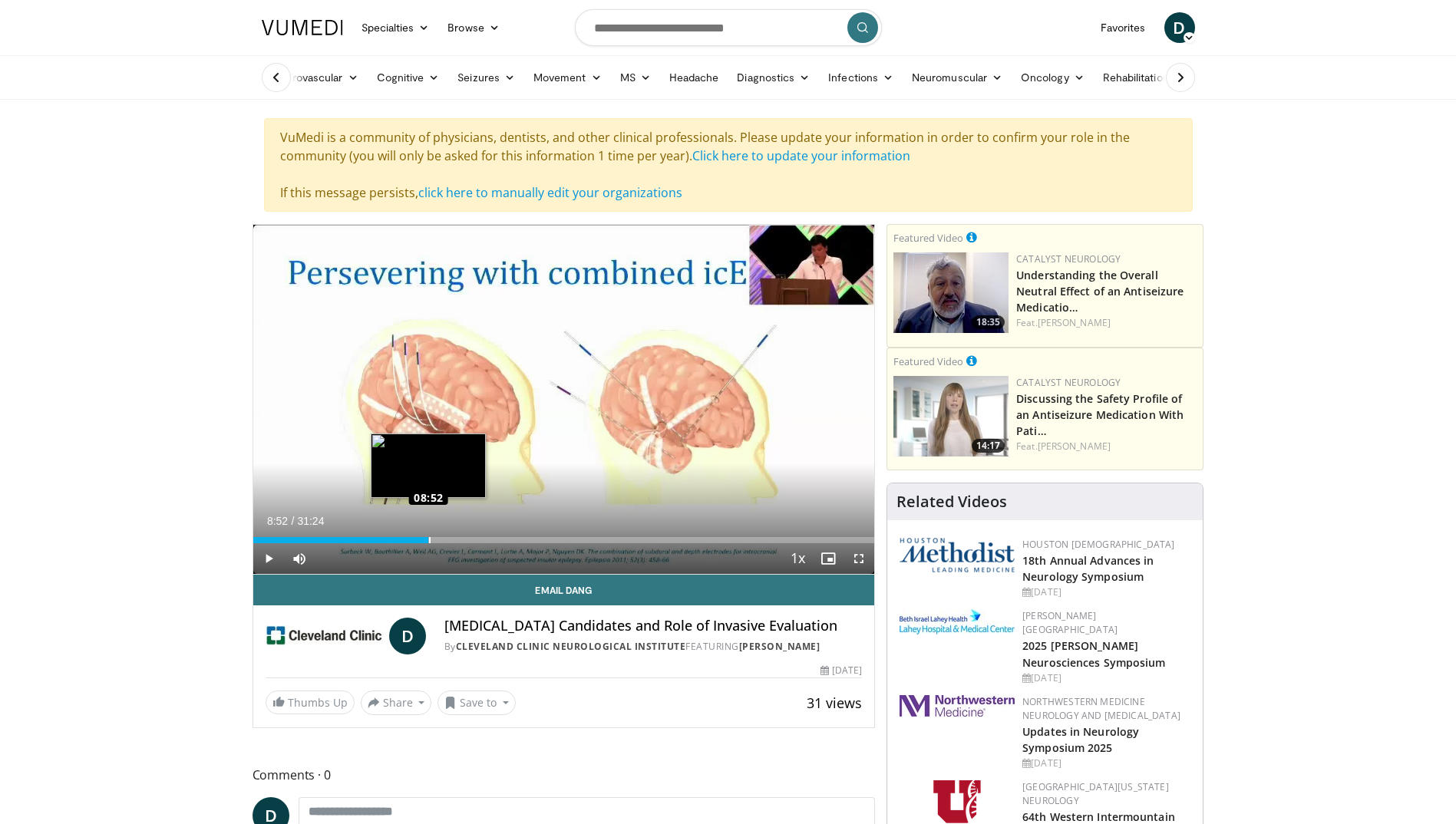
click at [428, 538] on div "Loaded : 28.66% 08:52 08:52" at bounding box center [564, 539] width 622 height 6
click at [459, 531] on div "Loaded : 0.00% 10:28 10:25" at bounding box center [564, 536] width 622 height 15
click at [857, 567] on span "Video Player" at bounding box center [858, 558] width 31 height 31
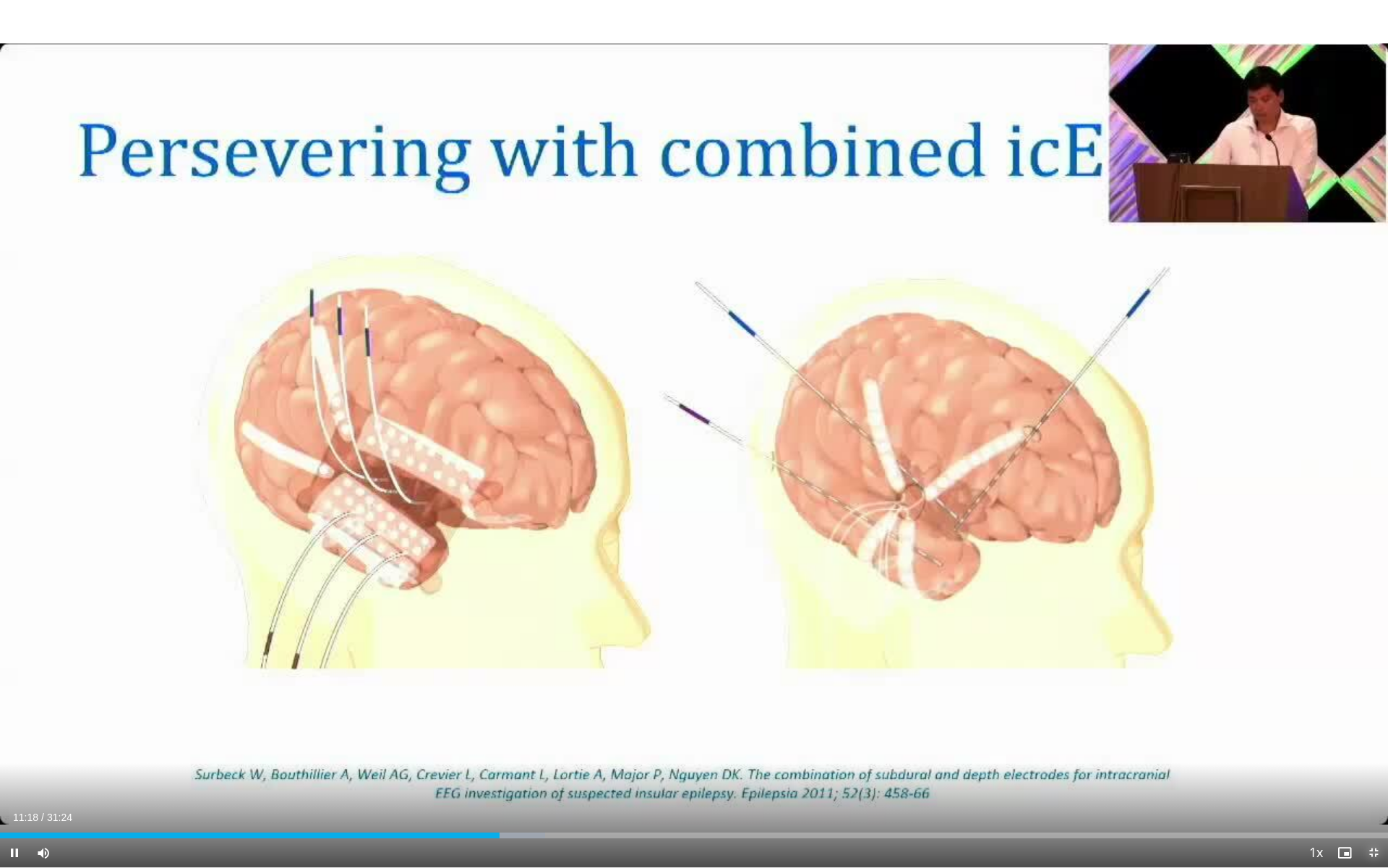
click at [1373, 776] on span "Video Player" at bounding box center [1373, 852] width 29 height 29
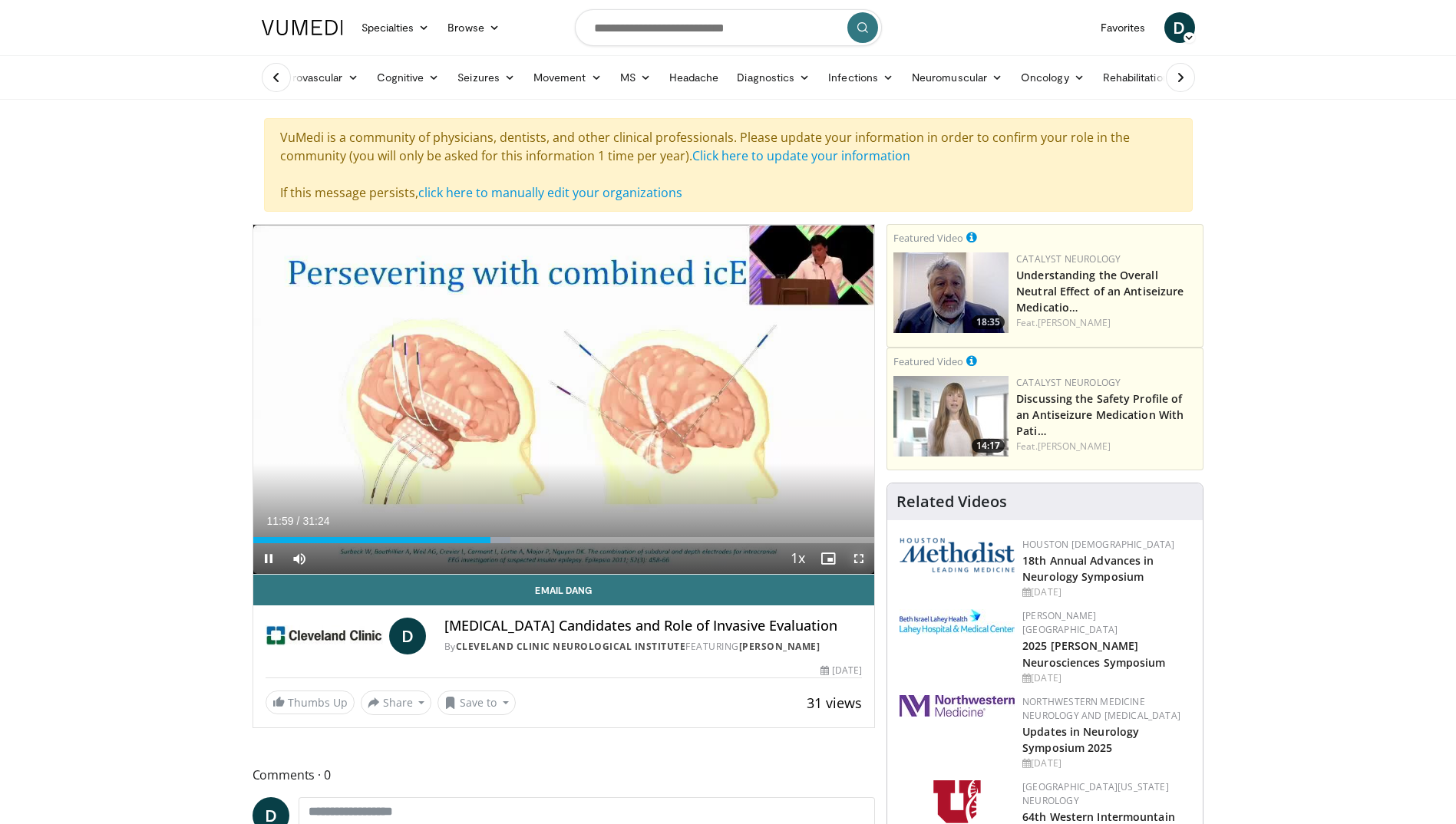
click at [866, 561] on span "Video Player" at bounding box center [858, 558] width 31 height 31
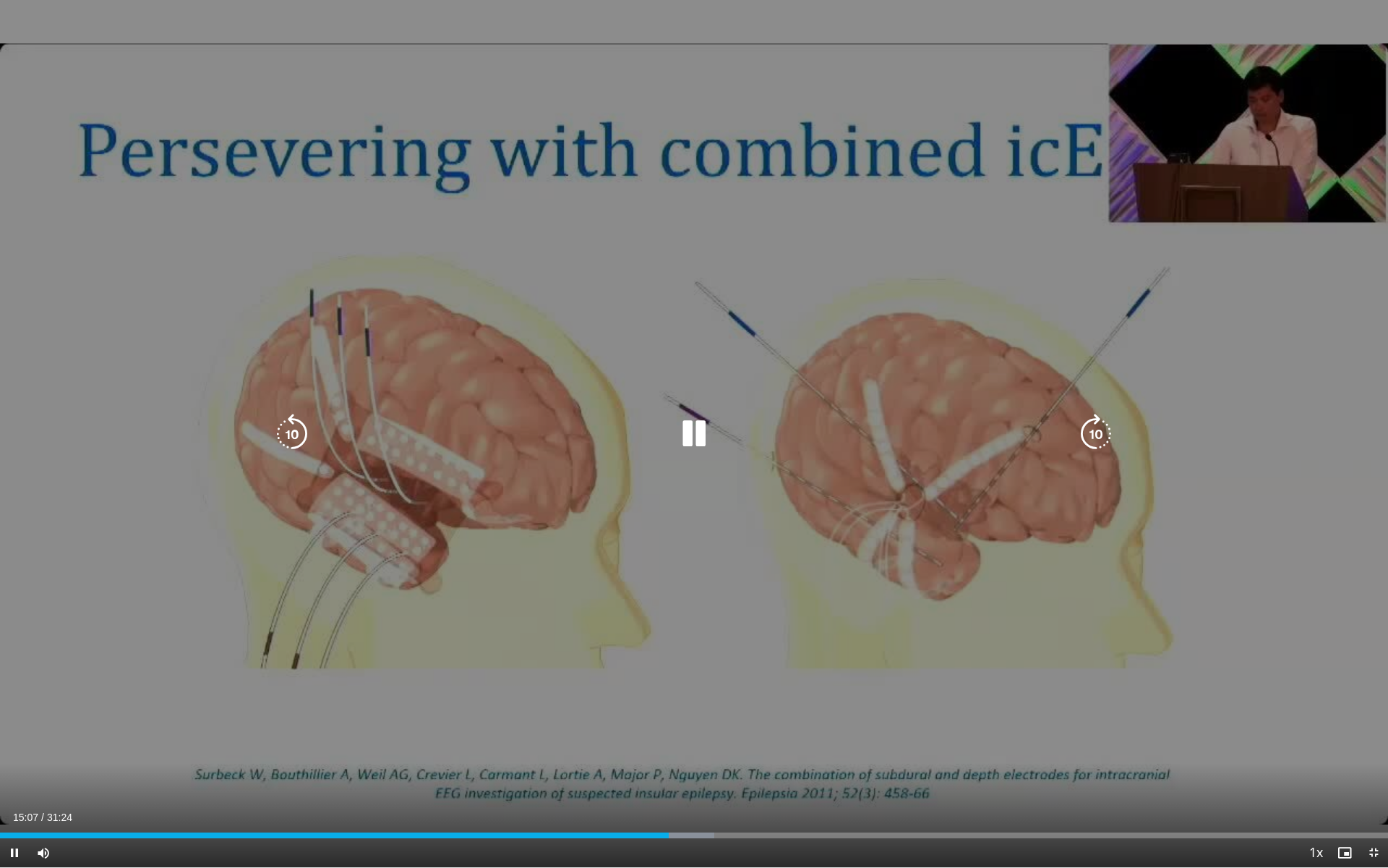
click at [696, 423] on icon "Video Player" at bounding box center [694, 434] width 41 height 41
click at [691, 437] on icon "Video Player" at bounding box center [694, 434] width 41 height 41
click at [694, 445] on icon "Video Player" at bounding box center [694, 434] width 41 height 41
click at [699, 441] on icon "Video Player" at bounding box center [694, 434] width 41 height 41
click at [660, 423] on div "Video Player" at bounding box center [694, 434] width 833 height 29
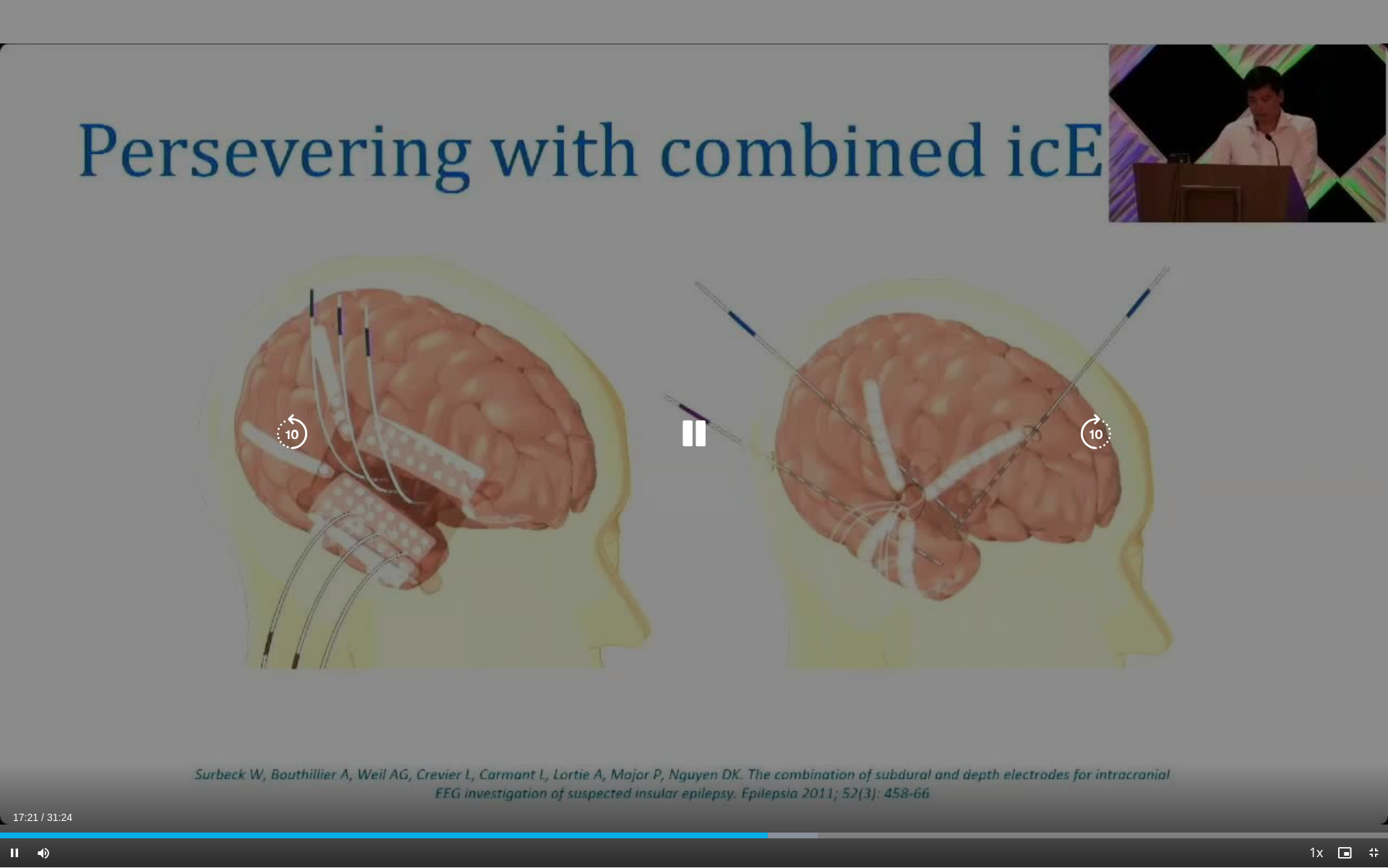
click at [699, 430] on icon "Video Player" at bounding box center [694, 434] width 41 height 41
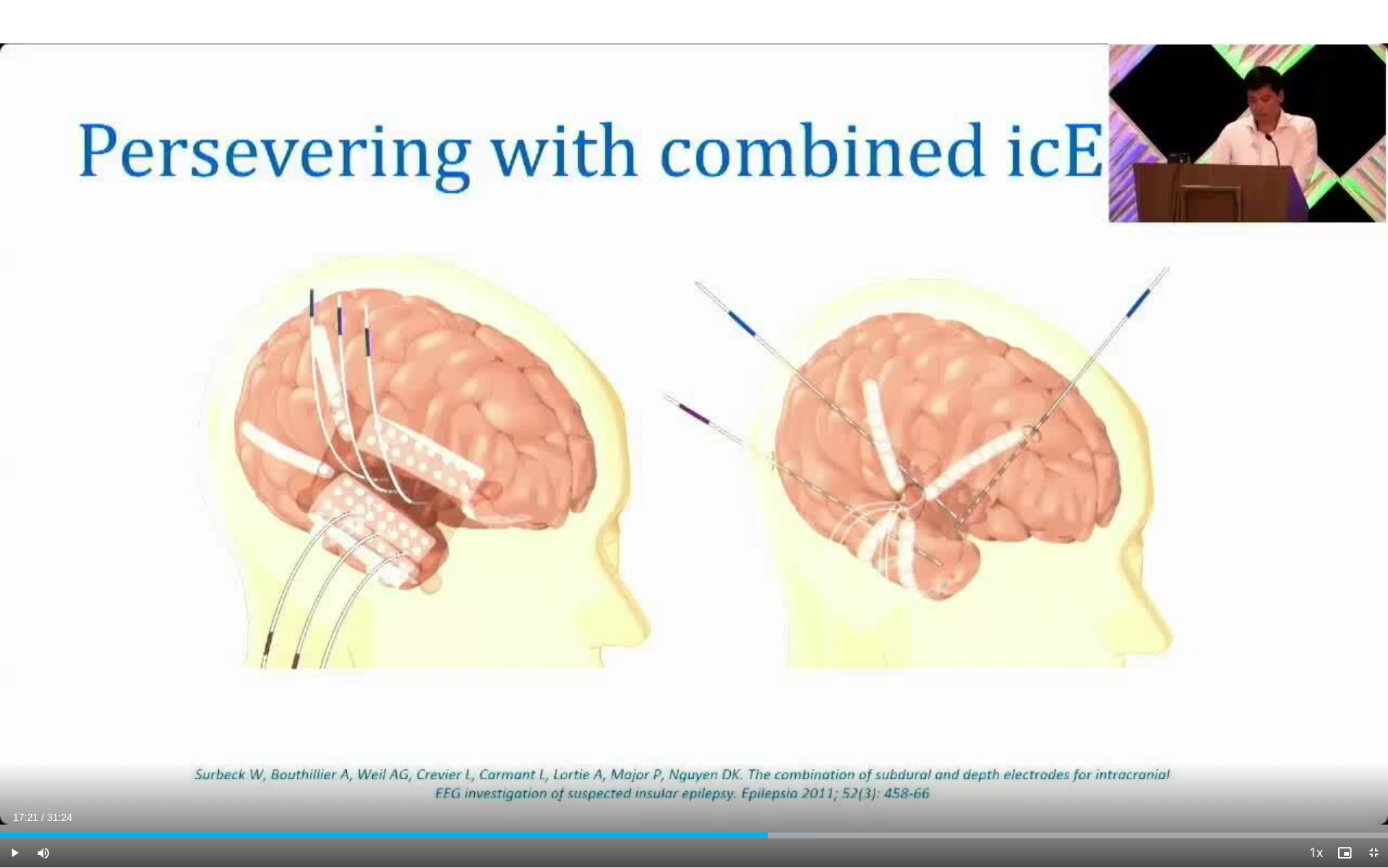
click at [366, 602] on div "10 seconds Tap to unmute" at bounding box center [694, 434] width 1388 height 867
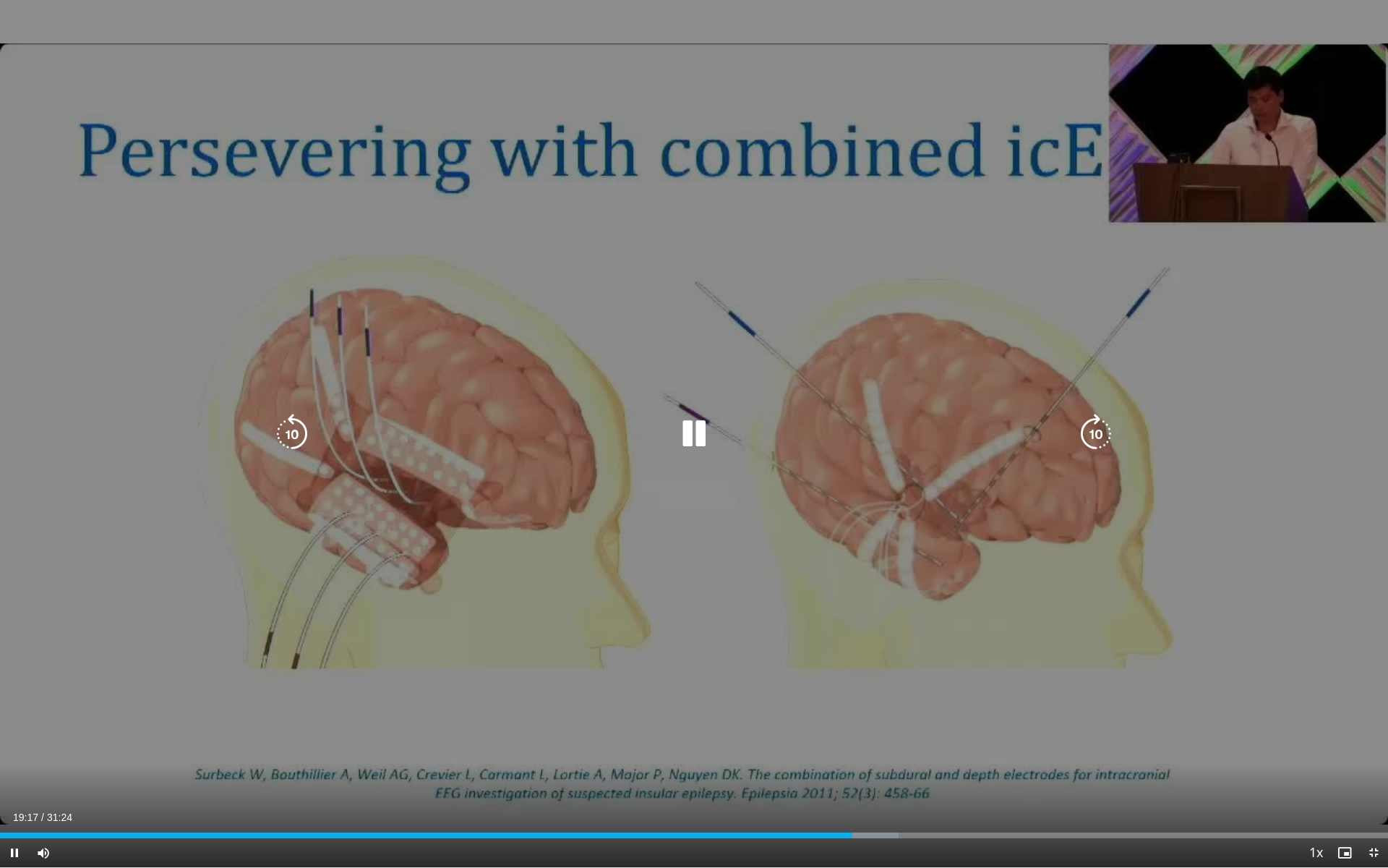
click at [729, 461] on div "10 seconds Tap to unmute" at bounding box center [694, 434] width 1388 height 867
click at [706, 430] on icon "Video Player" at bounding box center [694, 434] width 41 height 41
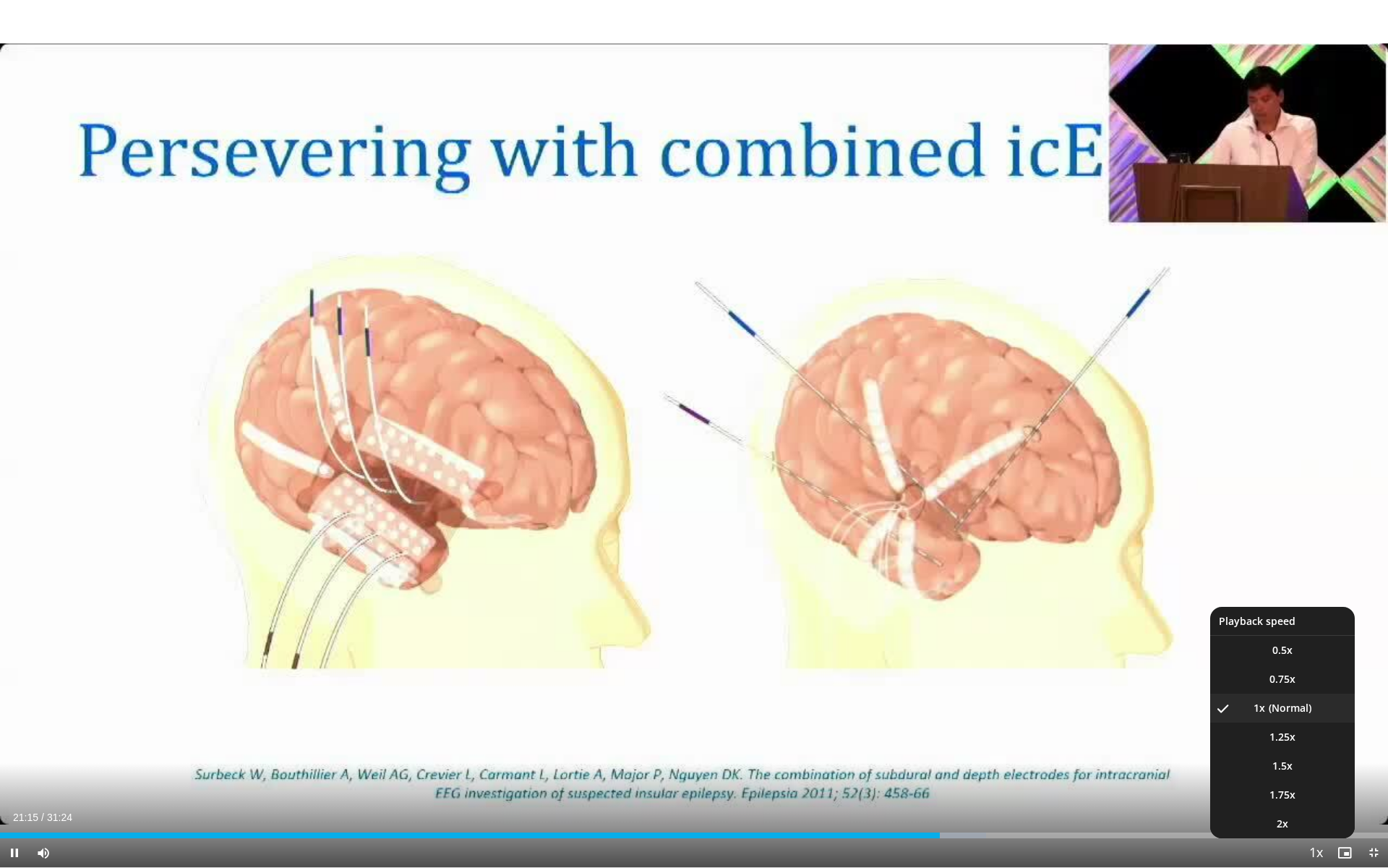
click at [1312, 776] on span "Video Player" at bounding box center [1315, 852] width 20 height 29
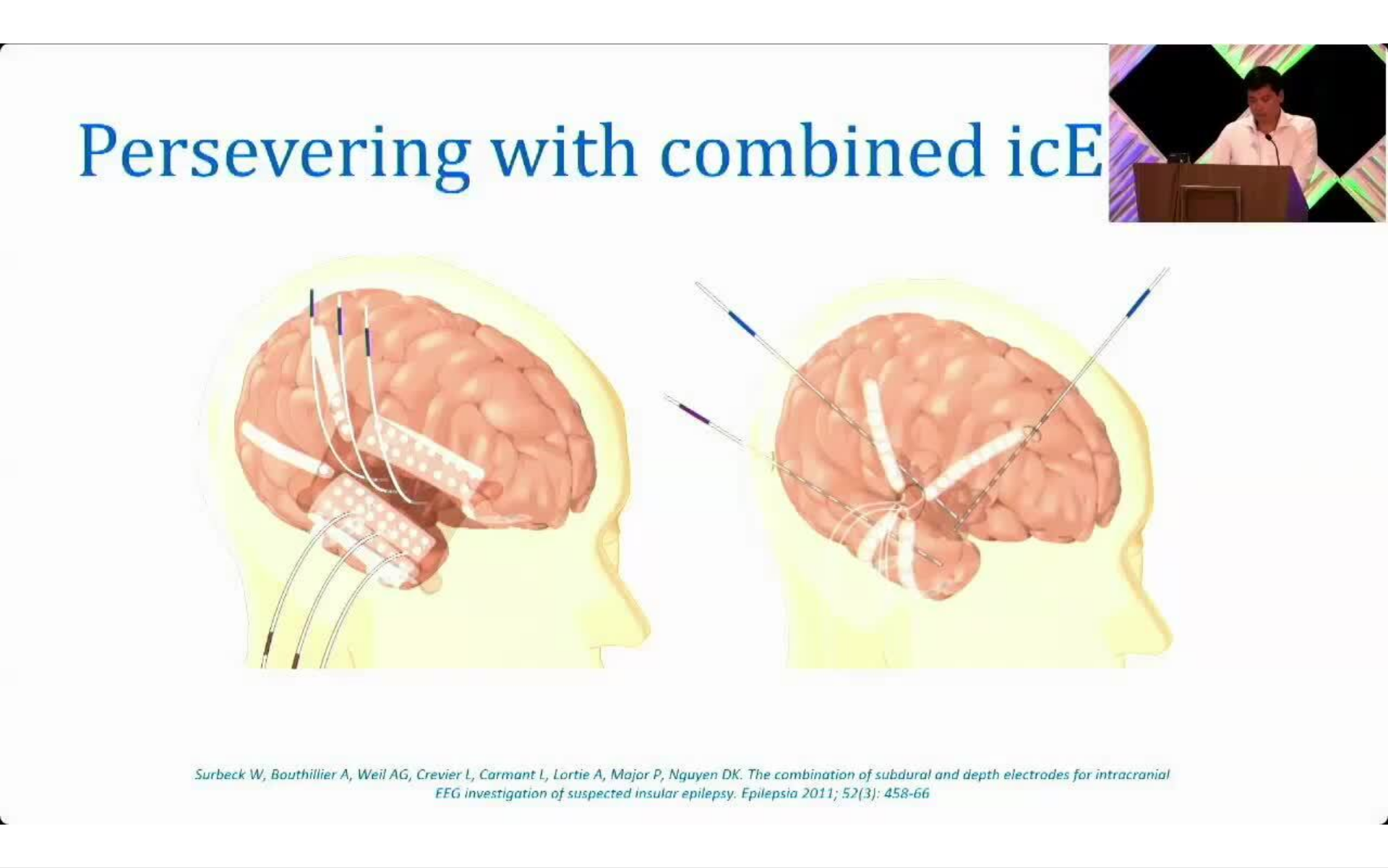
click at [1312, 776] on div "10 seconds Tap to unmute" at bounding box center [694, 434] width 1388 height 867
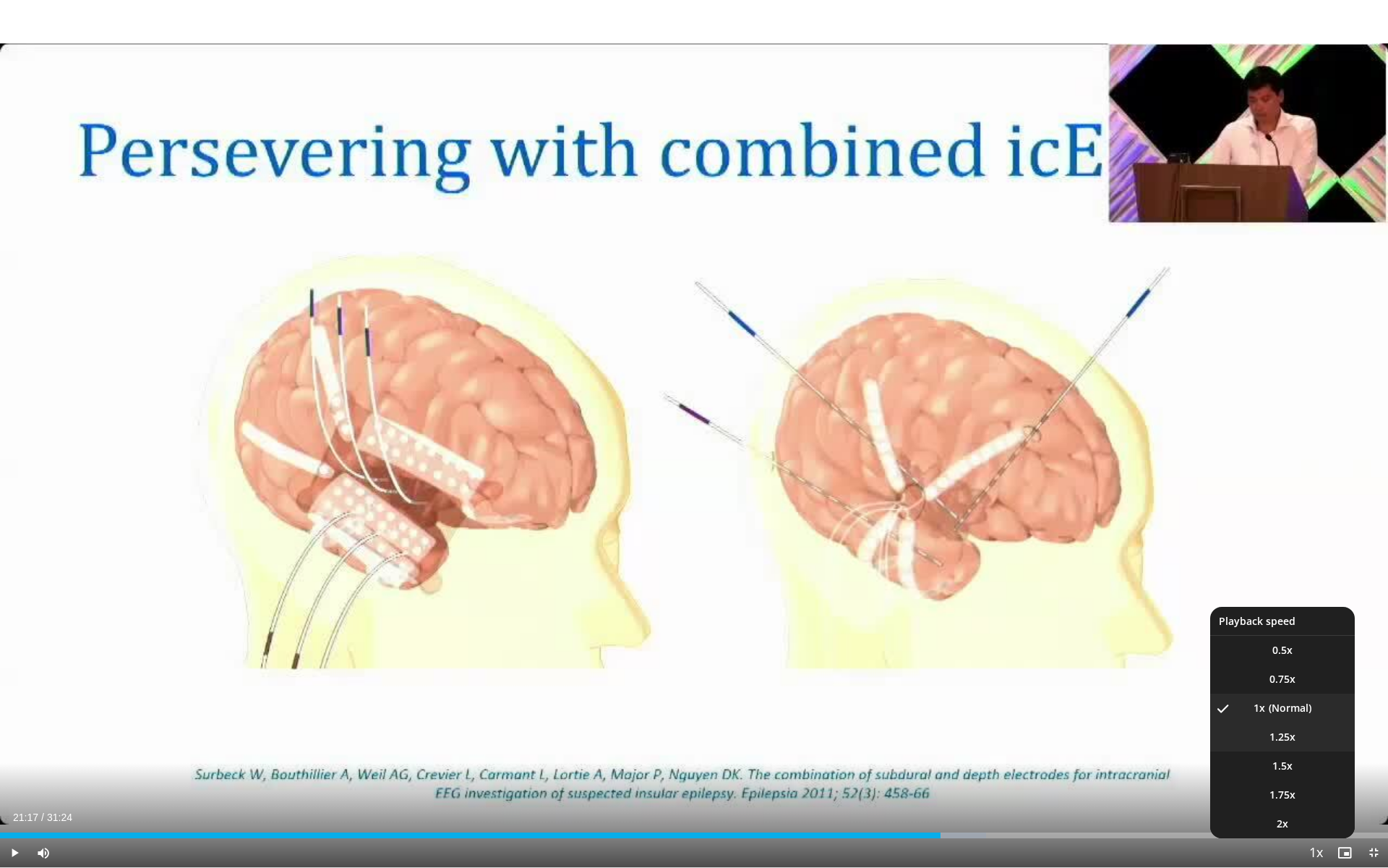
click at [1287, 739] on span "1.25x" at bounding box center [1282, 736] width 26 height 15
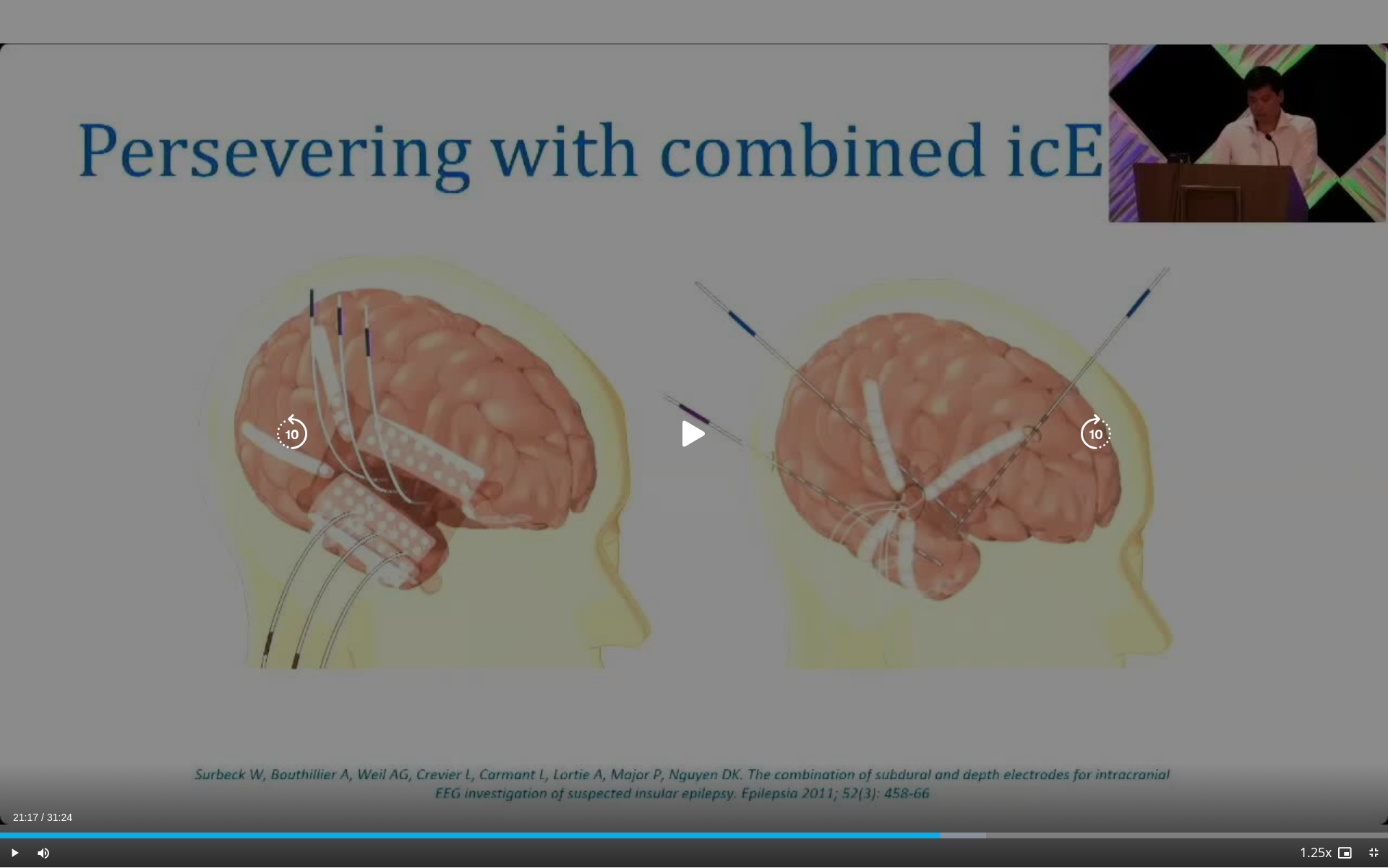
click at [720, 455] on div "10 seconds Tap to unmute" at bounding box center [694, 434] width 1388 height 867
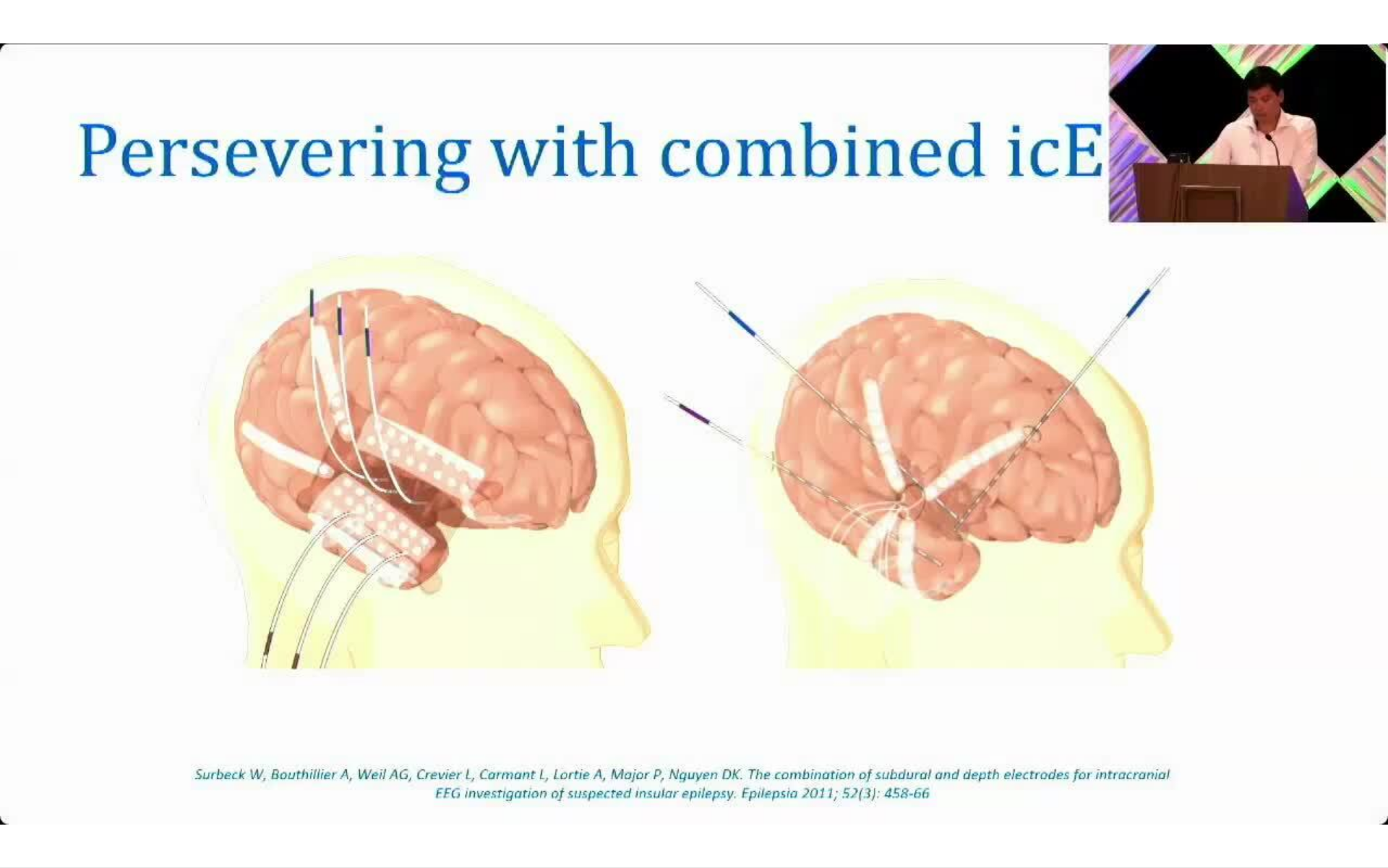
click at [632, 530] on div "10 seconds Tap to unmute" at bounding box center [694, 434] width 1388 height 867
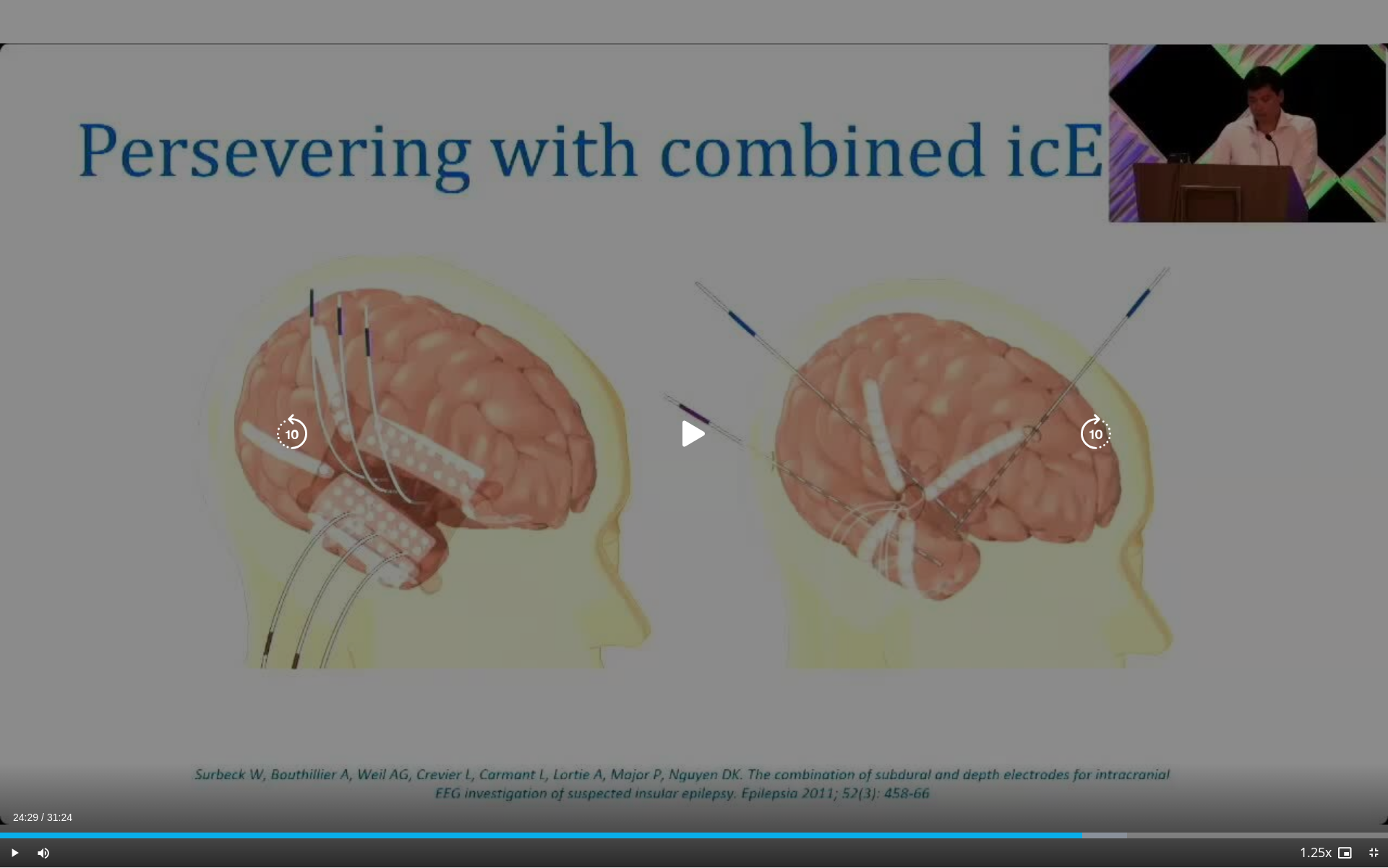
click at [722, 441] on div "Video Player" at bounding box center [694, 434] width 833 height 29
click at [707, 434] on icon "Video Player" at bounding box center [694, 434] width 41 height 41
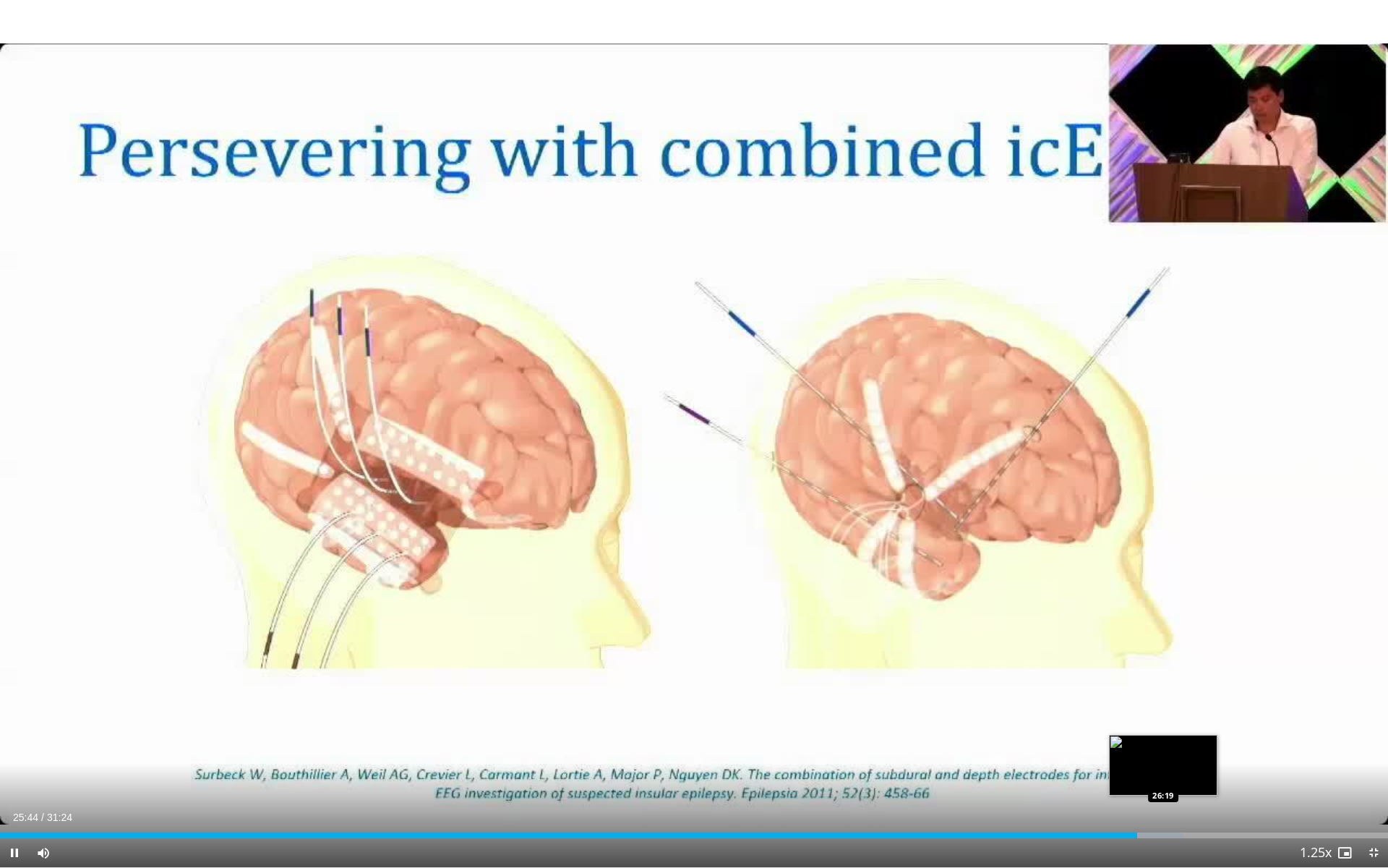
click at [1163, 776] on div "Loaded : 85.28% 25:44 26:19" at bounding box center [694, 831] width 1388 height 14
click at [1206, 776] on div "Loaded : 89.15% 26:58 27:18" at bounding box center [694, 831] width 1388 height 14
click at [1223, 776] on div "Loaded : 90.54% 27:25 27:39" at bounding box center [694, 831] width 1388 height 14
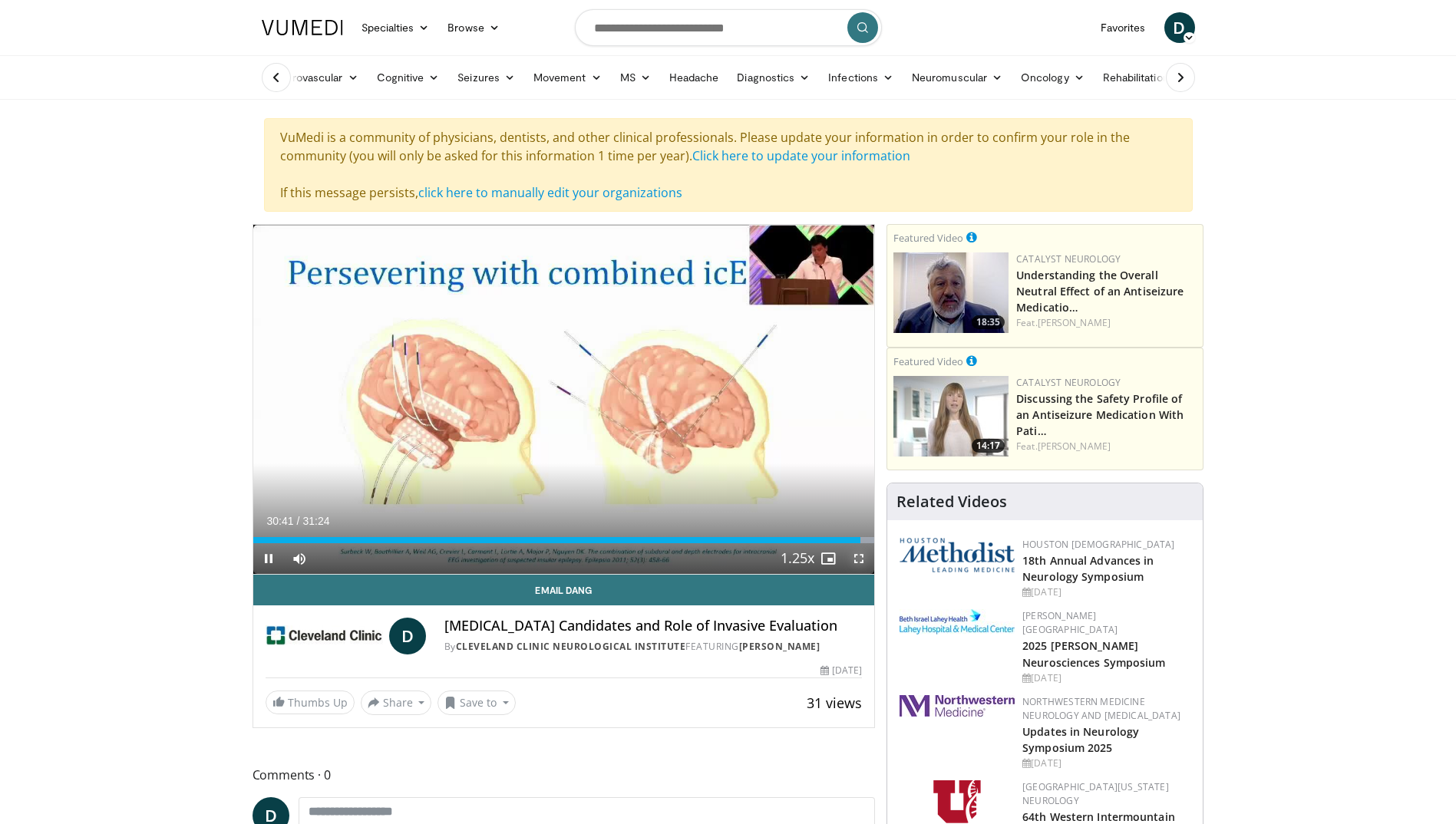
click at [857, 563] on span "Video Player" at bounding box center [858, 558] width 31 height 31
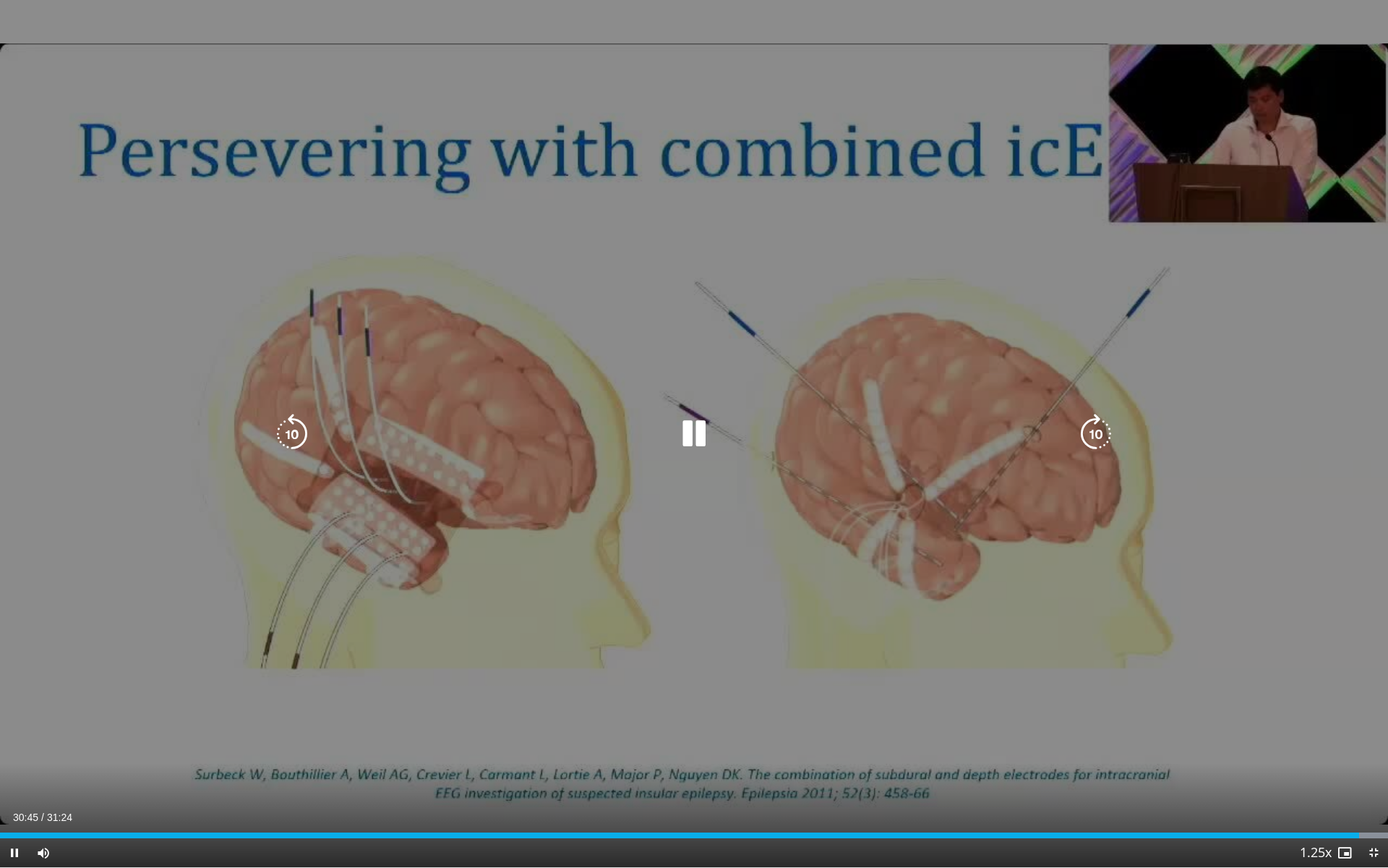
click at [674, 447] on icon "Video Player" at bounding box center [694, 434] width 41 height 41
click at [709, 420] on icon "Video Player" at bounding box center [694, 434] width 41 height 41
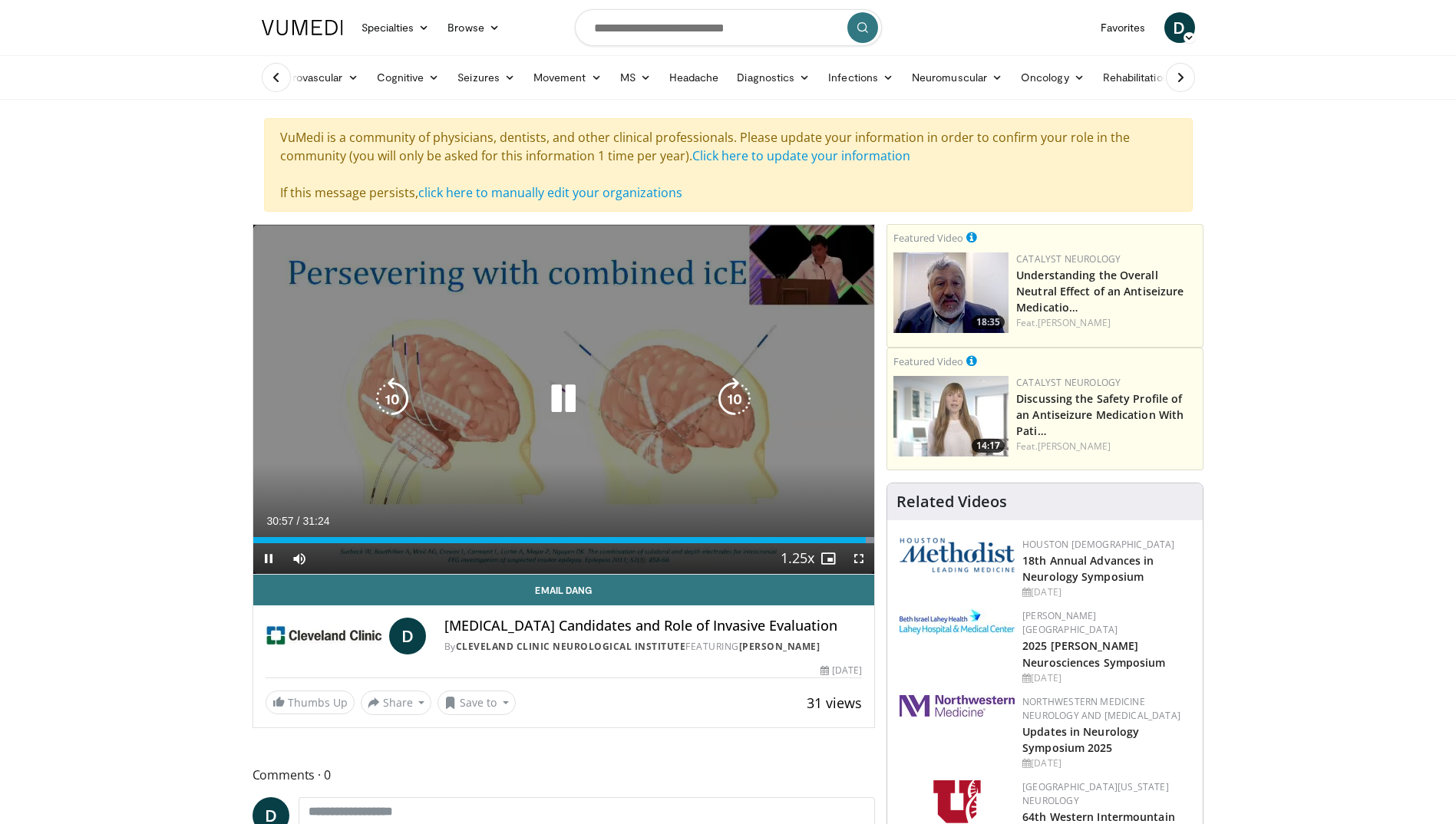
click at [548, 420] on icon "Video Player" at bounding box center [564, 399] width 43 height 43
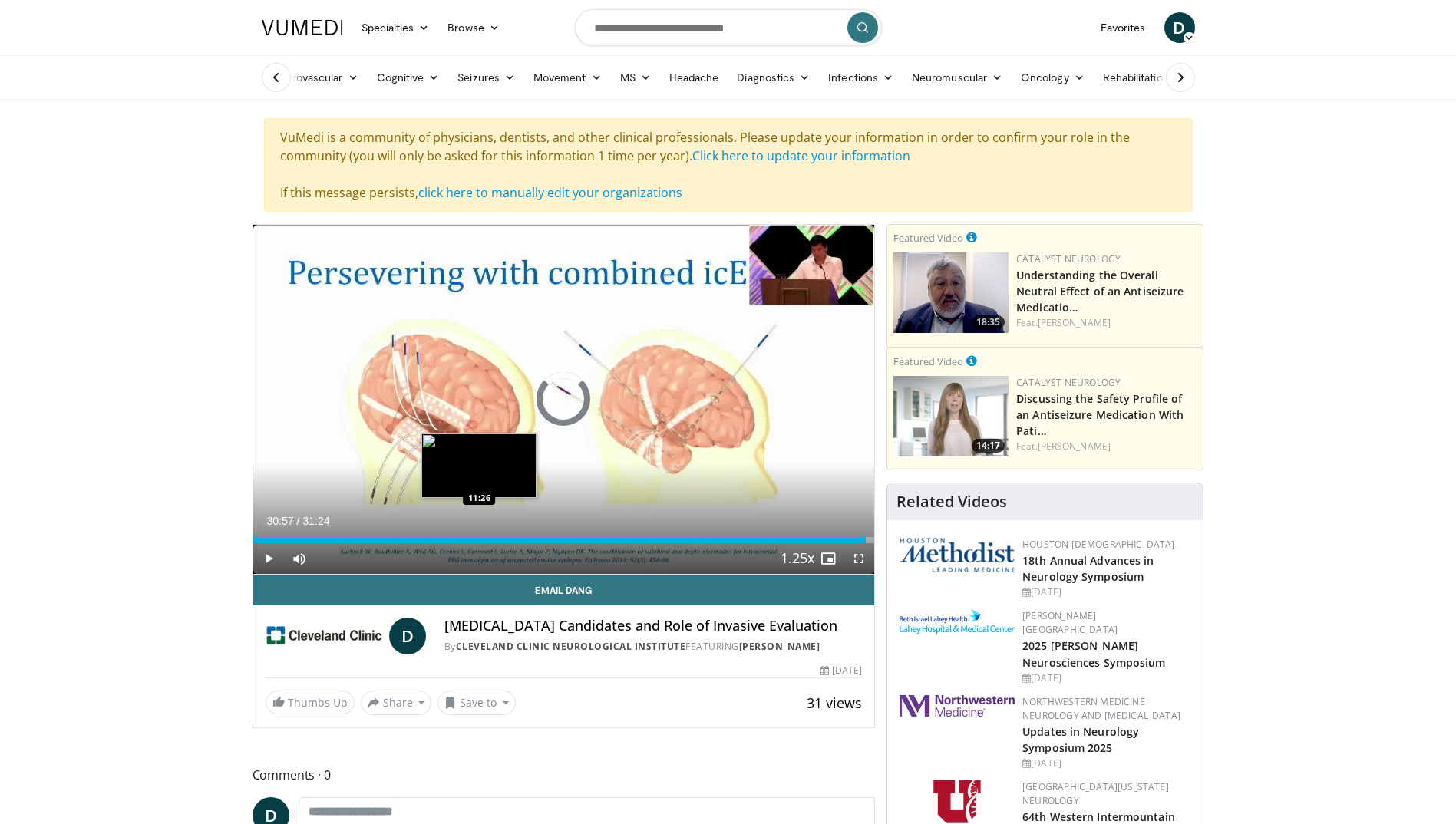
click at [478, 537] on div "30:57" at bounding box center [560, 539] width 613 height 6
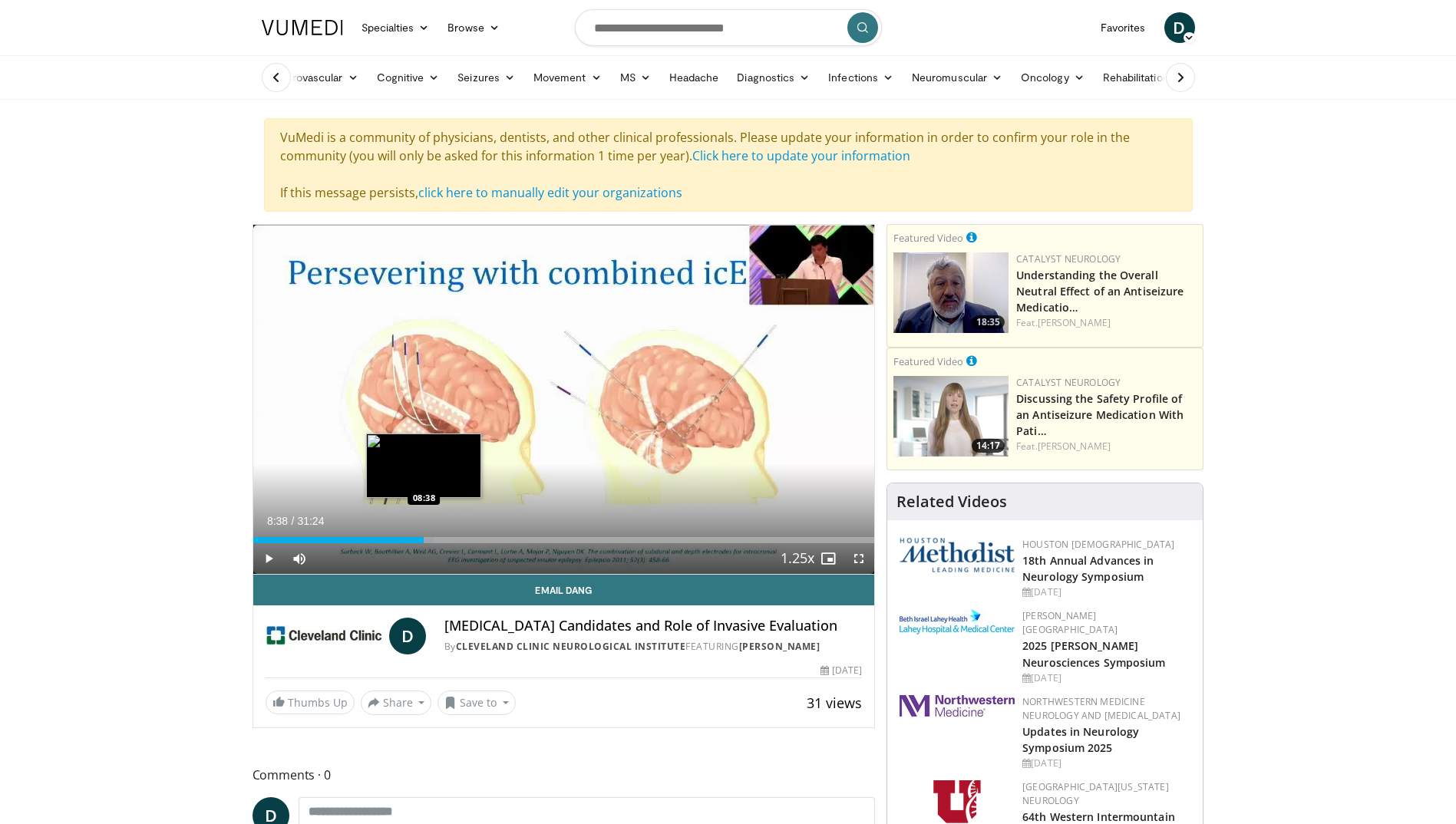
click at [424, 537] on div "08:38" at bounding box center [339, 539] width 171 height 6
click at [380, 534] on div "Loaded : 21.58% 06:26 06:26" at bounding box center [564, 536] width 622 height 15
click at [414, 537] on div "Loaded : 26.00% 06:26 08:06" at bounding box center [564, 539] width 622 height 6
click at [465, 539] on div "Loaded : 35.79% 10:44 10:44" at bounding box center [564, 539] width 622 height 6
click at [497, 537] on div "Loaded : 39.48% 12:22 12:19" at bounding box center [564, 539] width 622 height 6
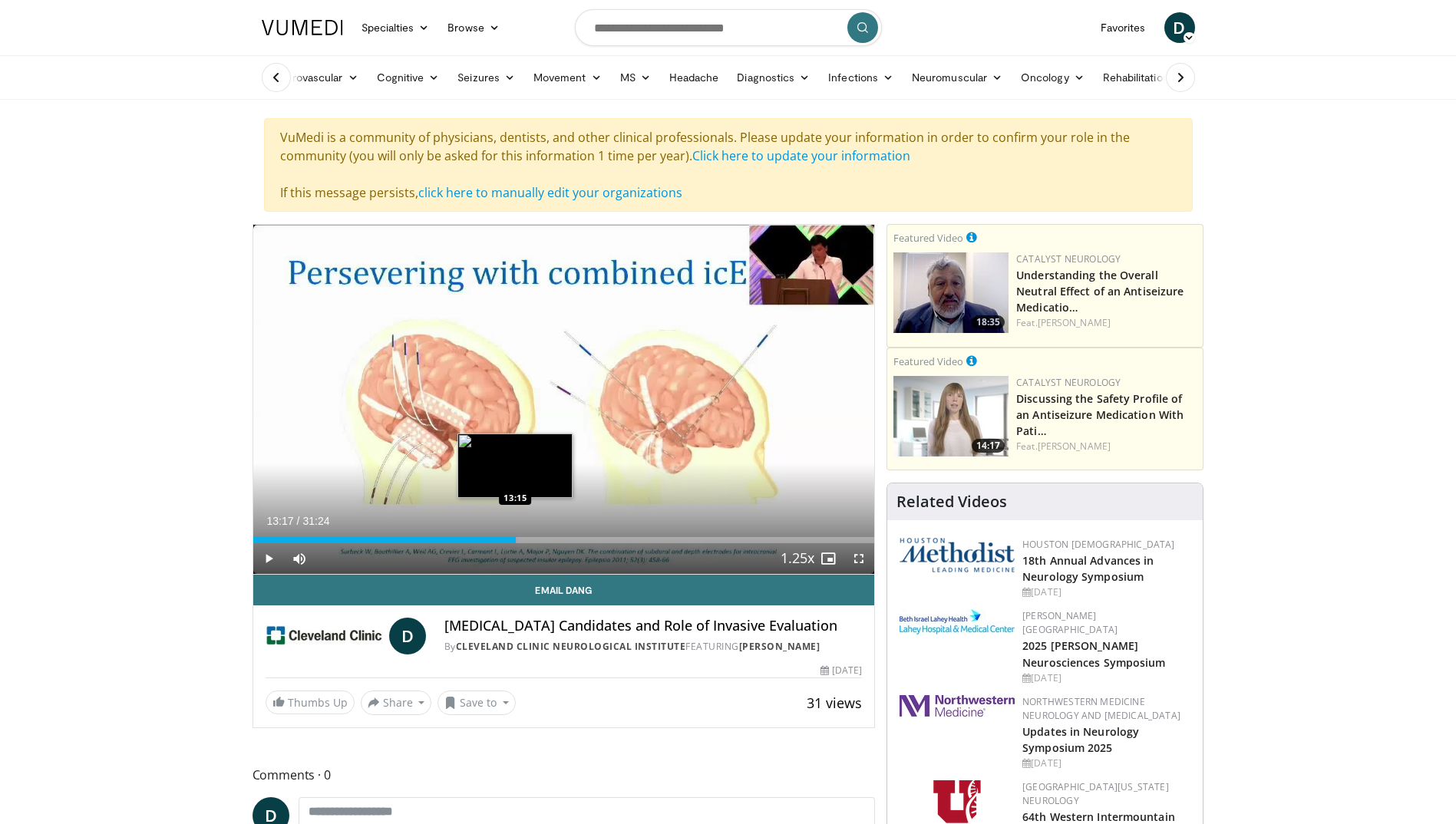
click at [516, 535] on div "Loaded : 42.64% 13:17 13:15" at bounding box center [564, 536] width 622 height 15
click at [531, 534] on div "Loaded : 47.90% 14:02 13:57" at bounding box center [564, 536] width 622 height 15
click at [545, 534] on div "Loaded : 47.90% 14:46 14:44" at bounding box center [564, 536] width 622 height 15
click at [554, 532] on div "Loaded : 50.41% 15:14 15:14" at bounding box center [564, 536] width 622 height 15
click at [562, 532] on div "Loaded : 52.01% 15:37 15:37" at bounding box center [564, 536] width 622 height 15
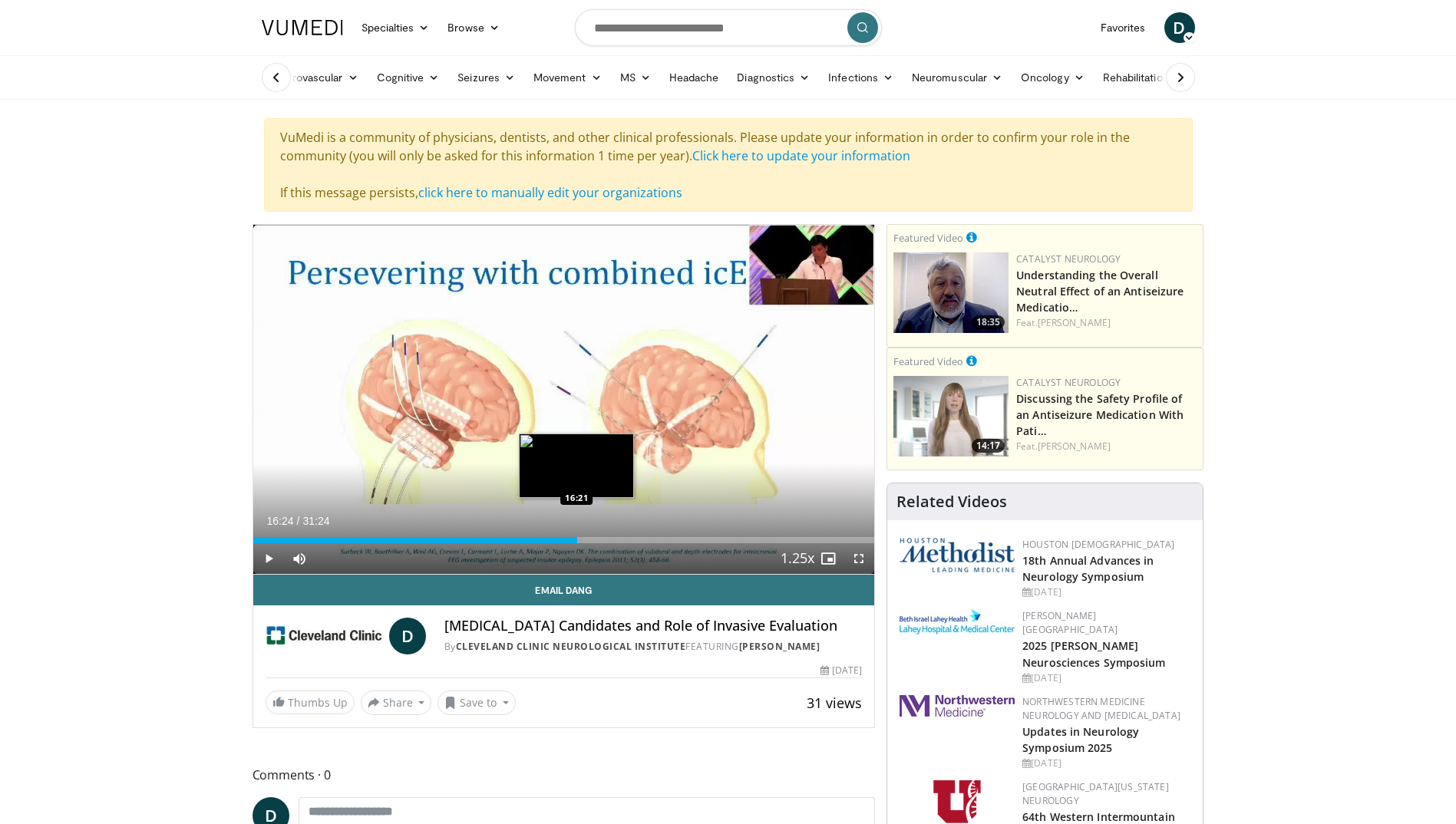
click at [577, 531] on div "Loaded : 53.07% 15:37 16:21" at bounding box center [564, 536] width 622 height 15
click at [592, 533] on div "Loaded : 55.72% 17:08 17:08" at bounding box center [564, 536] width 622 height 15
click at [609, 535] on div "Loaded : 57.84% 18:01 17:54" at bounding box center [564, 536] width 622 height 15
click at [619, 533] on div "Loaded : 61.03% 18:32 18:27" at bounding box center [564, 536] width 622 height 15
click at [609, 540] on div "18:32" at bounding box center [436, 539] width 367 height 6
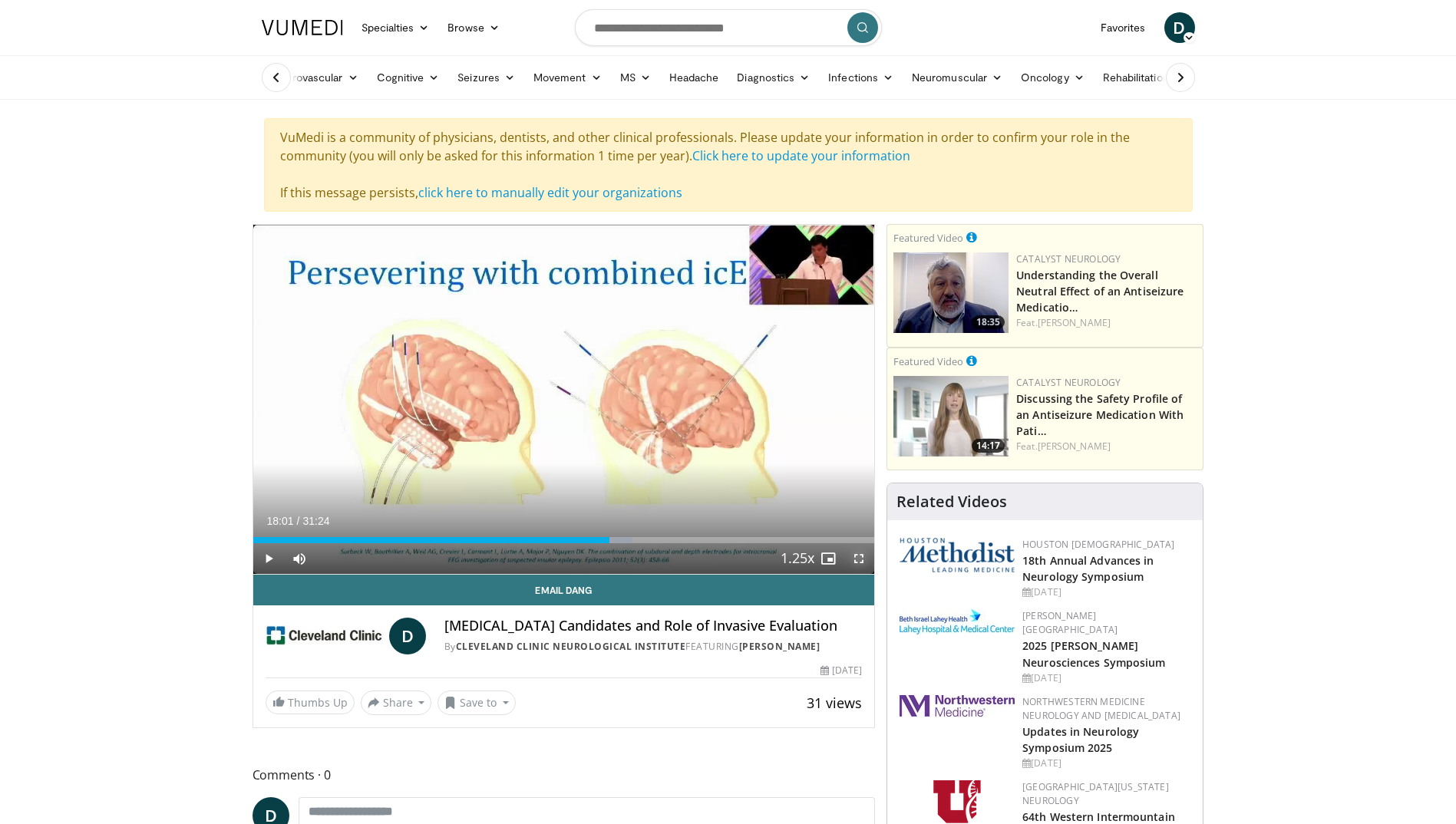
click at [870, 563] on span "Video Player" at bounding box center [858, 558] width 31 height 31
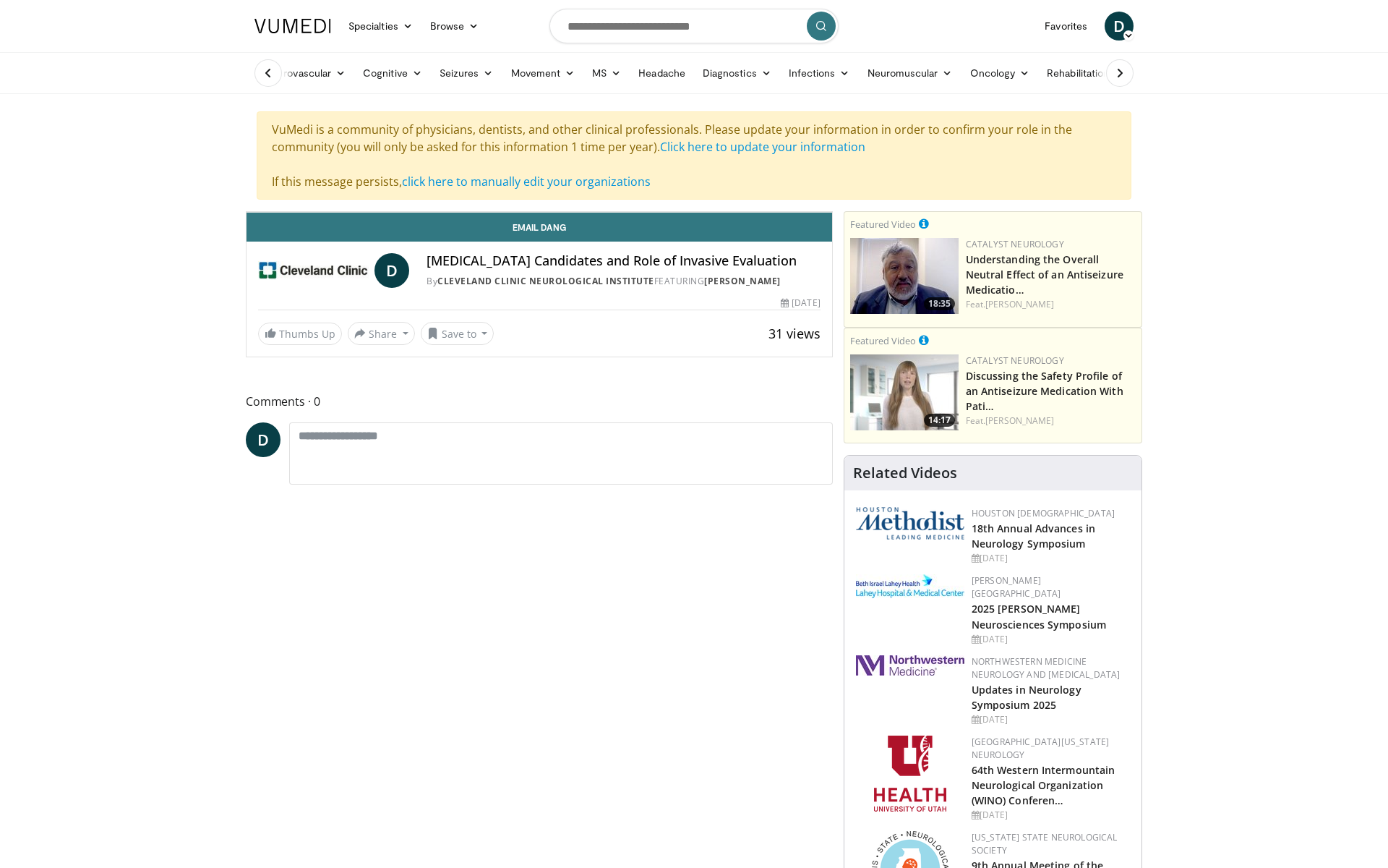
click at [827, 183] on div "Loaded : 61.03% 18:41 18:41" at bounding box center [539, 176] width 586 height 14
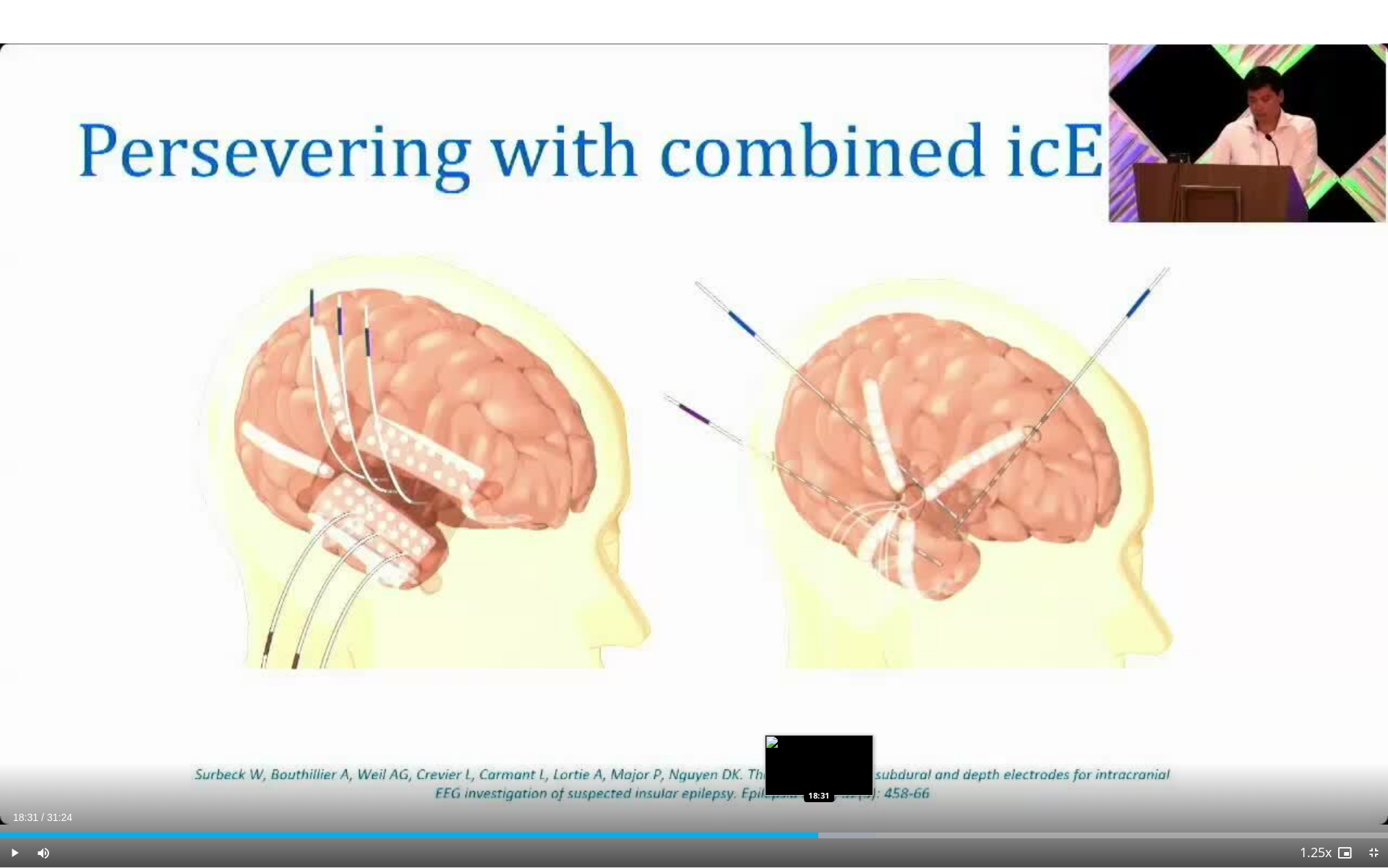
click at [818, 776] on div "18:31" at bounding box center [409, 834] width 818 height 5
click at [834, 776] on div "Progress Bar" at bounding box center [841, 834] width 73 height 5
click at [848, 776] on div "Progress Bar" at bounding box center [848, 834] width 73 height 5
click at [855, 776] on div "Progress Bar" at bounding box center [862, 834] width 73 height 5
click at [869, 776] on div "Loaded : 65.27% 19:39 19:39" at bounding box center [694, 831] width 1388 height 14
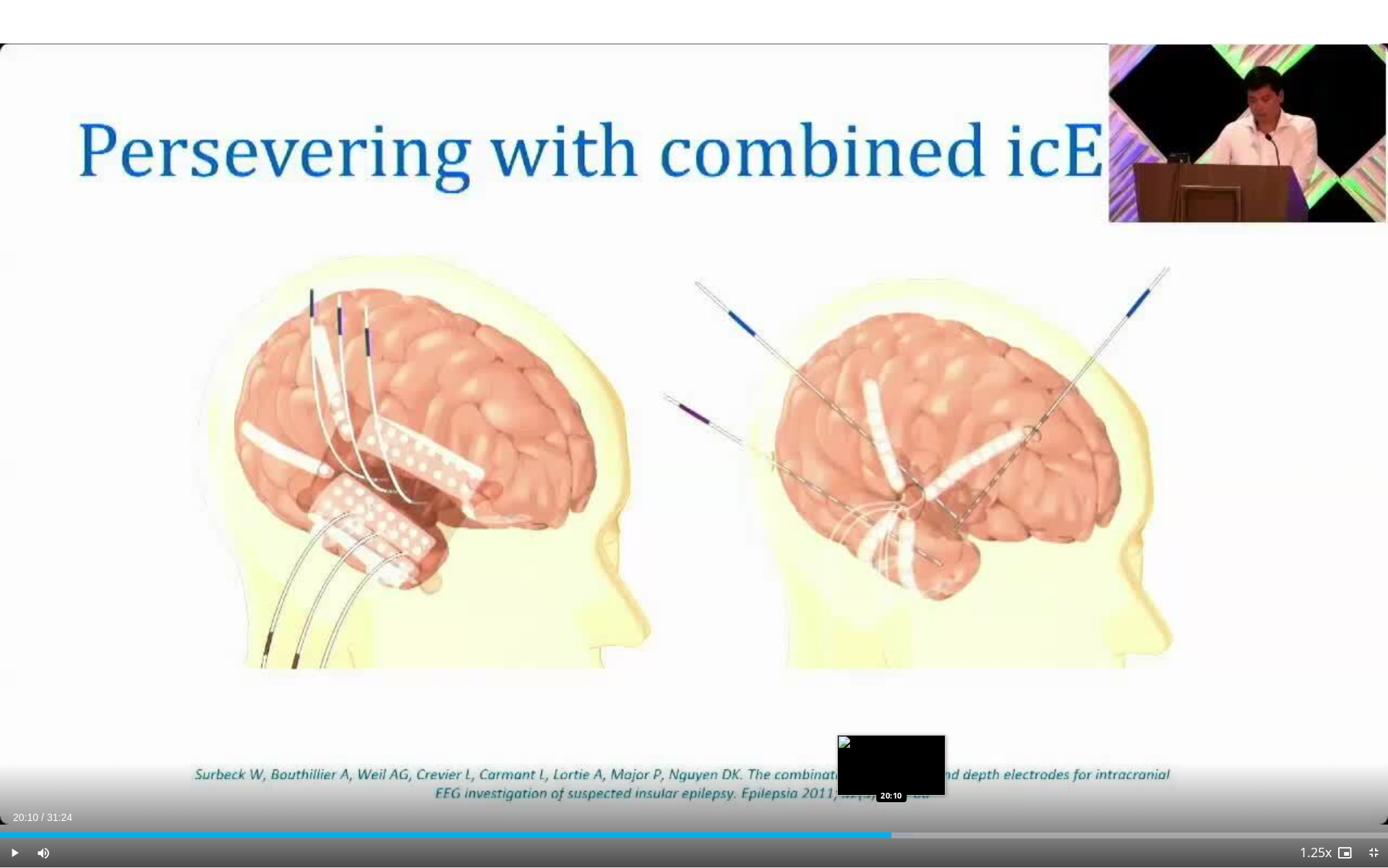
click at [891, 776] on div "Loaded : 65.80% 20:10 20:10" at bounding box center [694, 834] width 1388 height 5
click at [910, 776] on div "Current Time 20:10 / Duration 31:24 Play Skip Backward Skip Forward Mute 72% Lo…" at bounding box center [694, 852] width 1388 height 29
click at [906, 776] on div "Progress Bar" at bounding box center [906, 834] width 72 height 5
click at [918, 776] on div "Loaded : 68.96% 20:46 20:46" at bounding box center [694, 831] width 1388 height 14
click at [937, 776] on div "Progress Bar" at bounding box center [931, 834] width 67 height 5
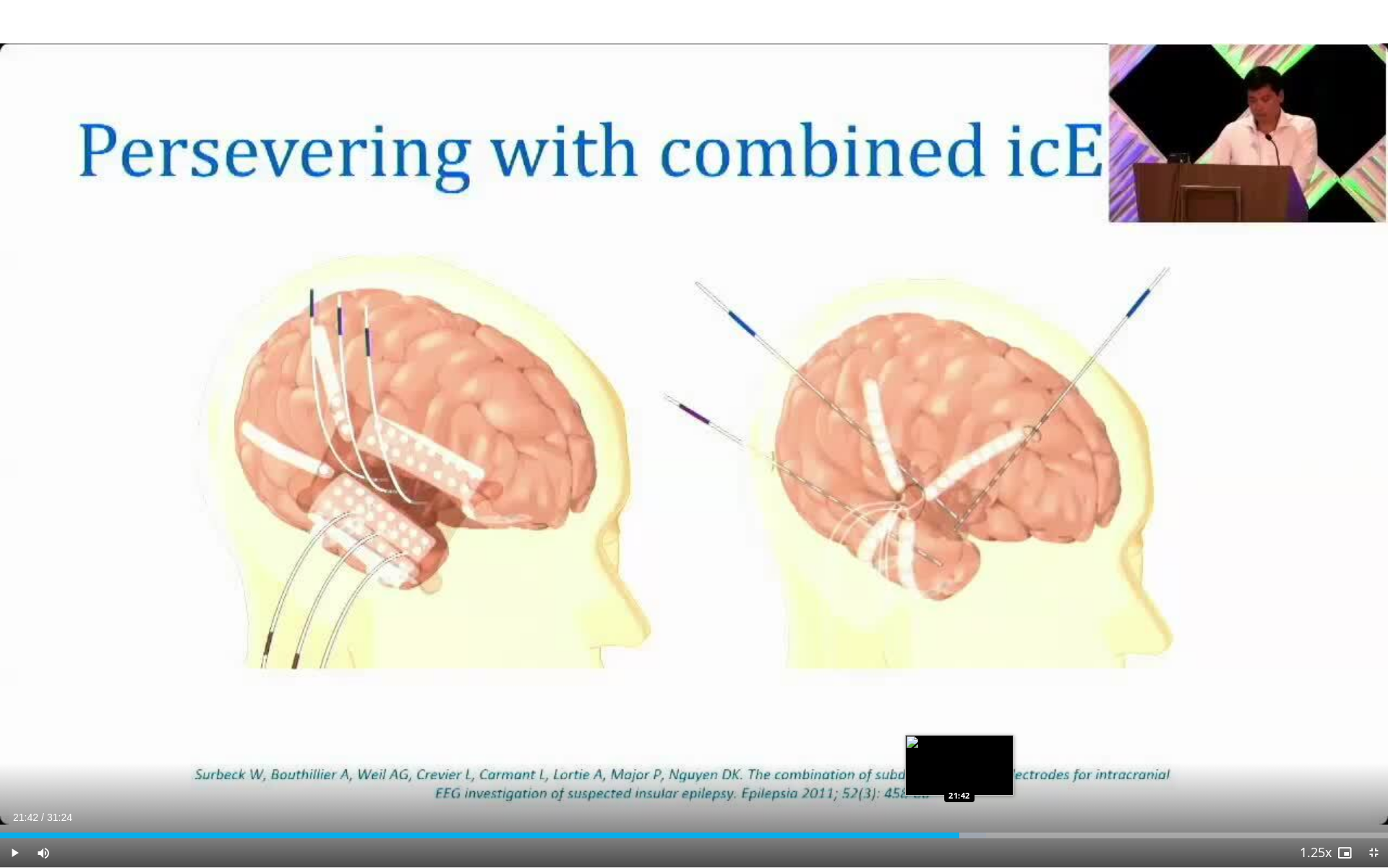
click at [959, 776] on div "Progress Bar" at bounding box center [951, 834] width 72 height 5
